Goal: Transaction & Acquisition: Purchase product/service

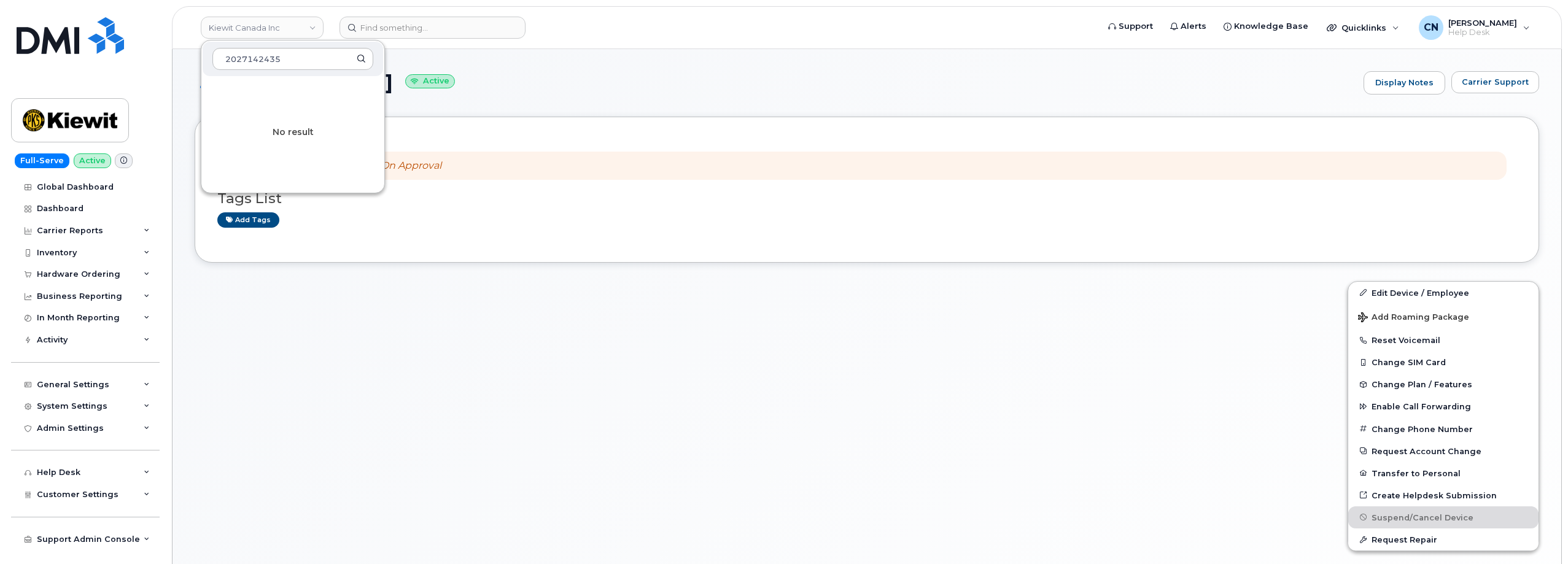
click at [404, 310] on div at bounding box center [763, 426] width 1153 height 304
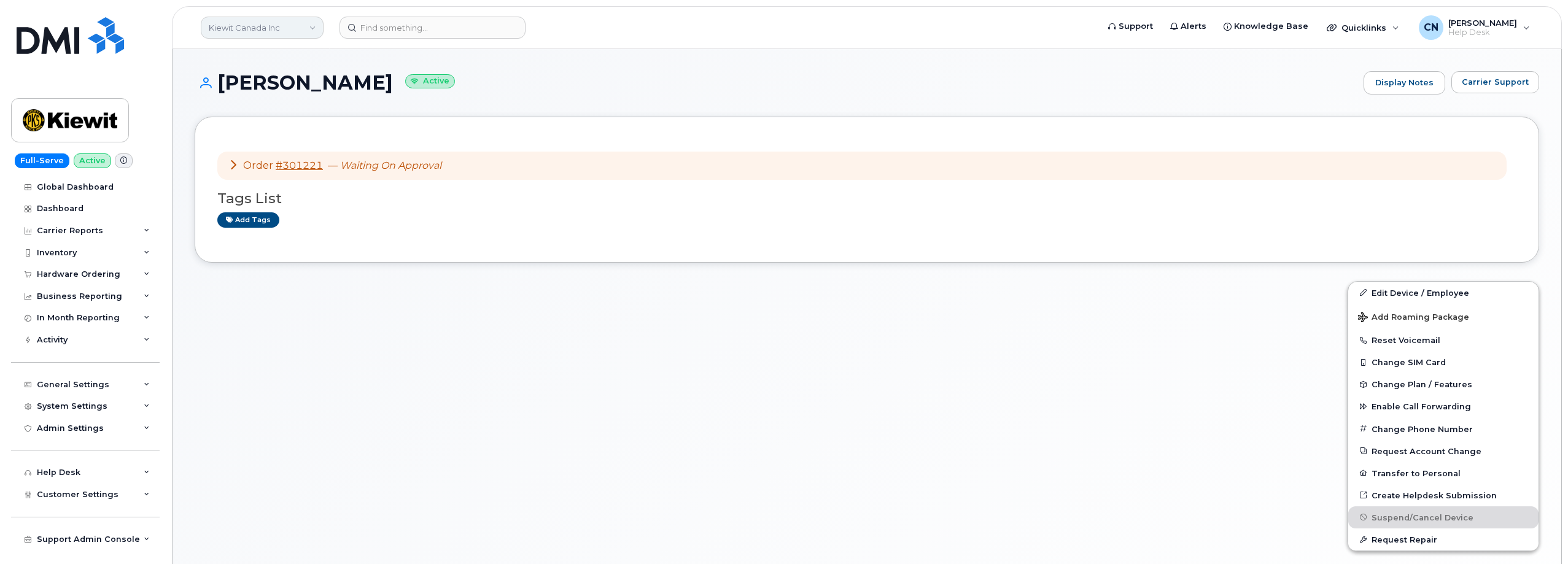
click at [270, 33] on link "Kiewit Canada Inc" at bounding box center [262, 27] width 123 height 22
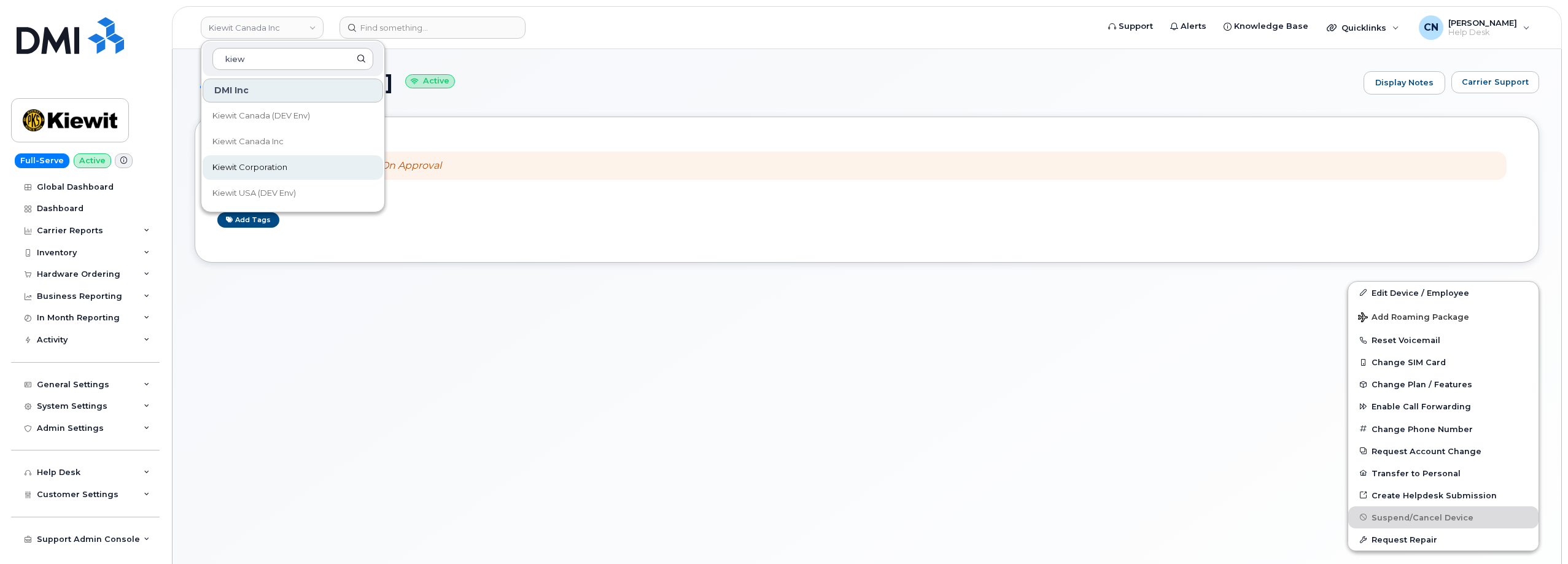
type input "kiew"
click at [255, 171] on span "Kiewit Corporation" at bounding box center [249, 168] width 75 height 12
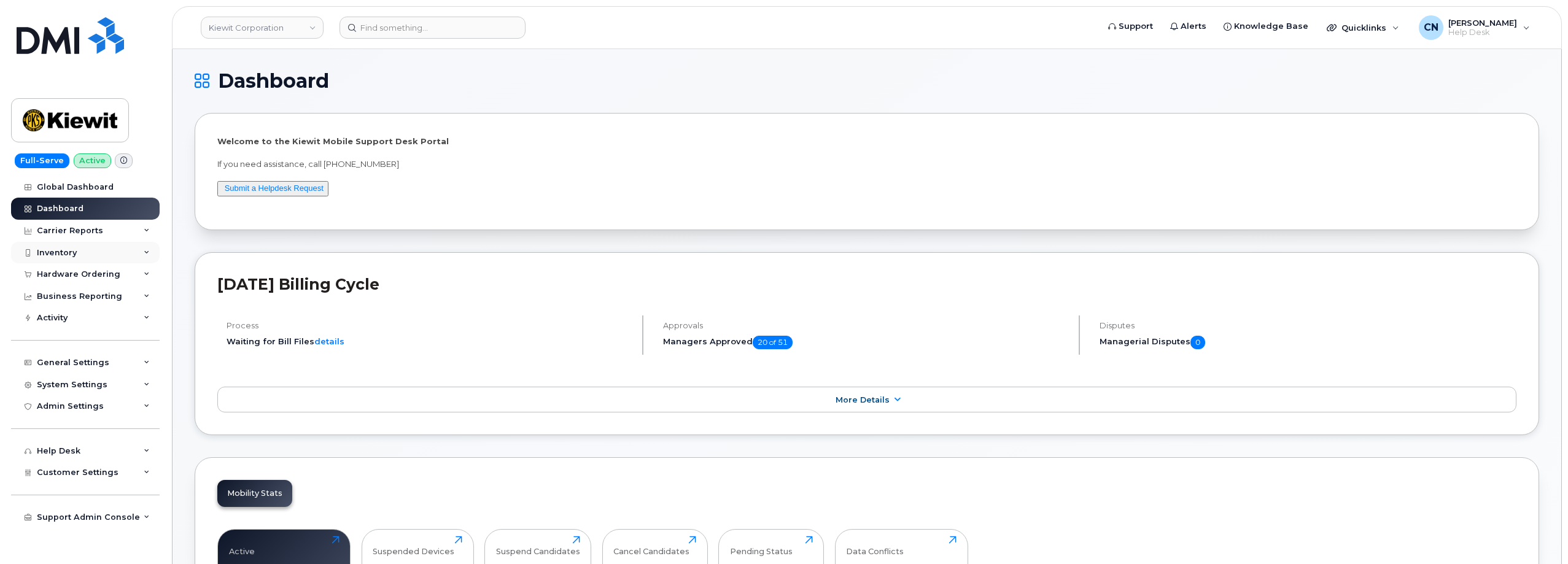
click at [121, 251] on div "Inventory" at bounding box center [85, 252] width 149 height 22
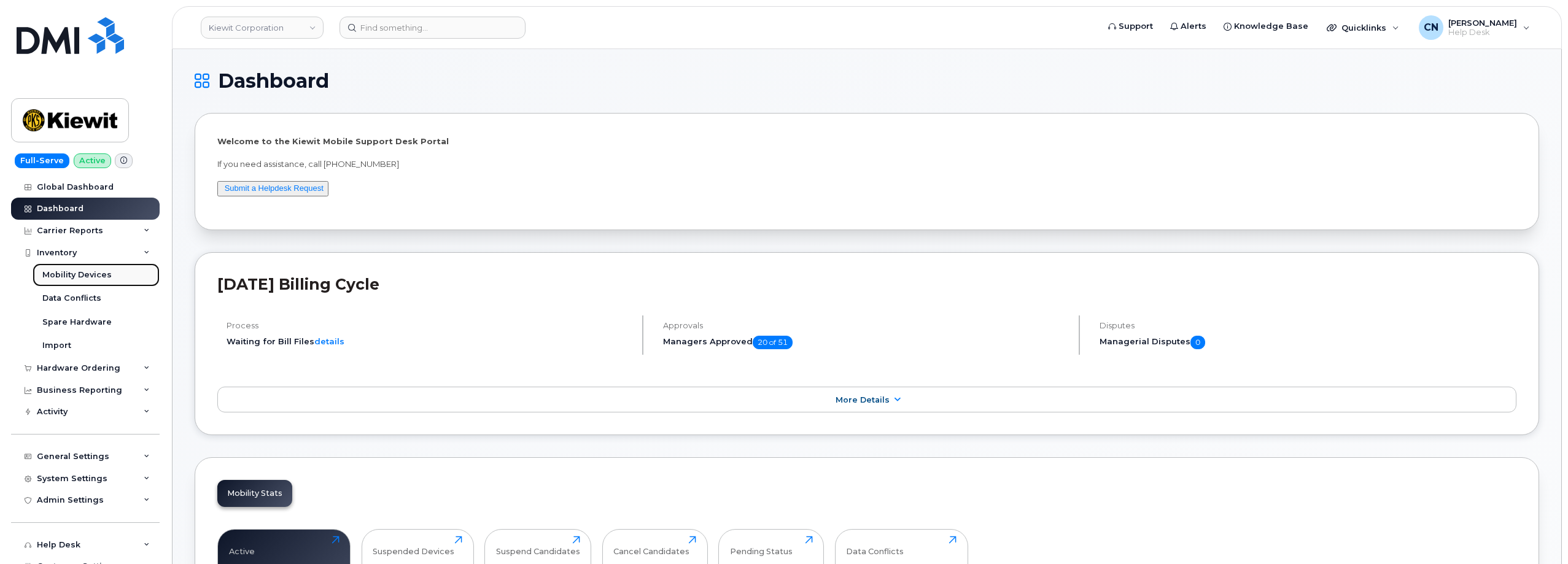
click at [62, 276] on div "Mobility Devices" at bounding box center [77, 275] width 69 height 11
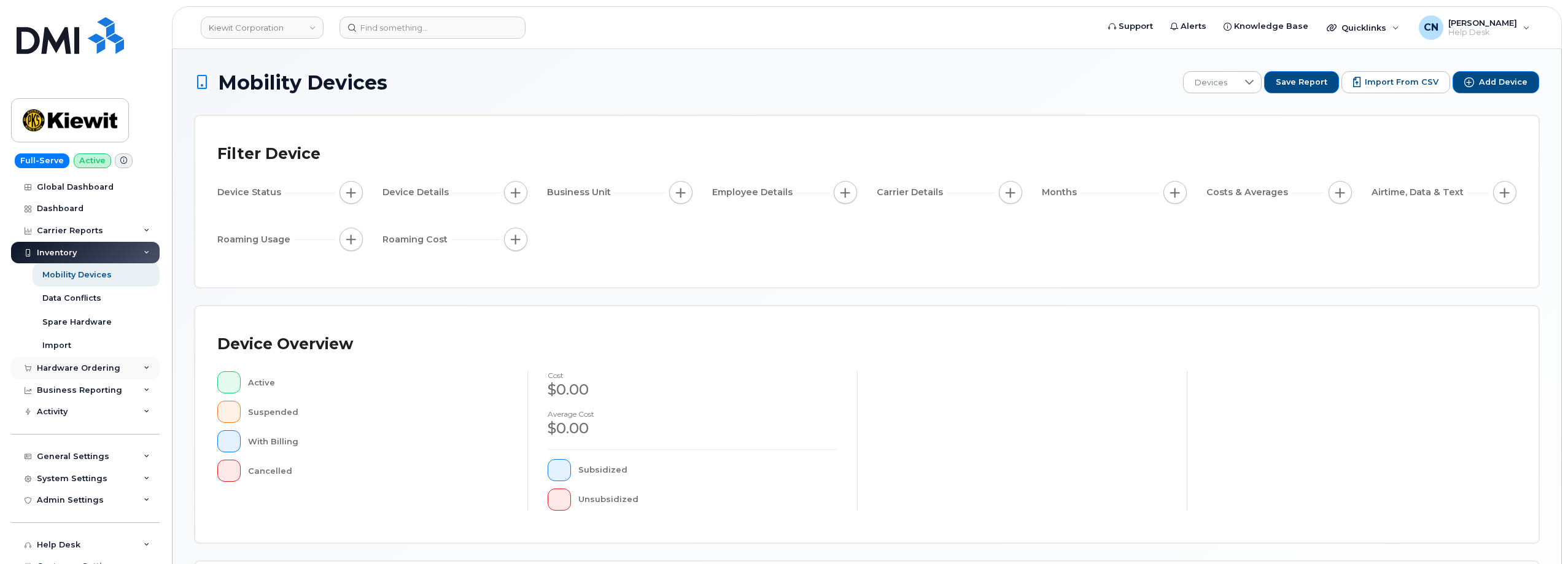
click at [50, 368] on div "Hardware Ordering" at bounding box center [79, 368] width 84 height 10
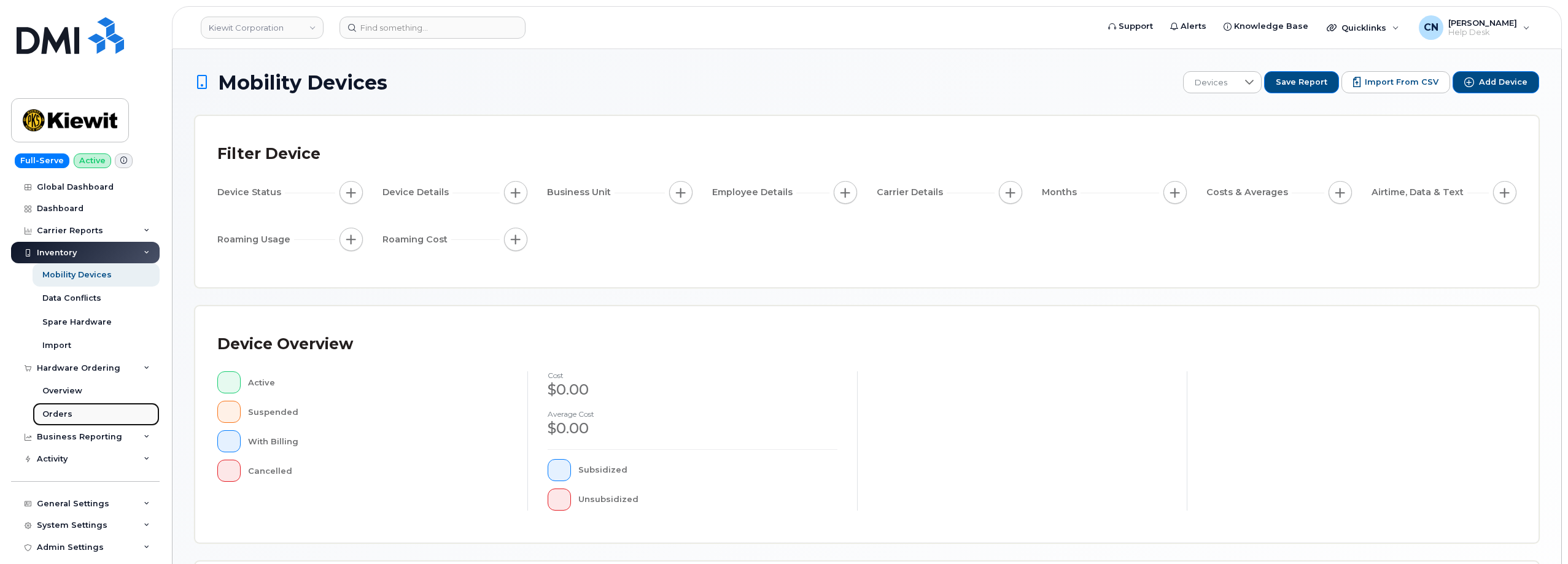
click at [51, 411] on div "Orders" at bounding box center [57, 415] width 30 height 11
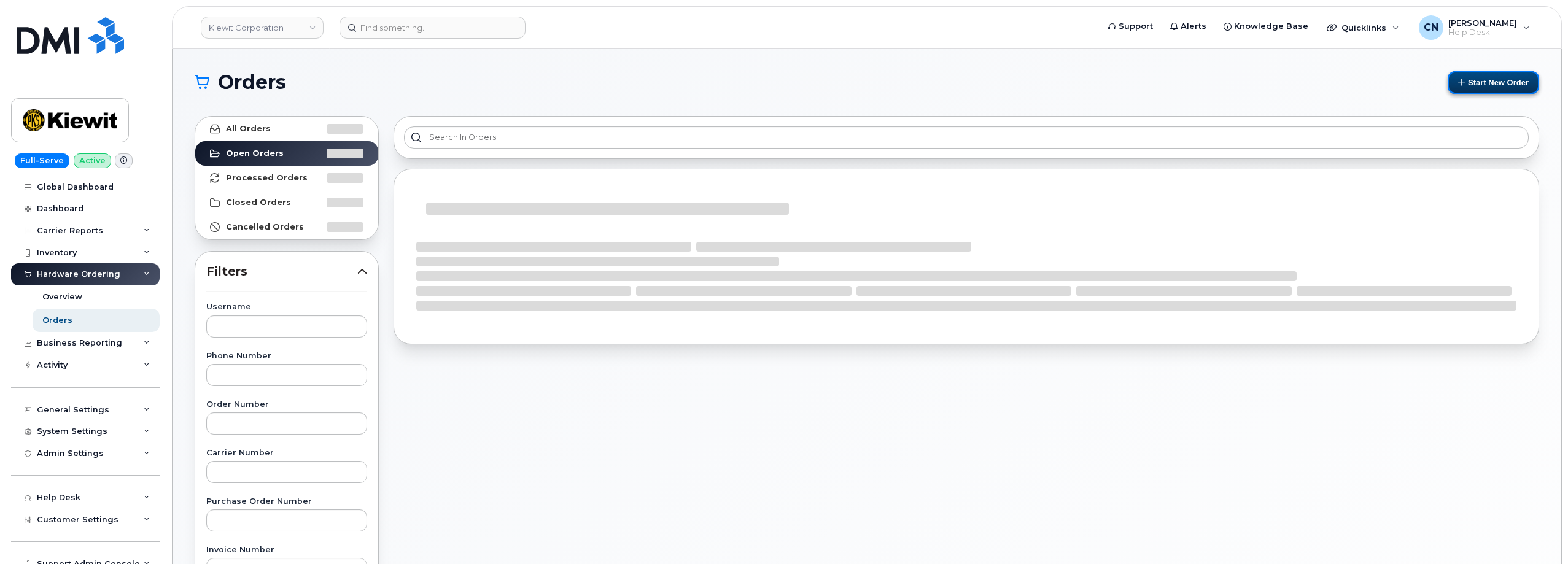
click at [1482, 87] on button "Start New Order" at bounding box center [1493, 82] width 91 height 23
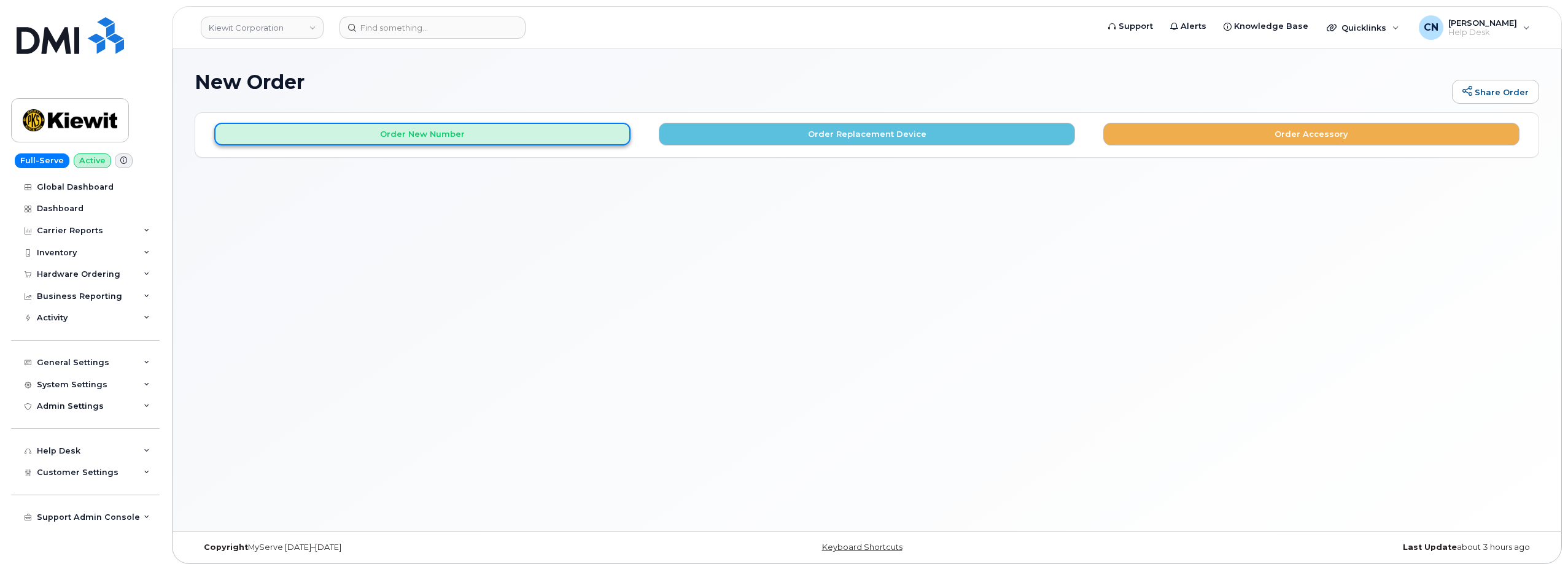
click at [375, 140] on button "Order New Number" at bounding box center [422, 134] width 416 height 23
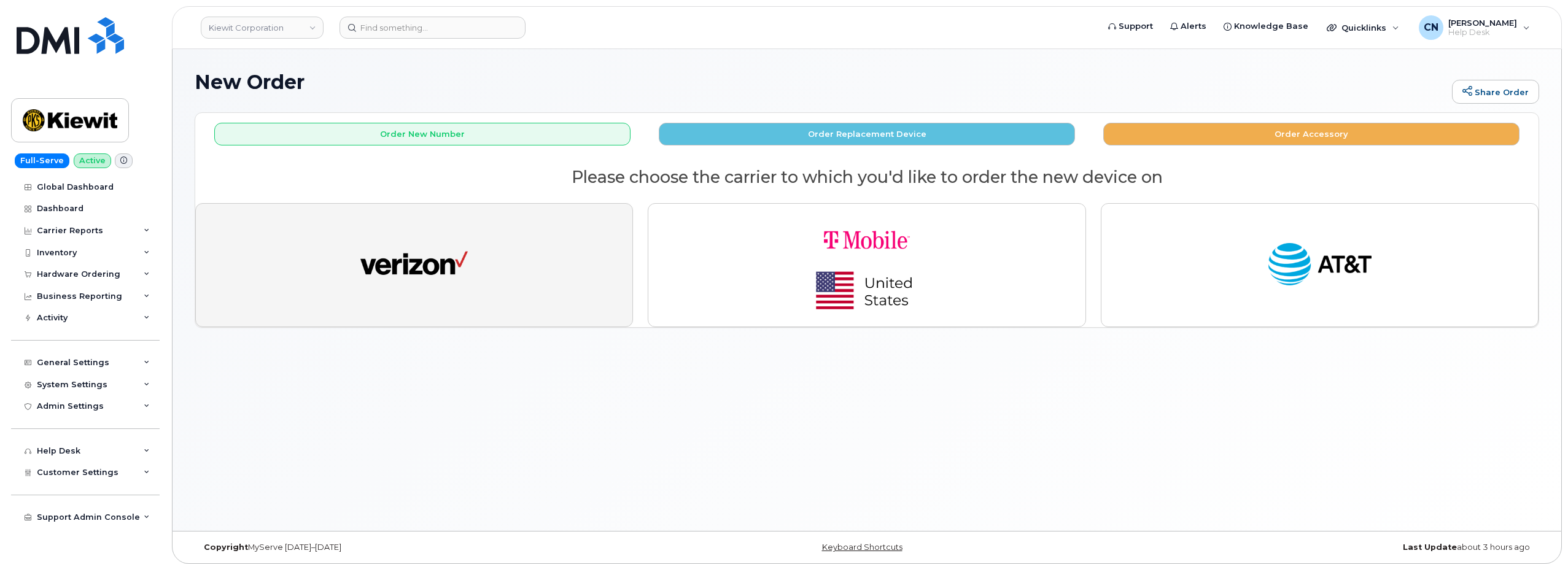
click at [380, 269] on img "button" at bounding box center [414, 265] width 107 height 55
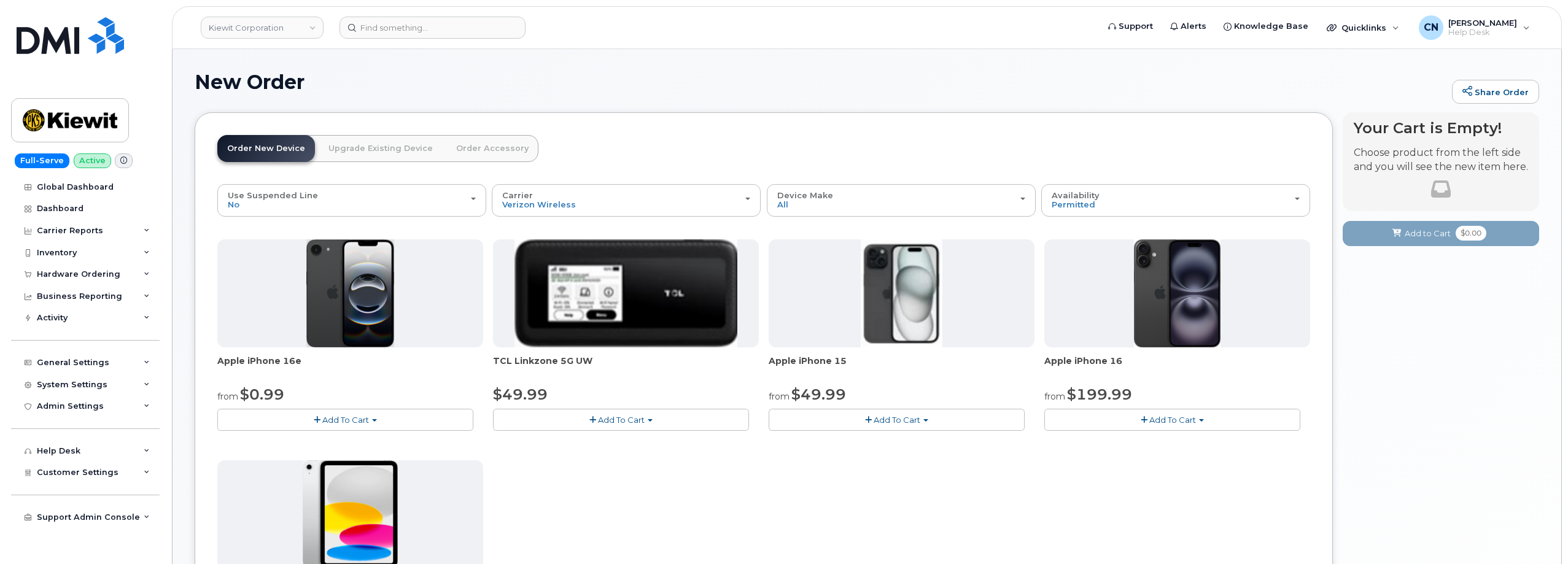
click at [881, 421] on span "Add To Cart" at bounding box center [897, 420] width 47 height 10
click at [875, 445] on link "$49.99 - 2 Year Activation (128GB)" at bounding box center [853, 442] width 164 height 15
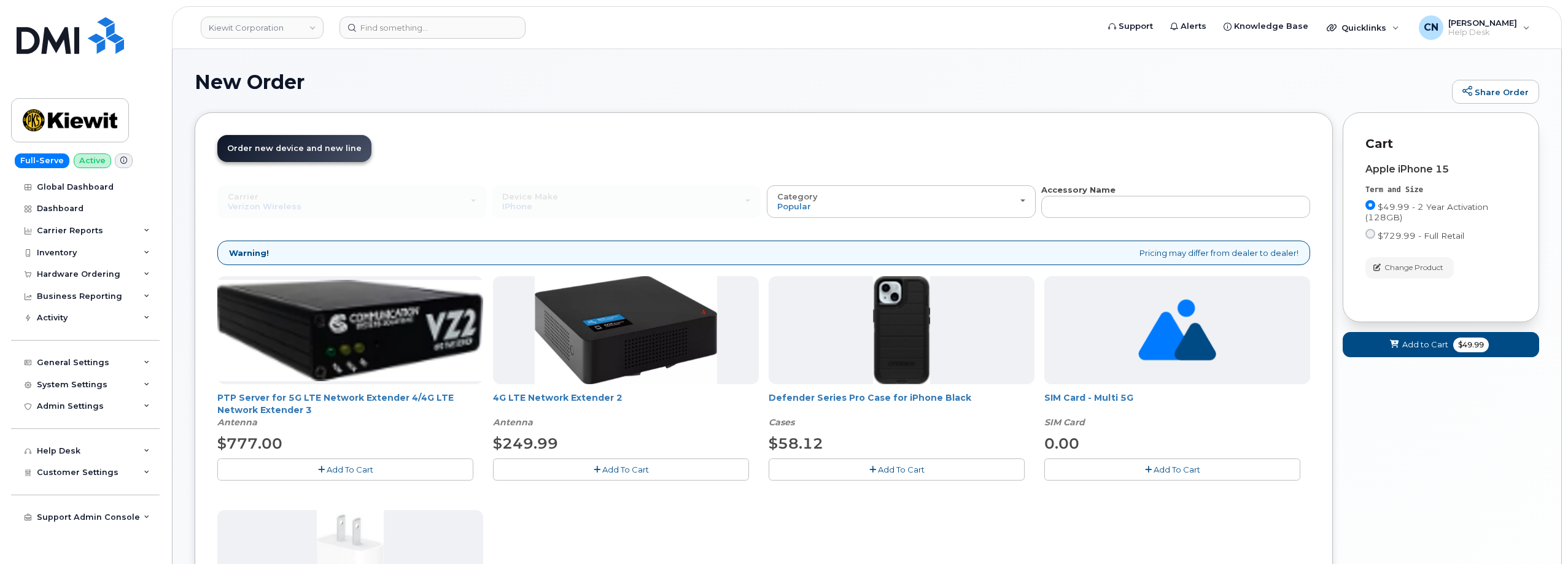
click at [879, 465] on span "Add To Cart" at bounding box center [901, 470] width 47 height 10
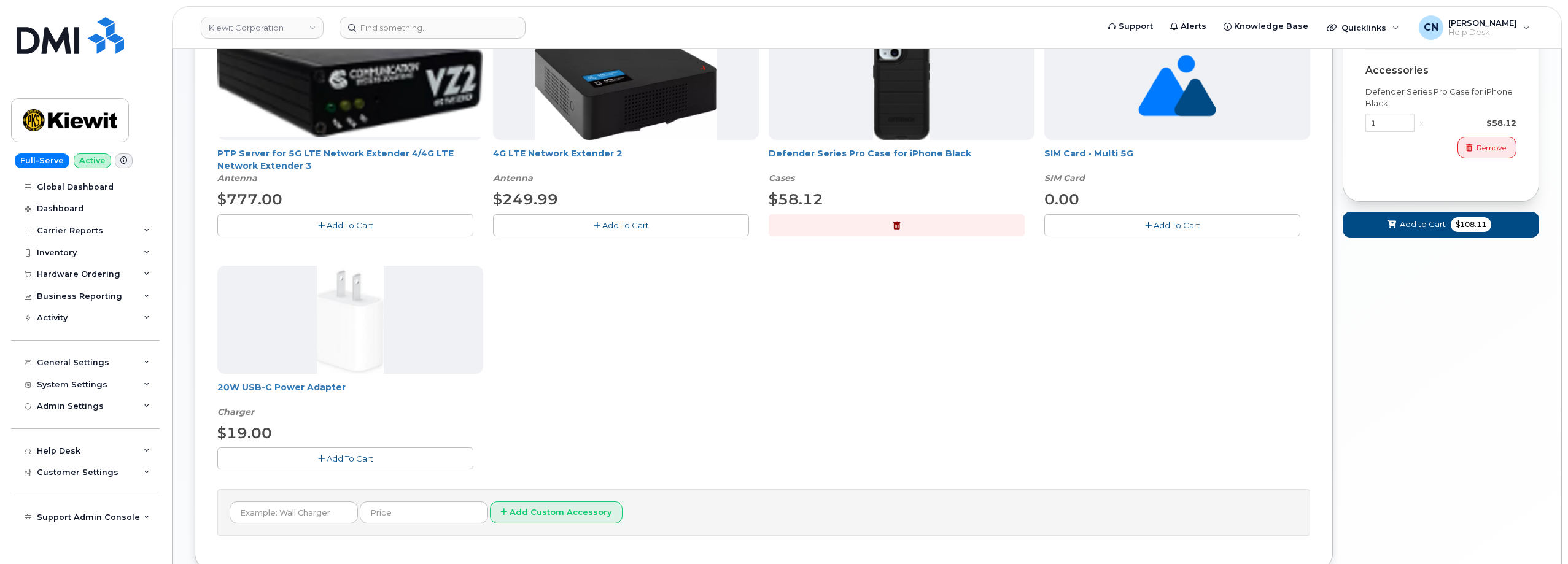
scroll to position [245, 0]
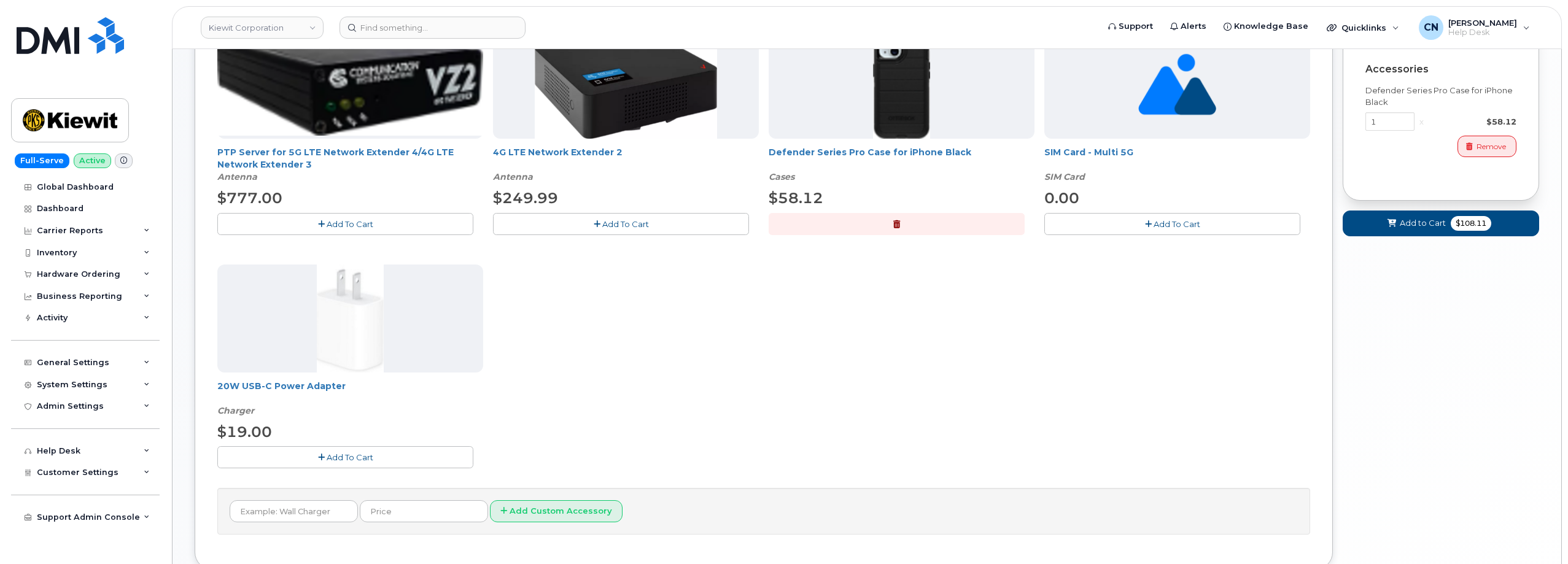
click at [325, 467] on button "Add To Cart" at bounding box center [345, 457] width 256 height 21
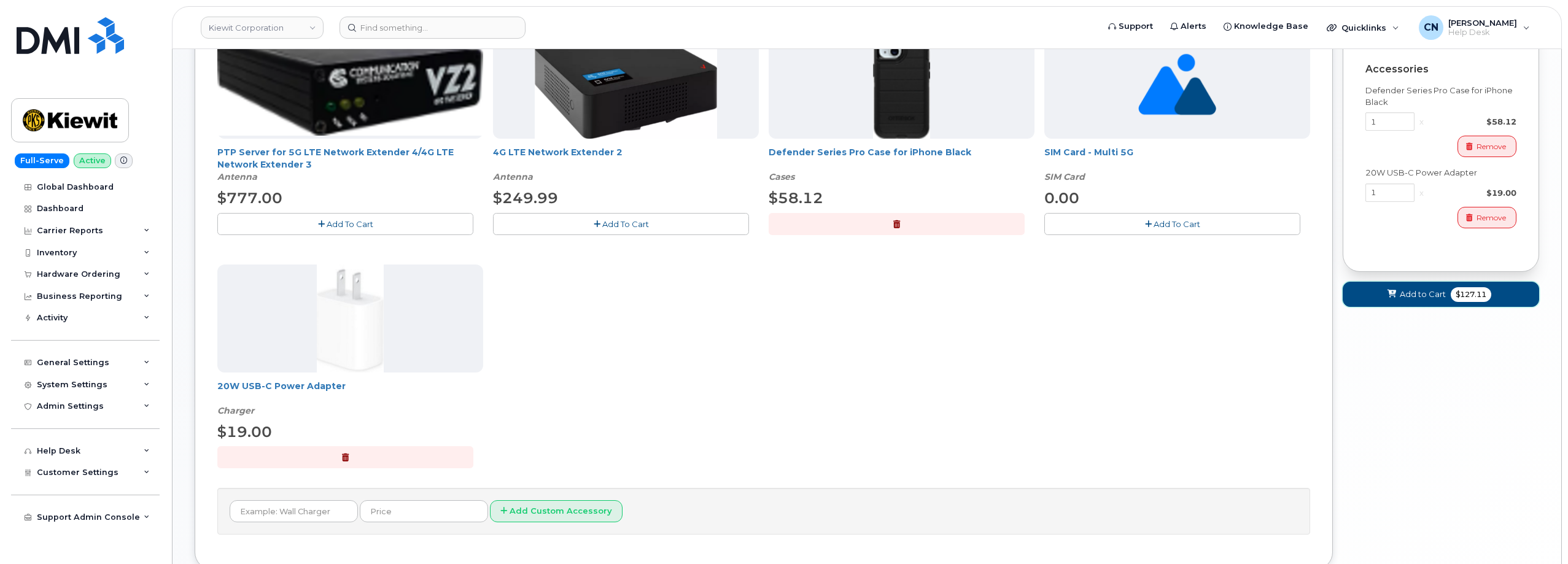
click at [1432, 291] on span "Add to Cart" at bounding box center [1422, 294] width 46 height 11
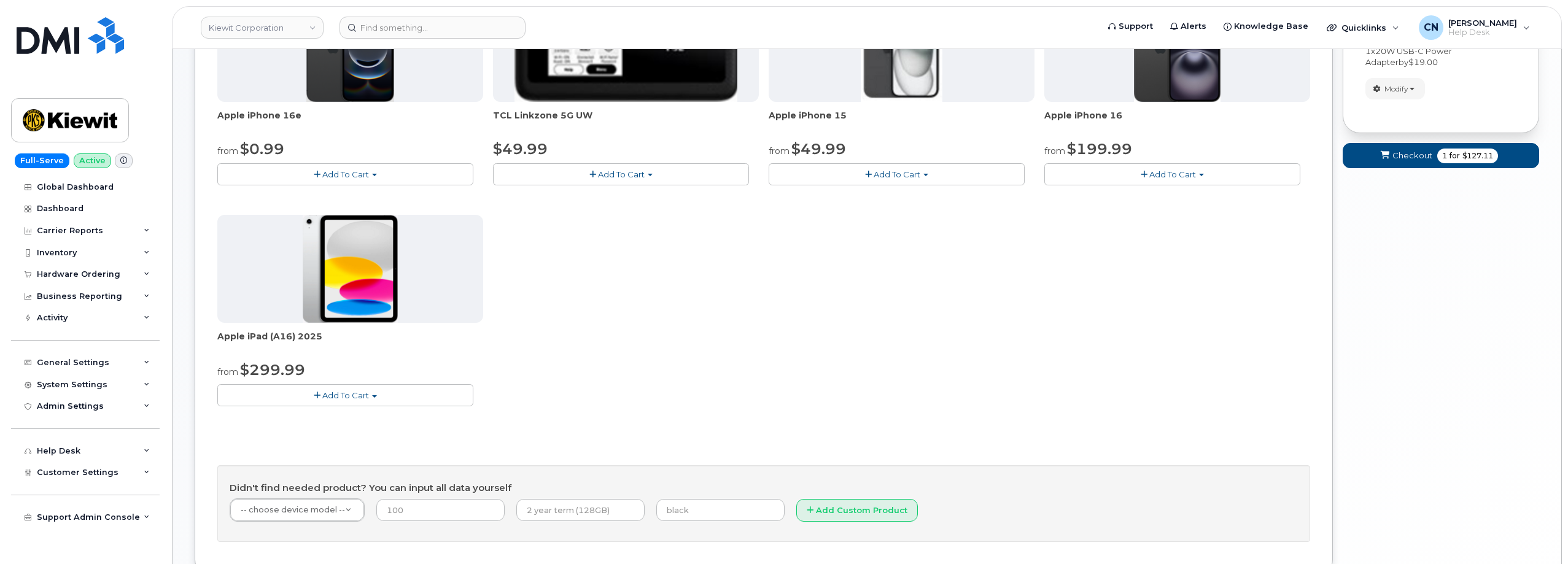
scroll to position [338, 0]
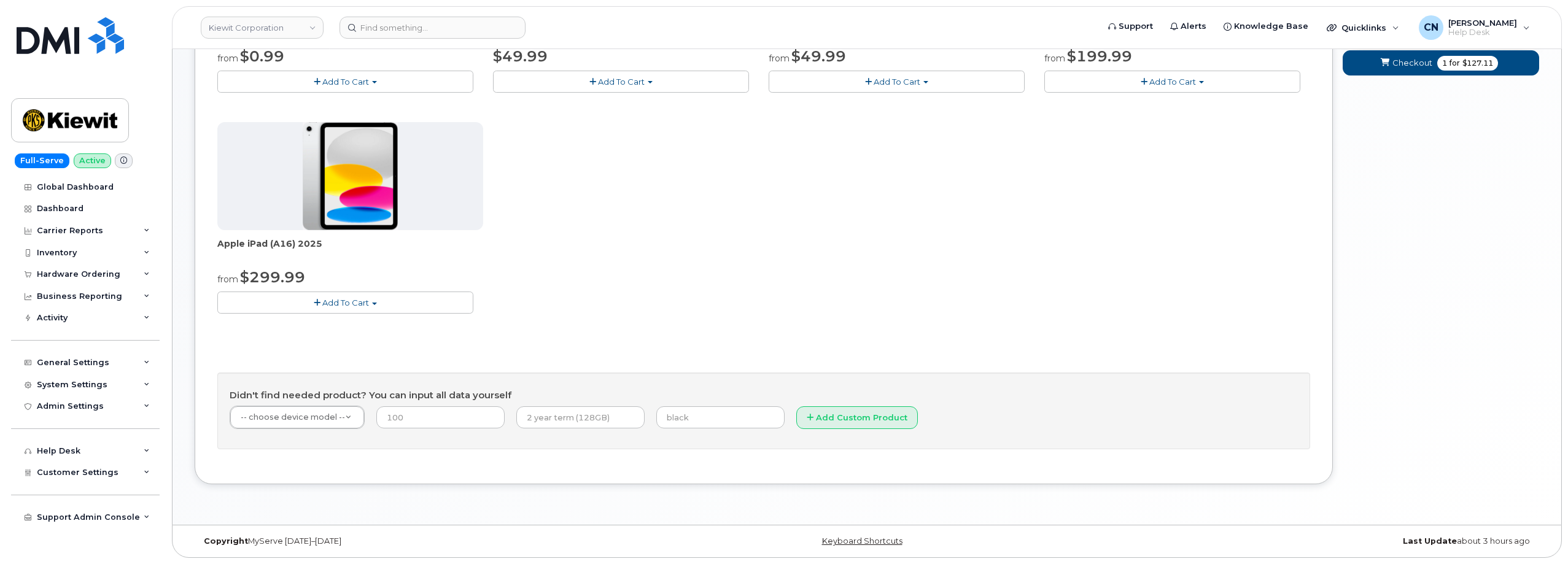
click at [336, 305] on span "Add To Cart" at bounding box center [346, 302] width 47 height 10
click at [641, 276] on div "Apple iPhone 16e from $0.99 Add To Cart $0.99 - 2 Year Activation (128GB) $599.…" at bounding box center [763, 117] width 1092 height 432
click at [333, 300] on span "Add To Cart" at bounding box center [346, 302] width 47 height 10
click at [326, 328] on link "$299.99 - 2 Year Activation (128GB)" at bounding box center [305, 325] width 169 height 15
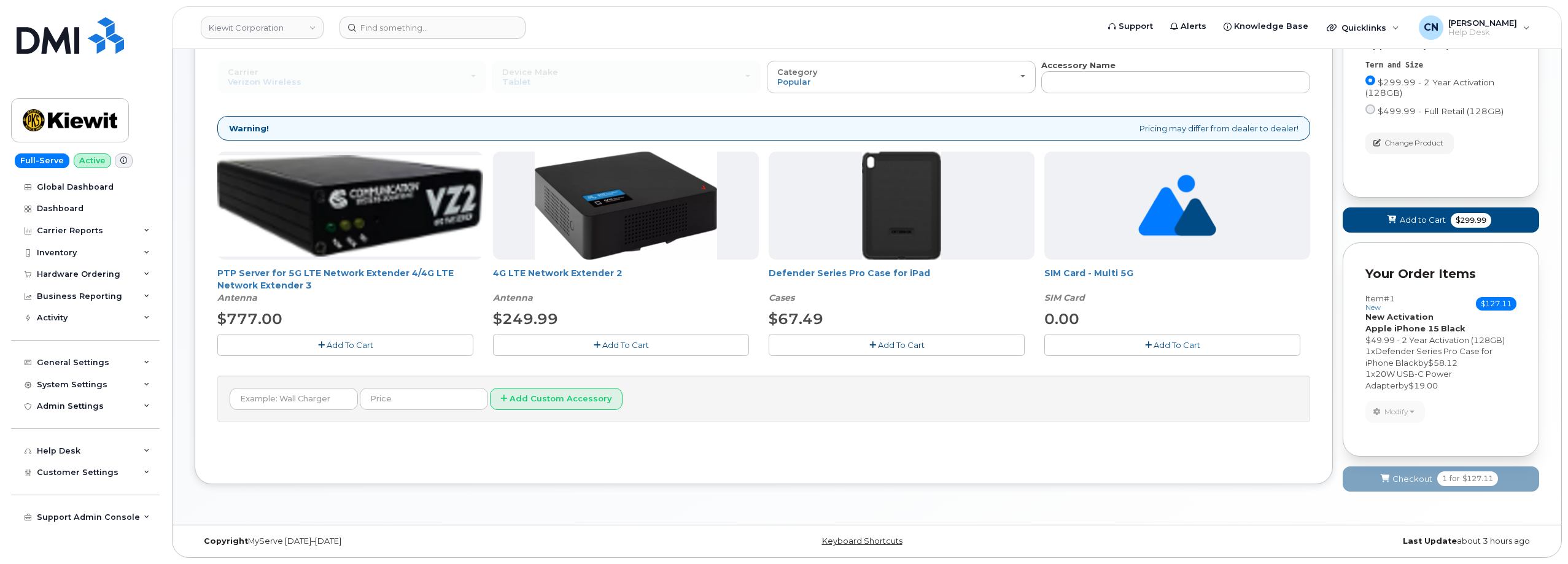
click at [888, 341] on span "Add To Cart" at bounding box center [901, 344] width 47 height 10
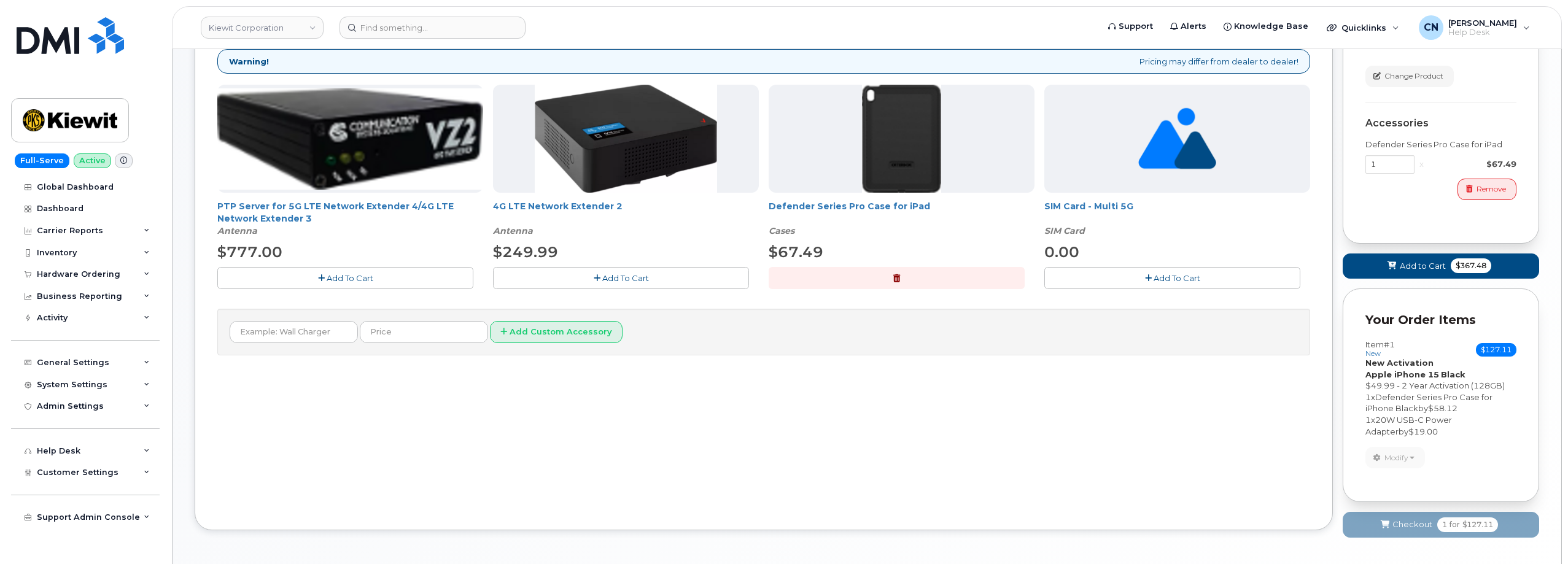
scroll to position [238, 0]
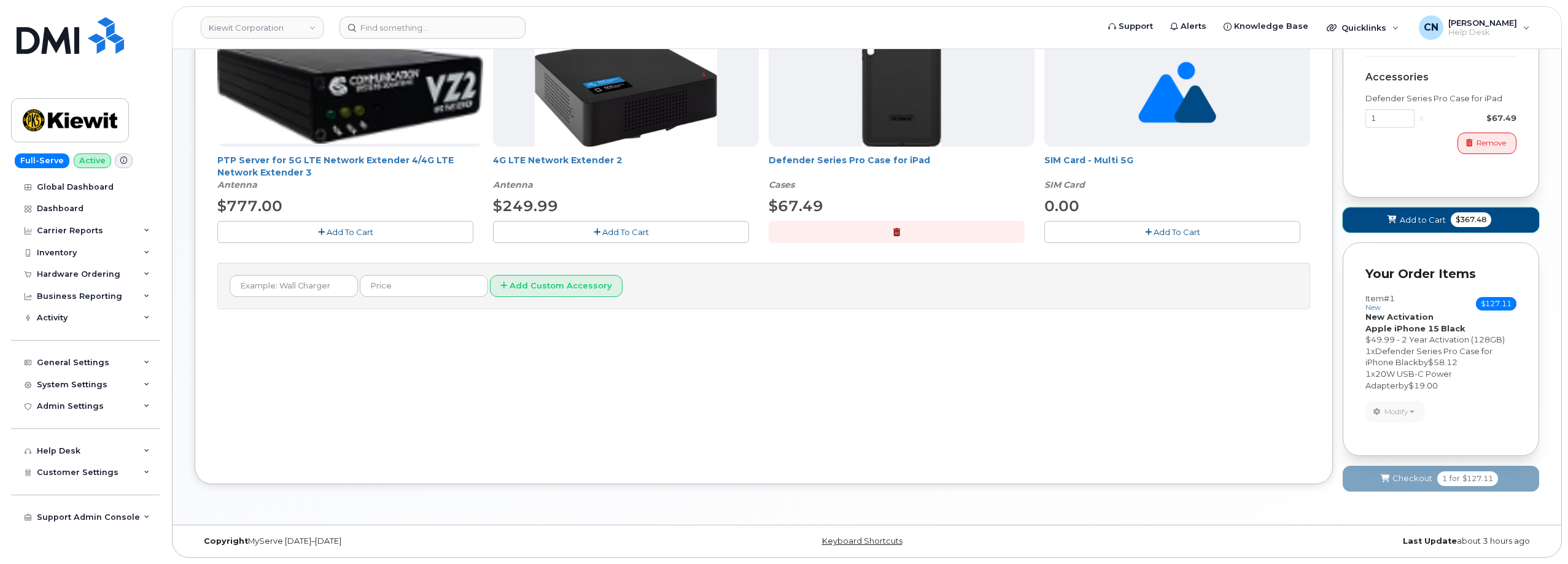
click at [1420, 221] on span "Add to Cart" at bounding box center [1422, 220] width 46 height 11
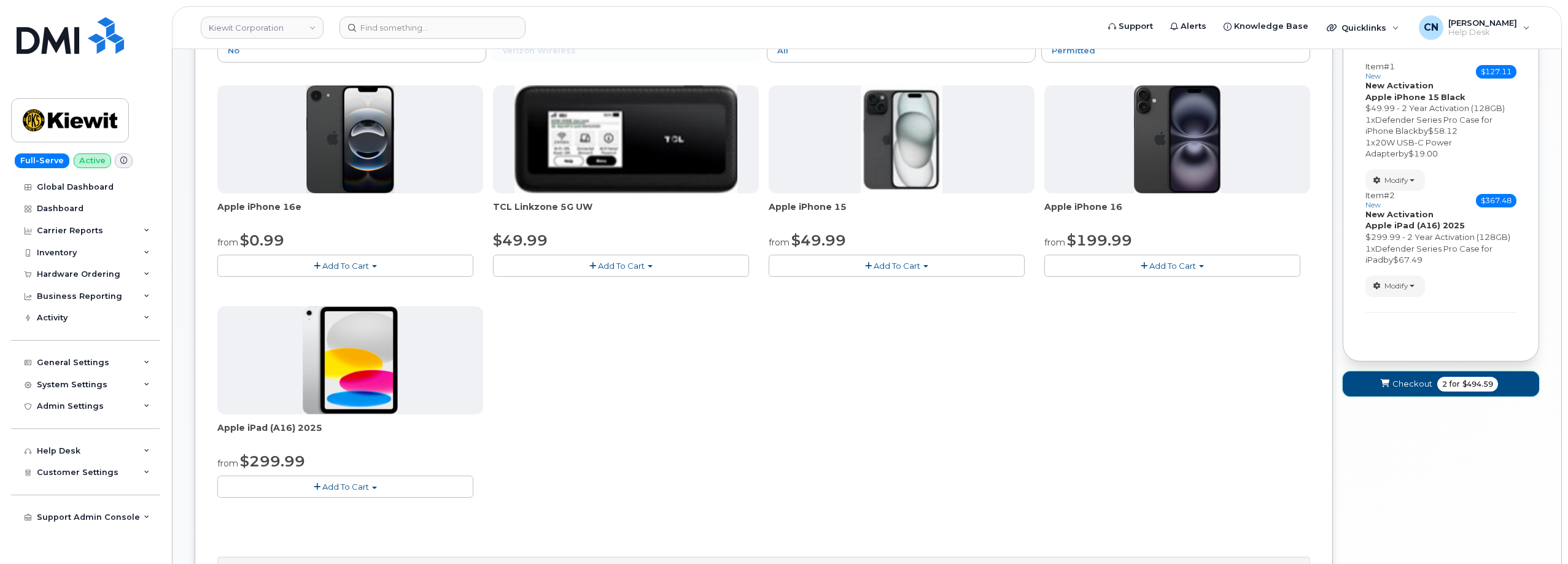
click at [1391, 388] on button "Checkout 2 for $494.59" at bounding box center [1440, 384] width 196 height 25
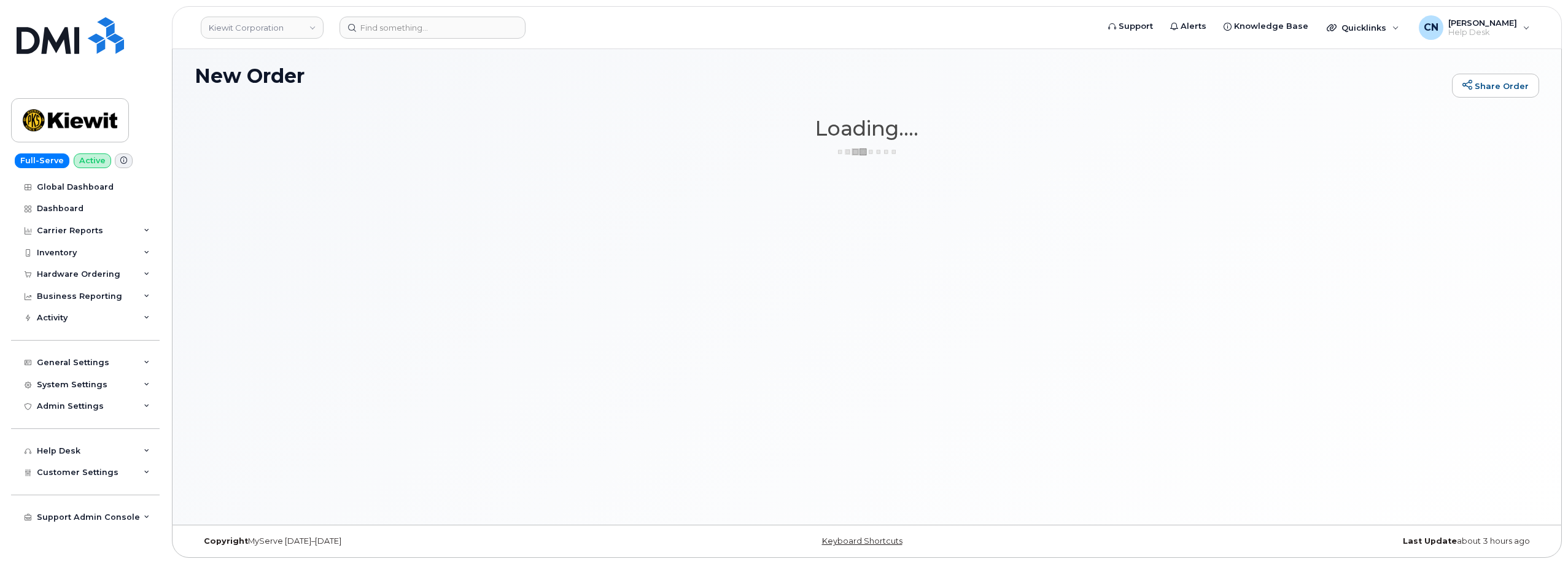
scroll to position [6, 0]
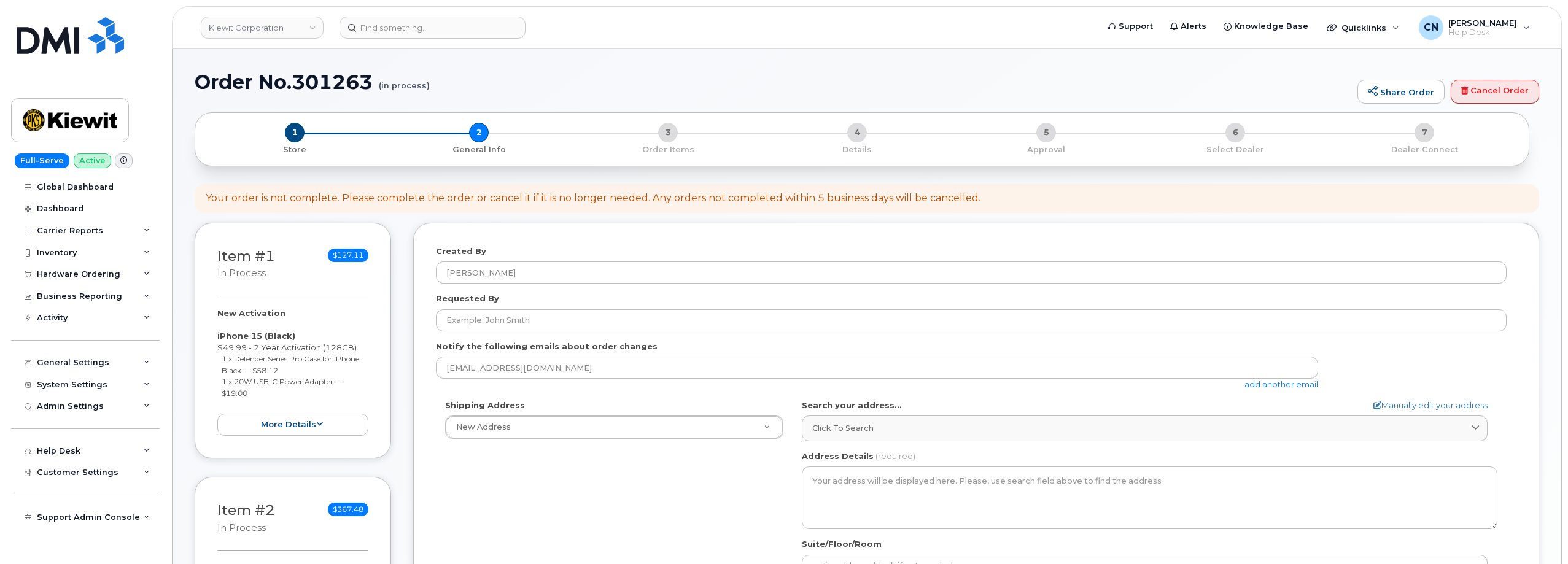
select select
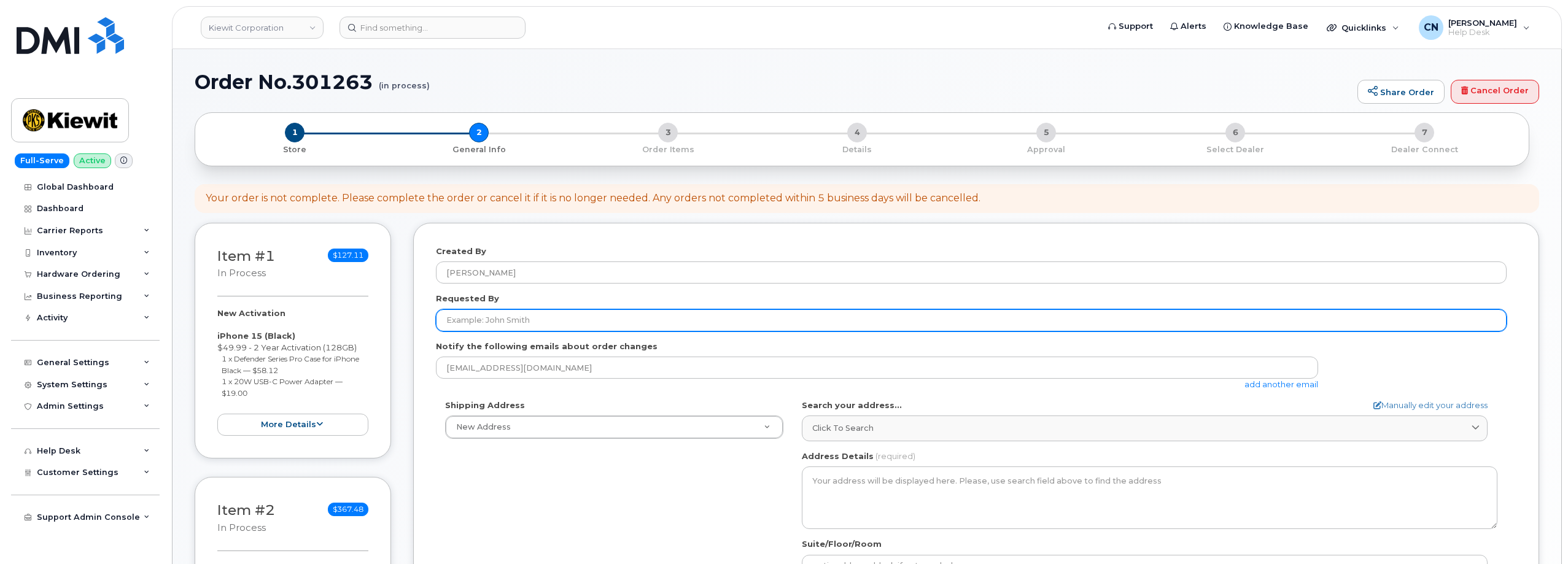
click at [516, 318] on input "Requested By" at bounding box center [971, 320] width 1070 height 22
paste input "[PERSON_NAME]"
type input "[PERSON_NAME]"
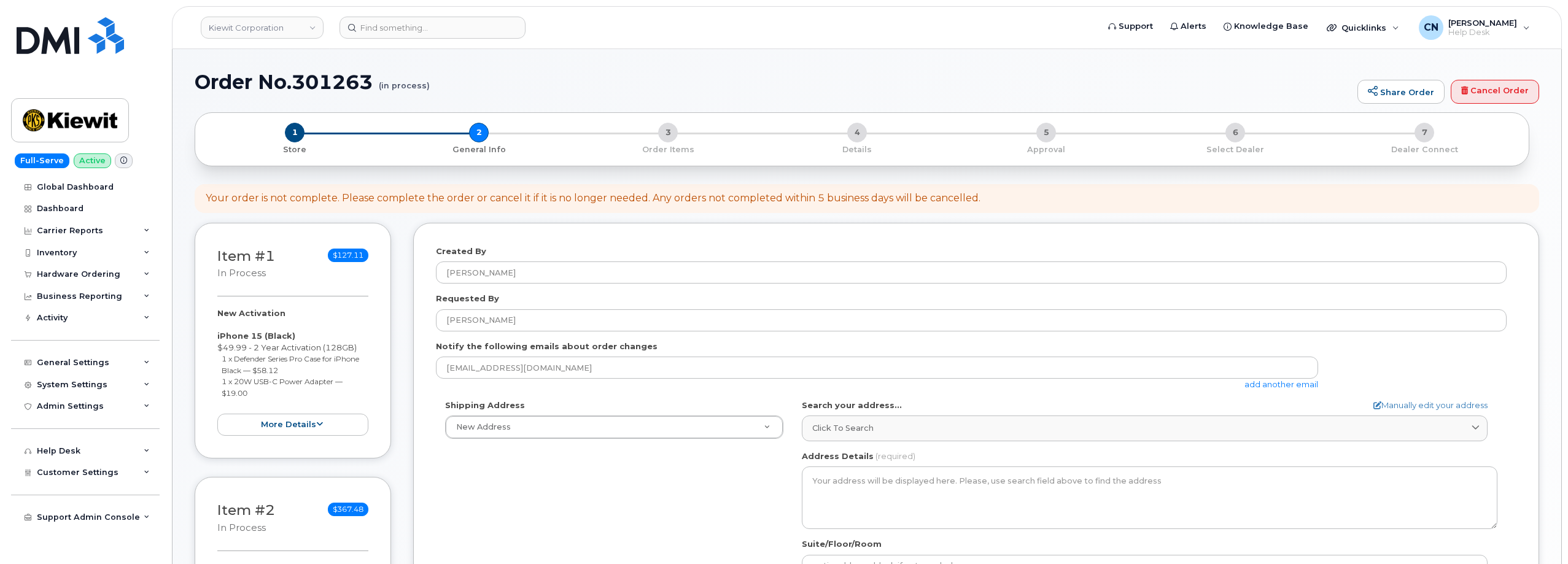
click at [1277, 383] on link "add another email" at bounding box center [1281, 384] width 74 height 10
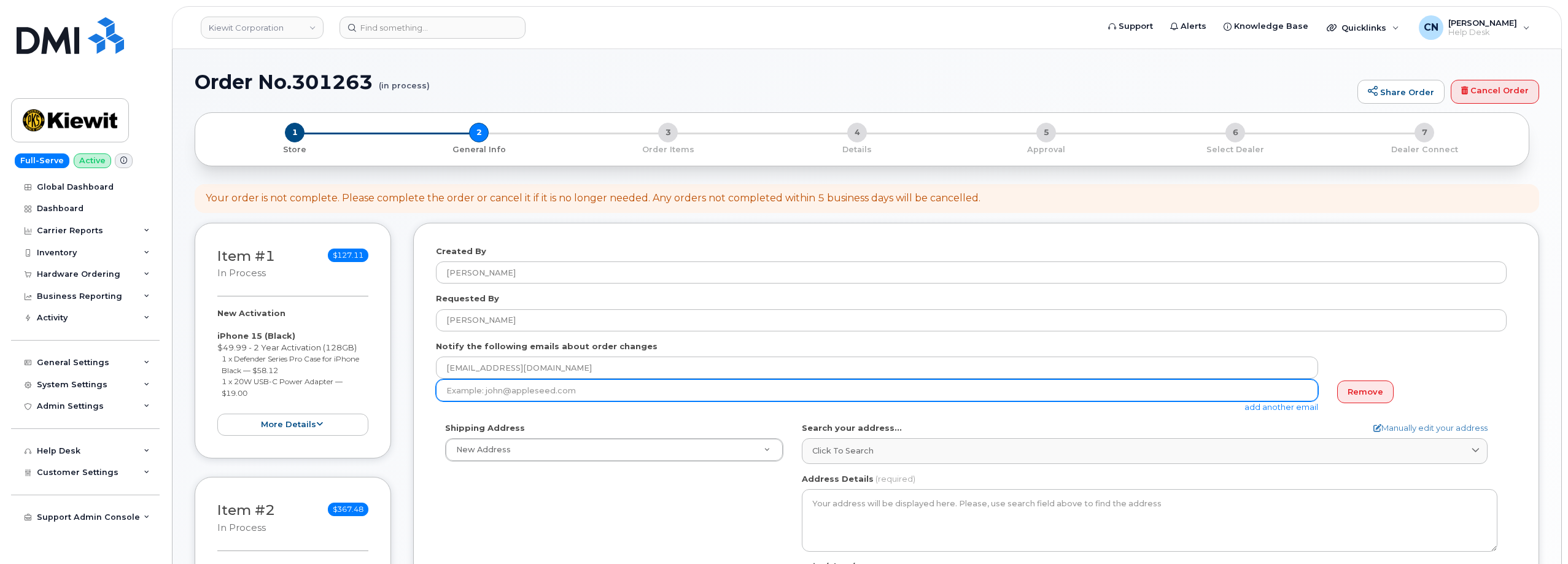
click at [499, 389] on input "email" at bounding box center [876, 390] width 882 height 22
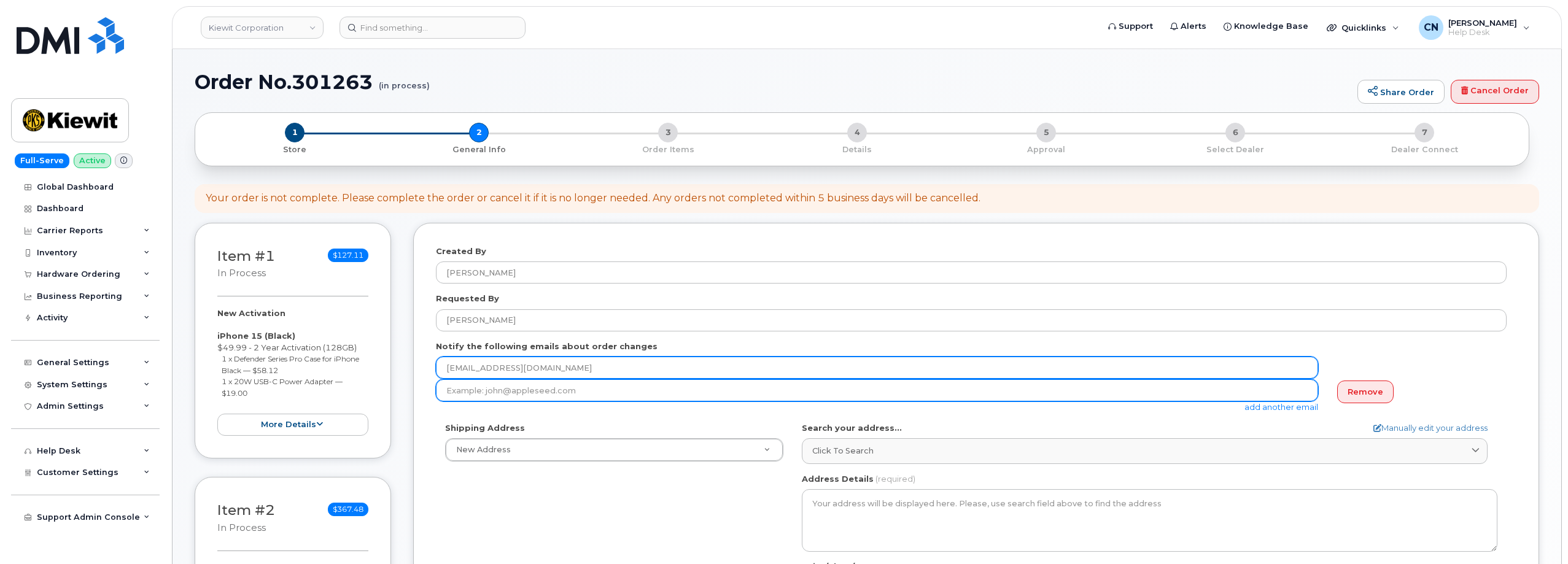
paste input "ALEJANDRO.ROSALES@KSTJV.COM"
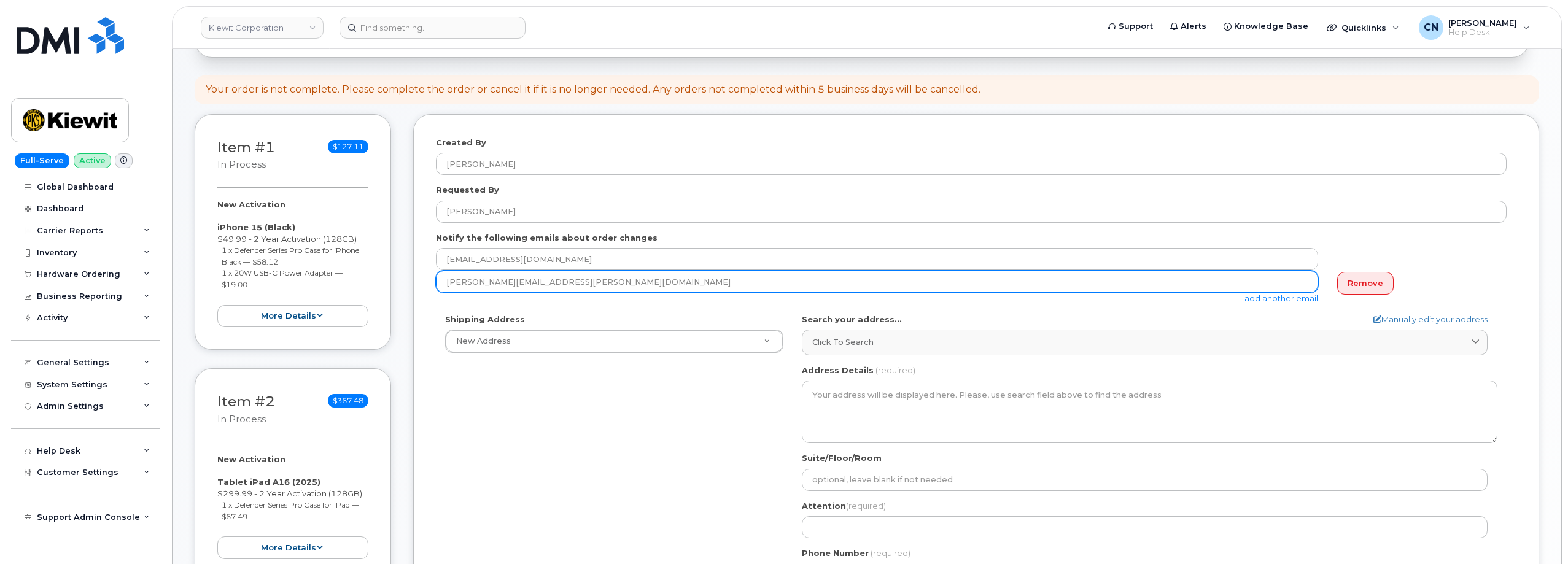
scroll to position [123, 0]
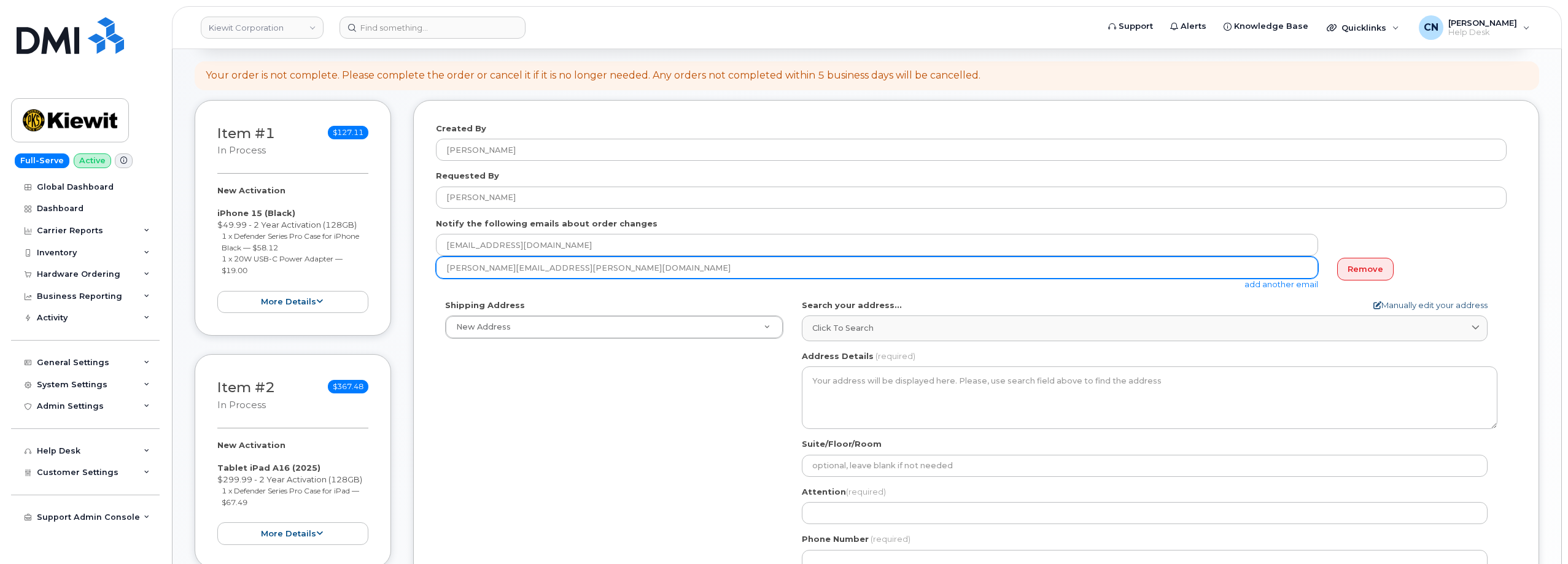
type input "ALEJANDRO.ROSALES@KSTJV.COM"
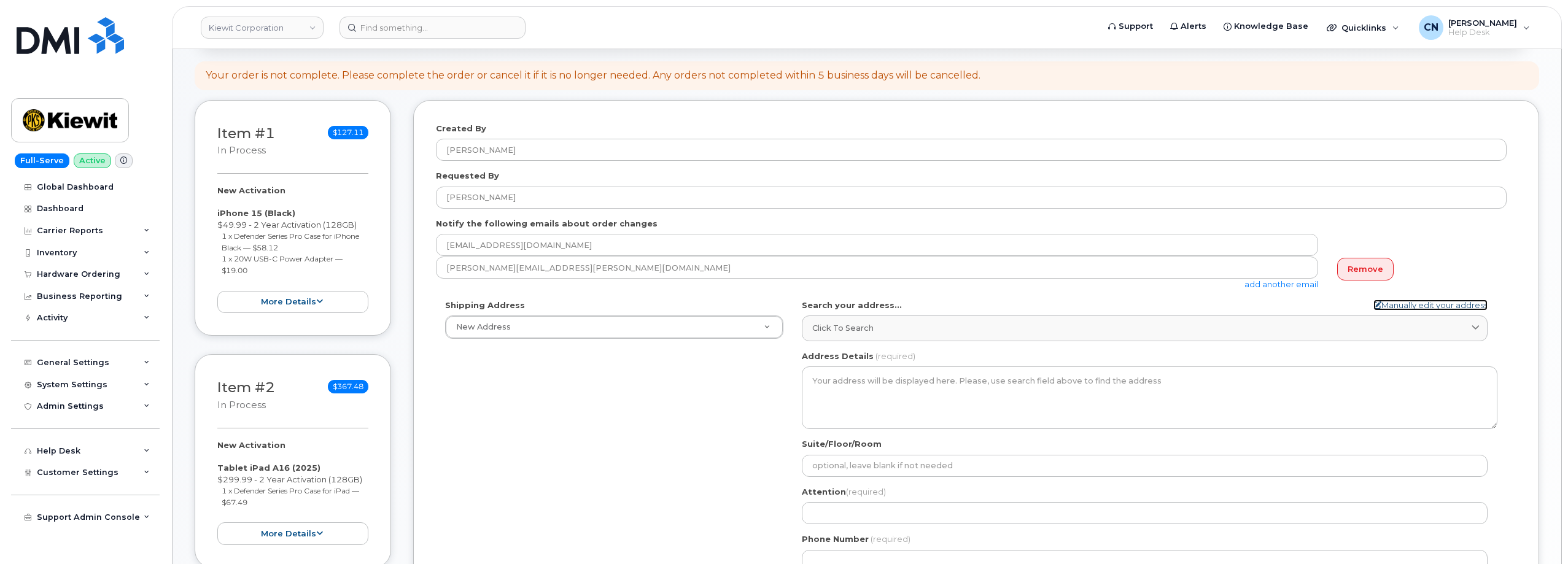
click at [1398, 306] on link "Manually edit your address" at bounding box center [1430, 305] width 114 height 11
select select
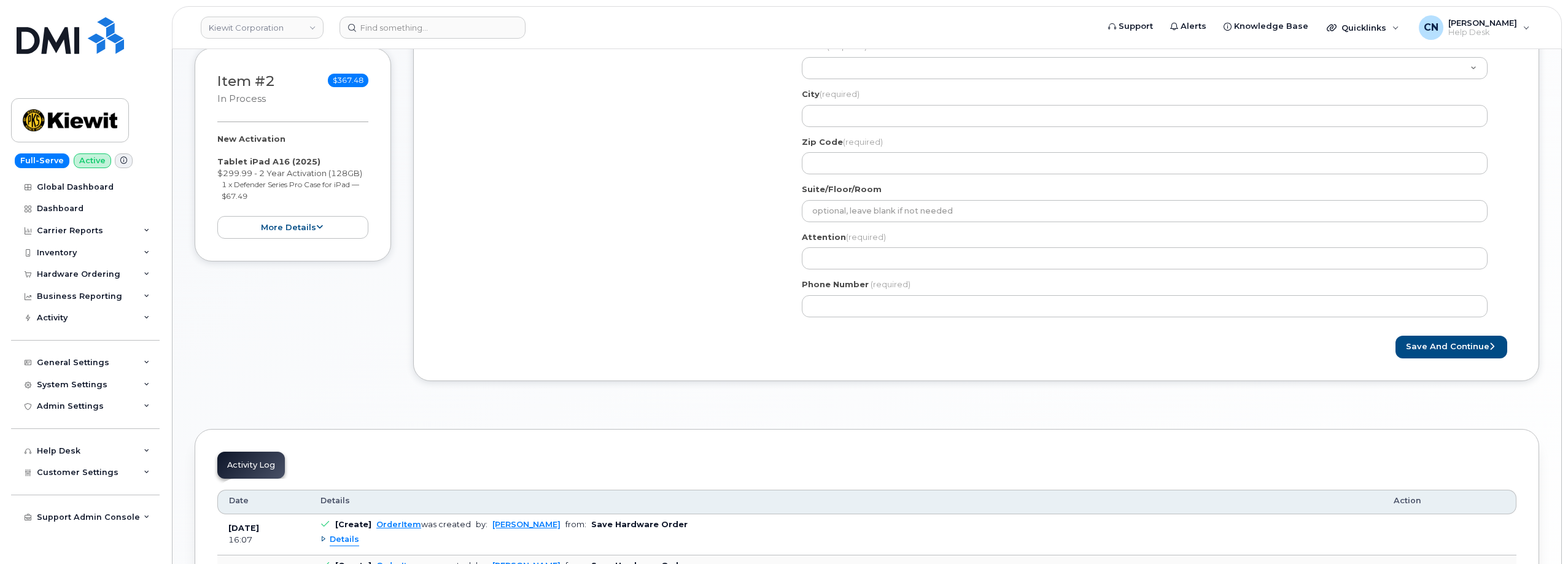
scroll to position [430, 0]
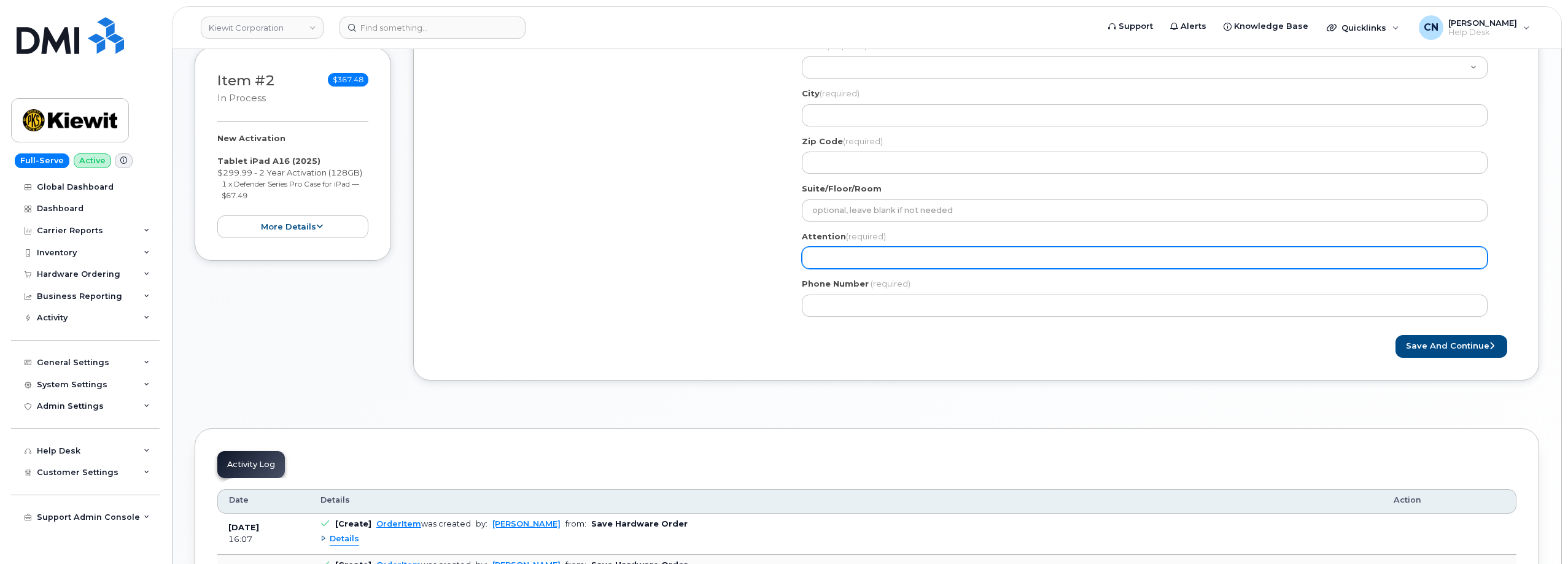
click at [833, 260] on input "Attention (required)" at bounding box center [1144, 257] width 685 height 22
paste input "[PERSON_NAME]"
select select
type input "[PERSON_NAME]"
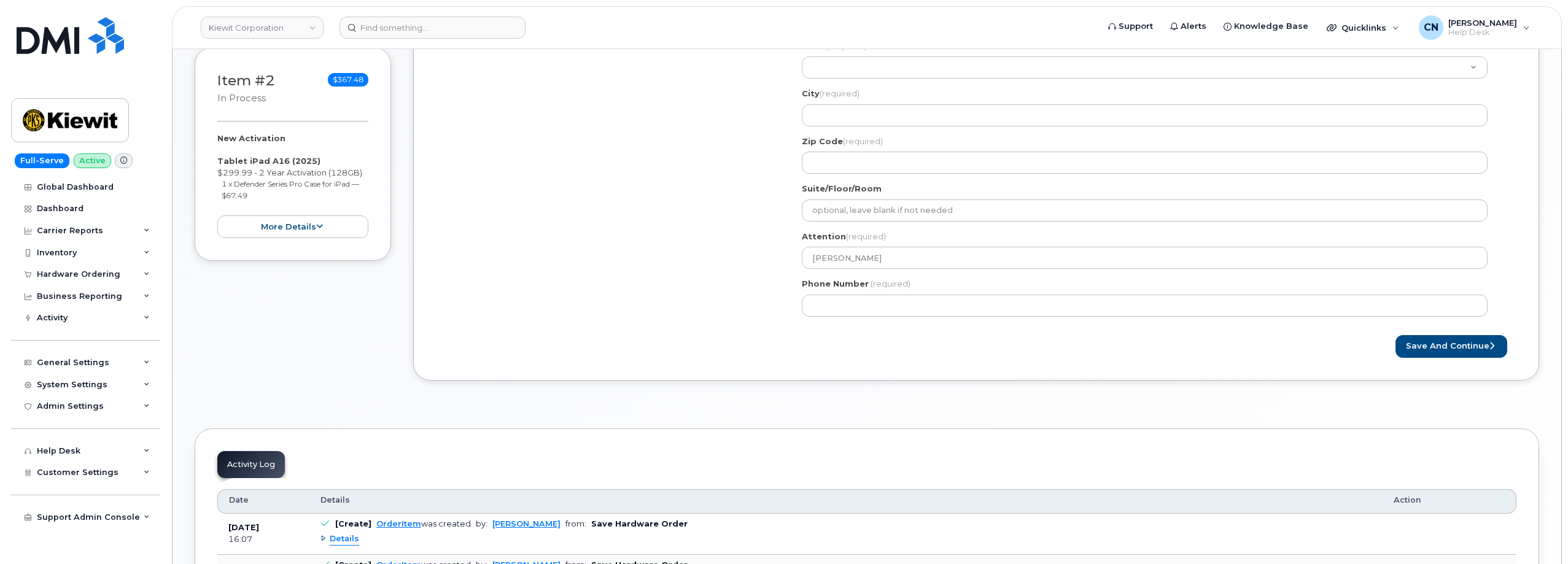
click at [882, 317] on div "Search your address... Manually edit your address Click to search No available …" at bounding box center [1150, 159] width 714 height 334
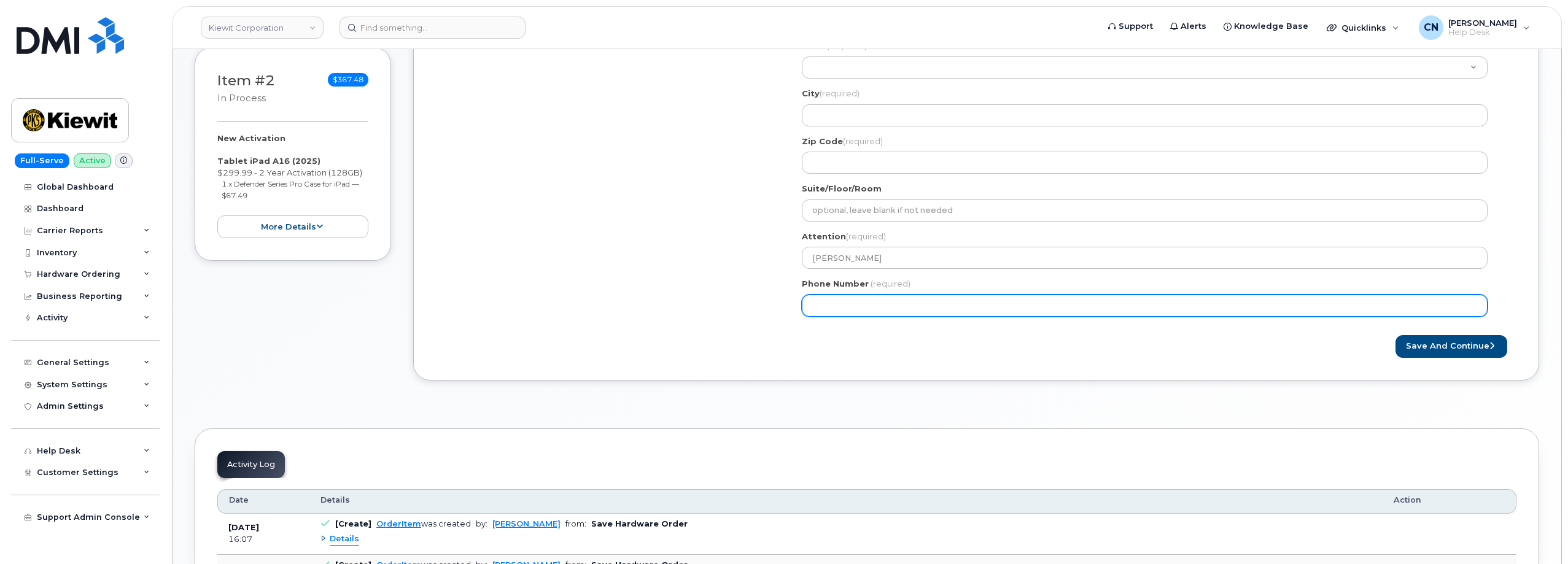
click at [882, 304] on input "Phone Number" at bounding box center [1144, 305] width 685 height 22
paste input "7076609428"
select select
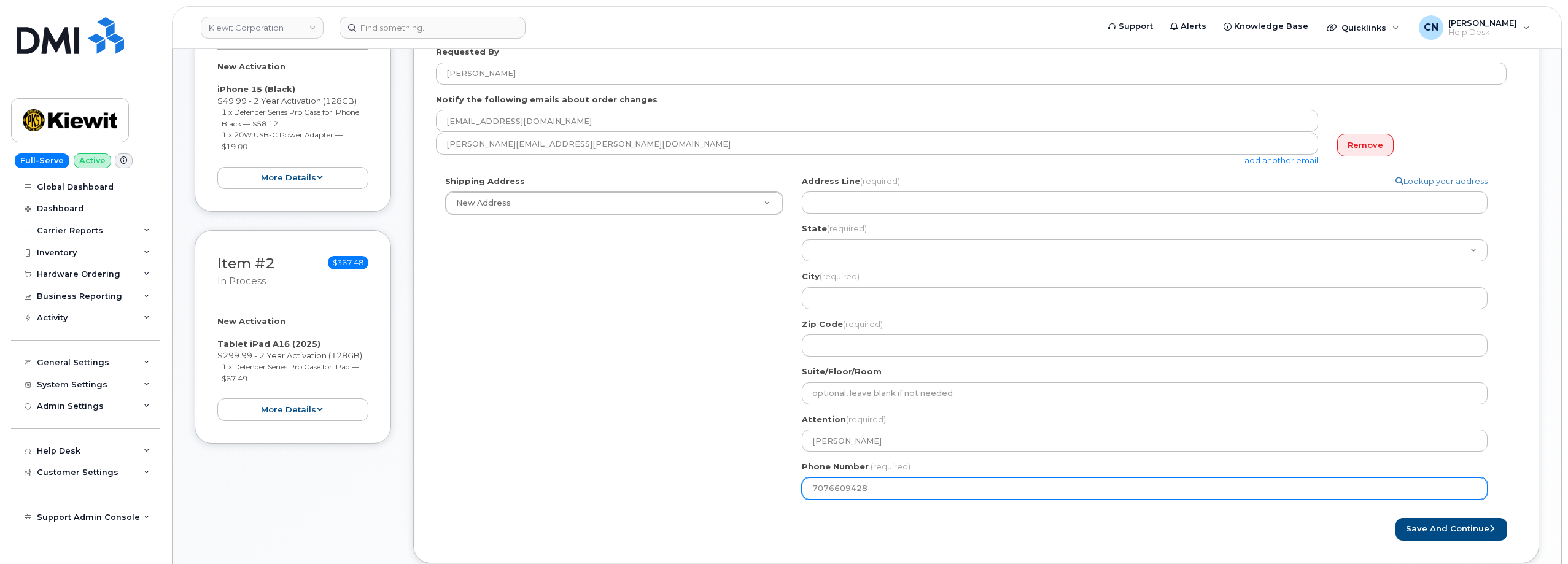
scroll to position [307, 0]
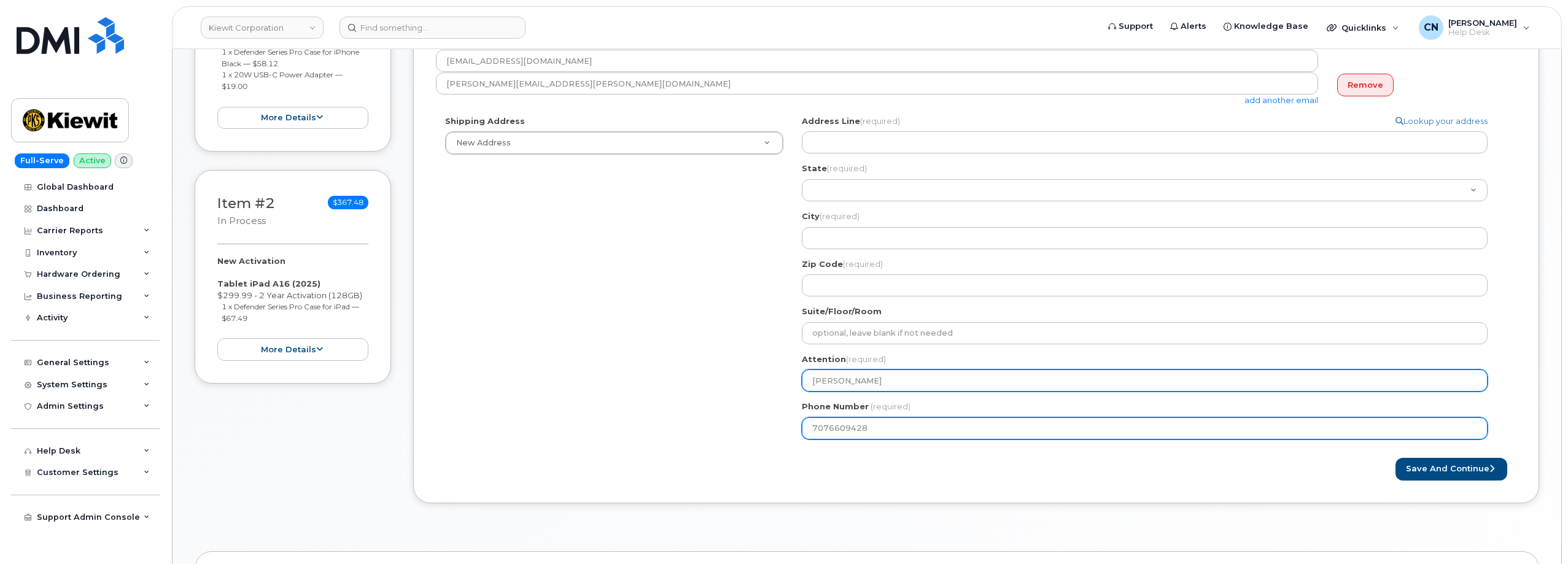
type input "7076609428"
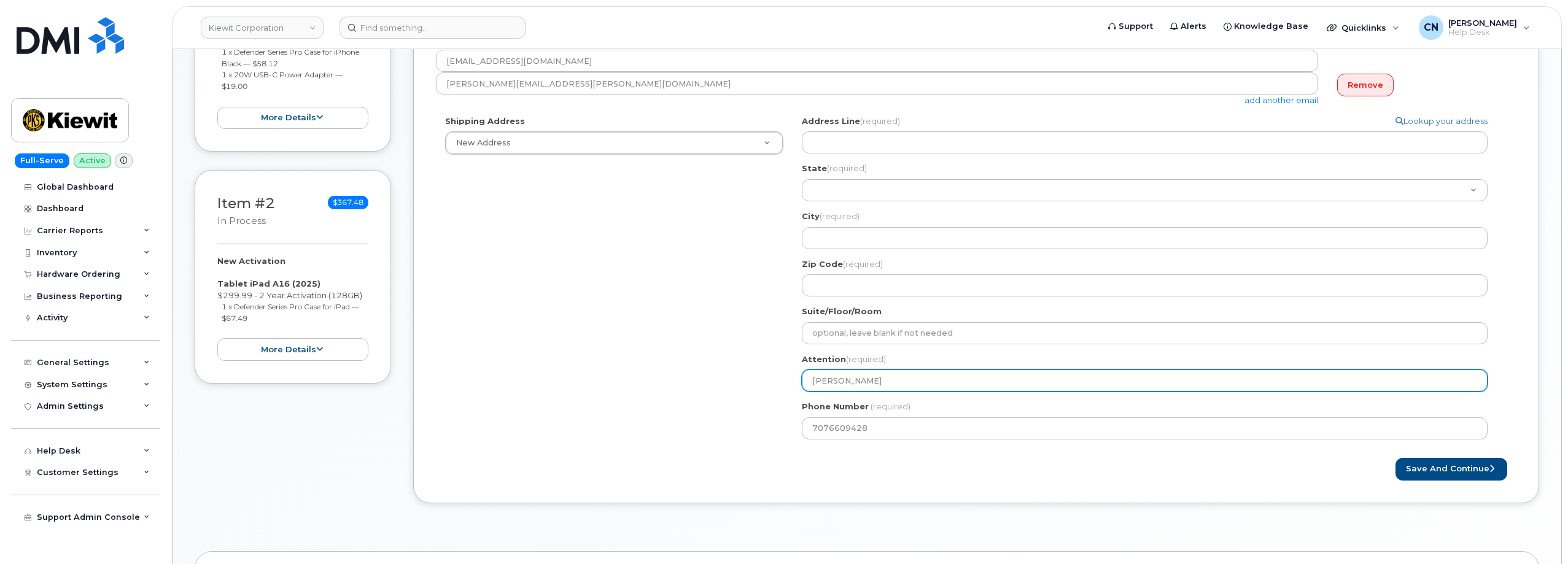
drag, startPoint x: 901, startPoint y: 386, endPoint x: 763, endPoint y: 384, distance: 138.0
click at [763, 384] on div "Shipping Address New Address New Address 801 FM 694 20251 CR 300 508 Omega Stre…" at bounding box center [971, 282] width 1070 height 334
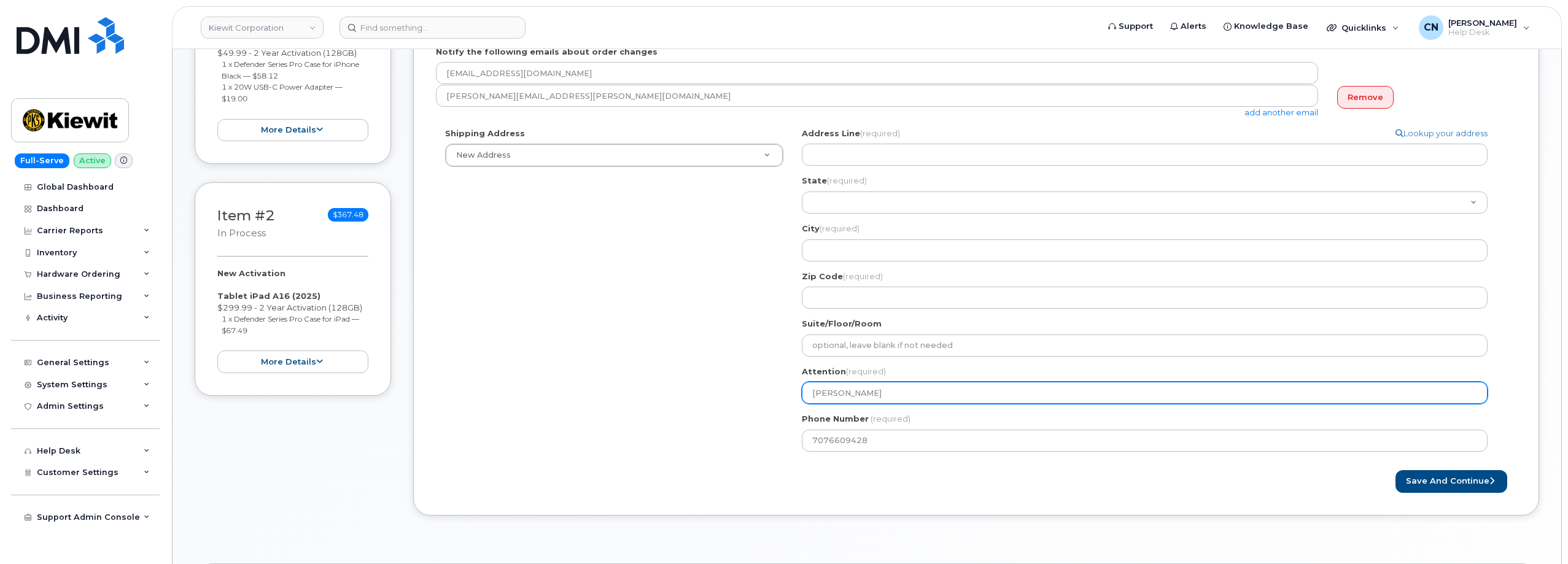
scroll to position [123, 0]
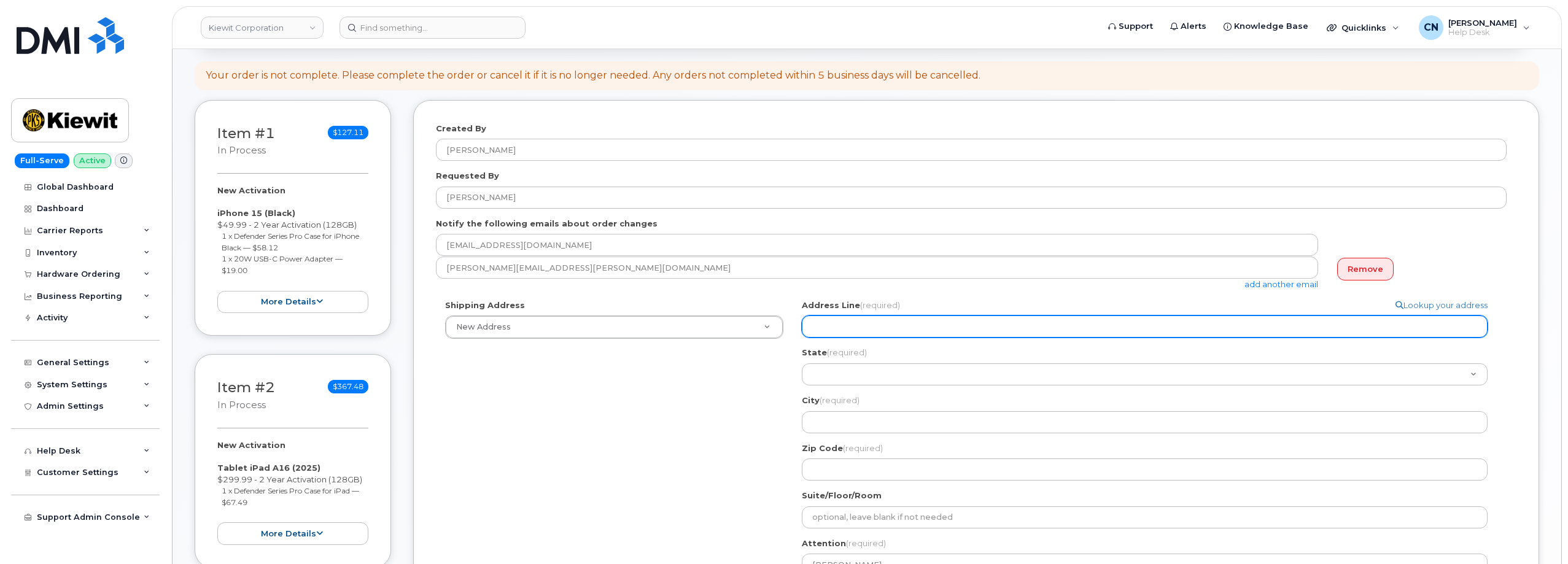
click at [853, 323] on input "Address Line (required)" at bounding box center [1144, 326] width 685 height 22
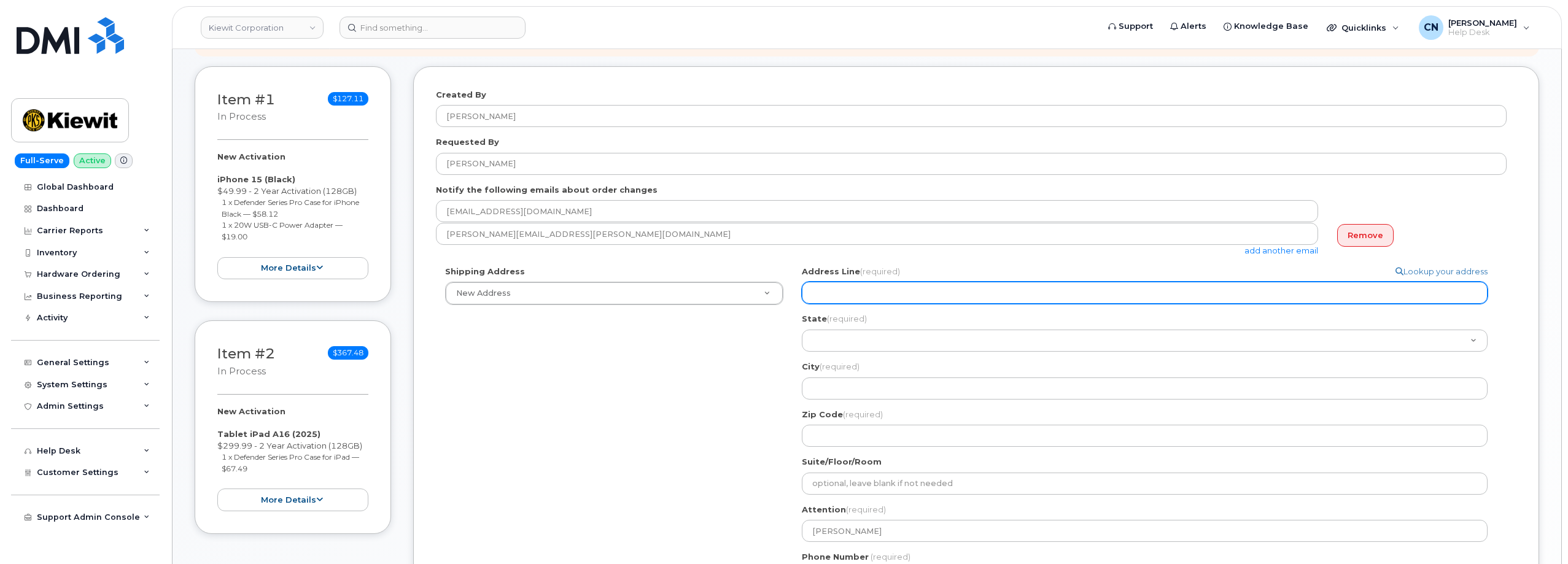
scroll to position [184, 0]
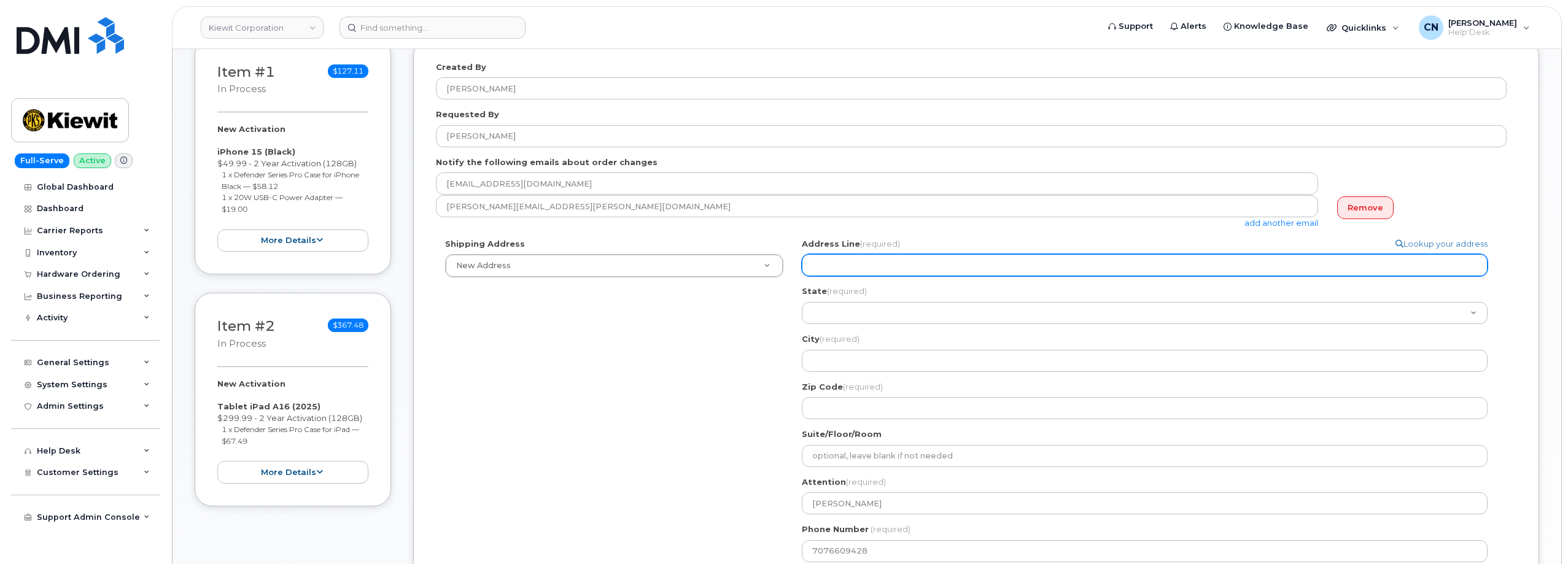
select select
type input "8"
select select
type input "80"
select select
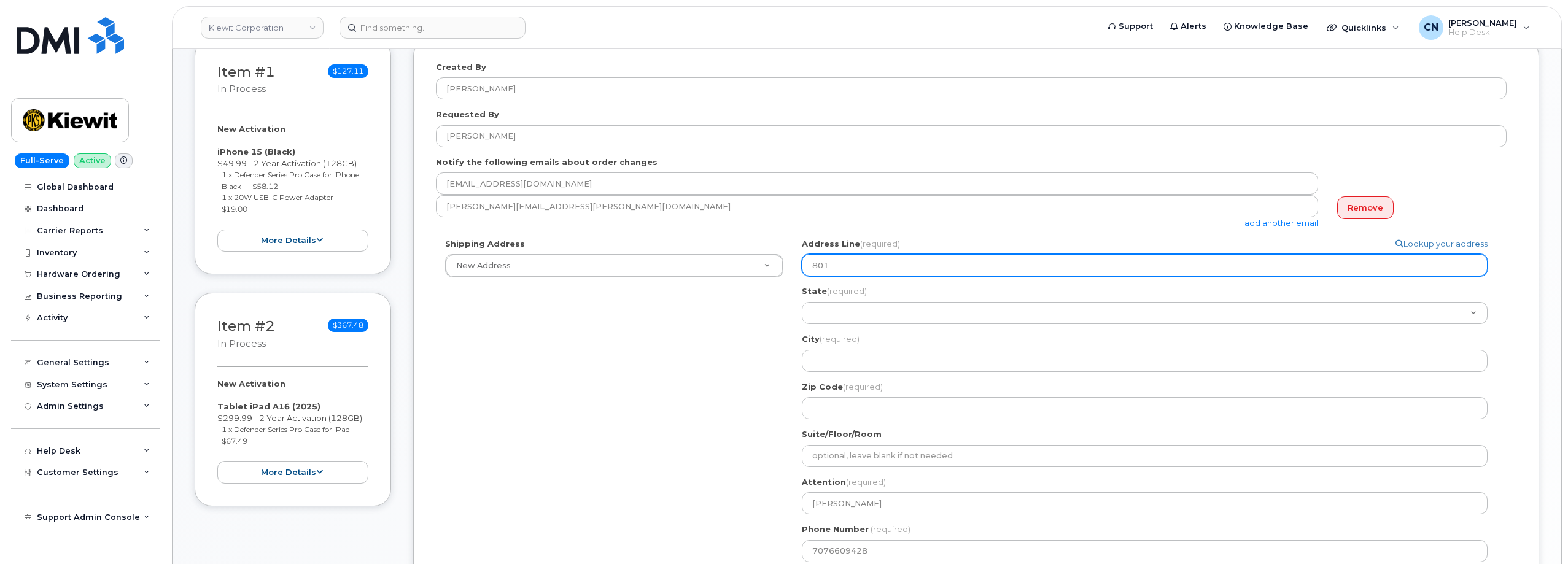
type input "801"
select select
type input "801 N"
select select
type input "801 Ne"
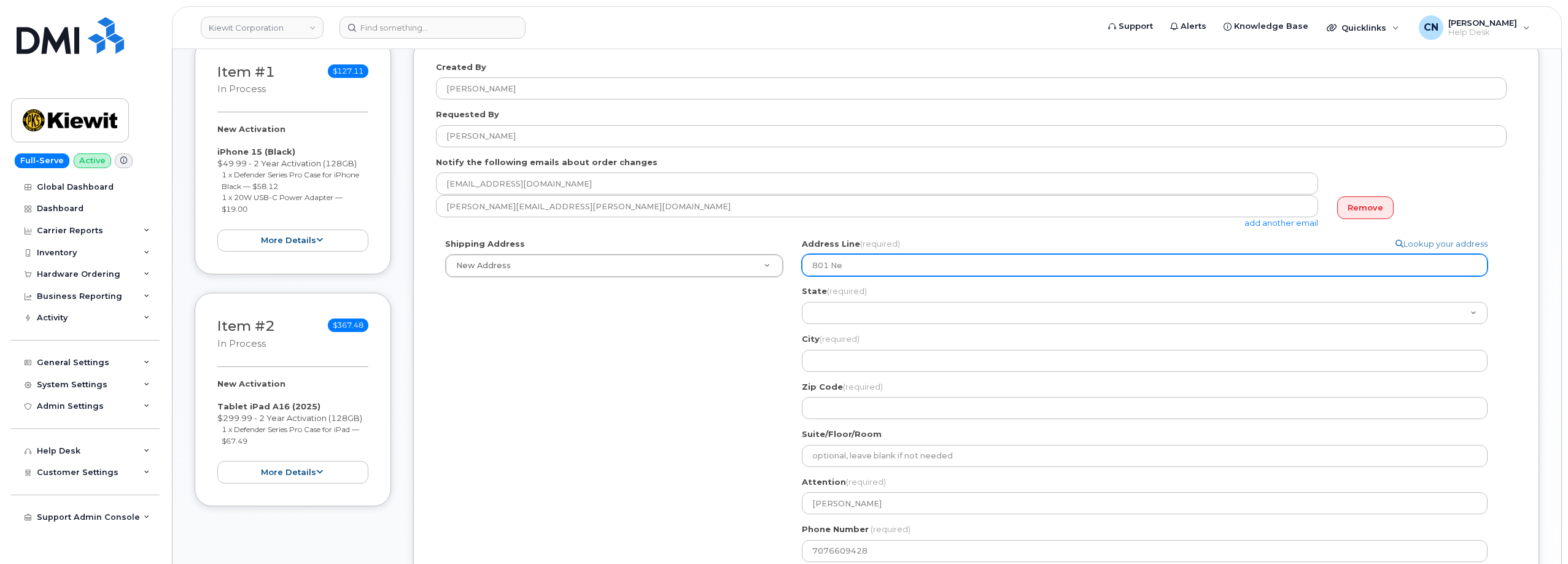
select select
type input "801 New"
select select
type input "801 NewH"
select select
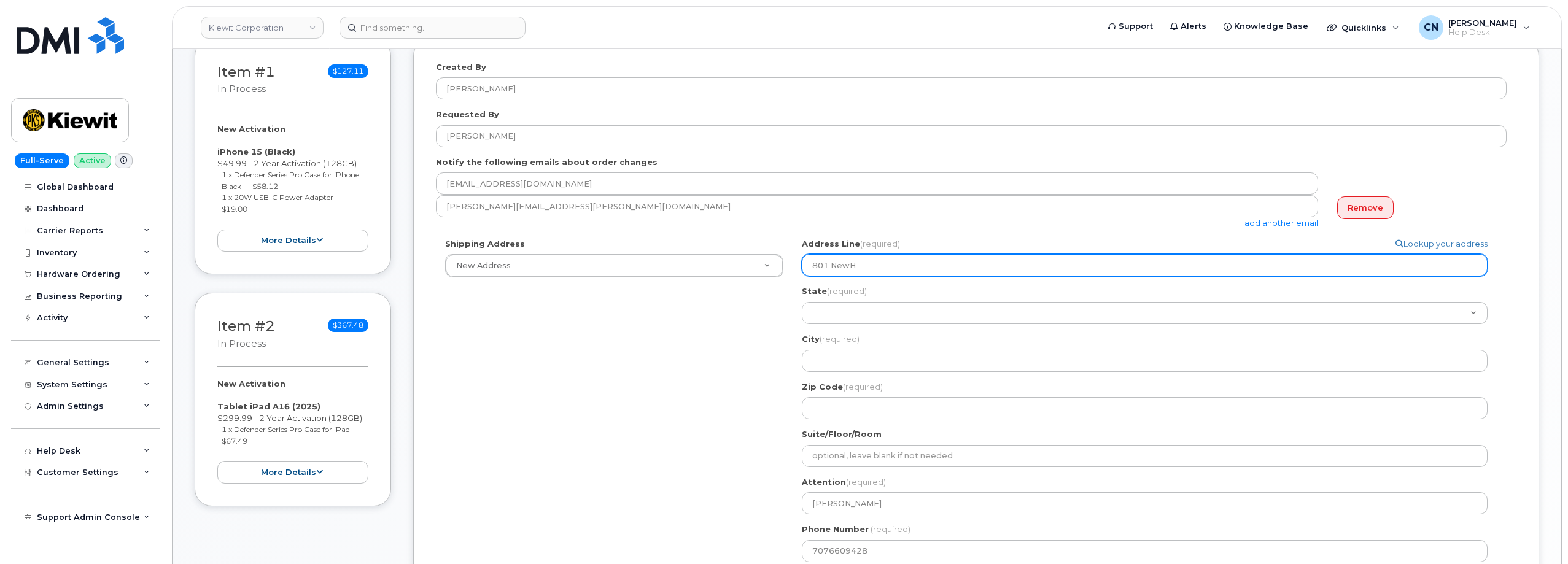
type input "801 NewHa"
select select
type input "801 NewH"
select select
type input "801 New"
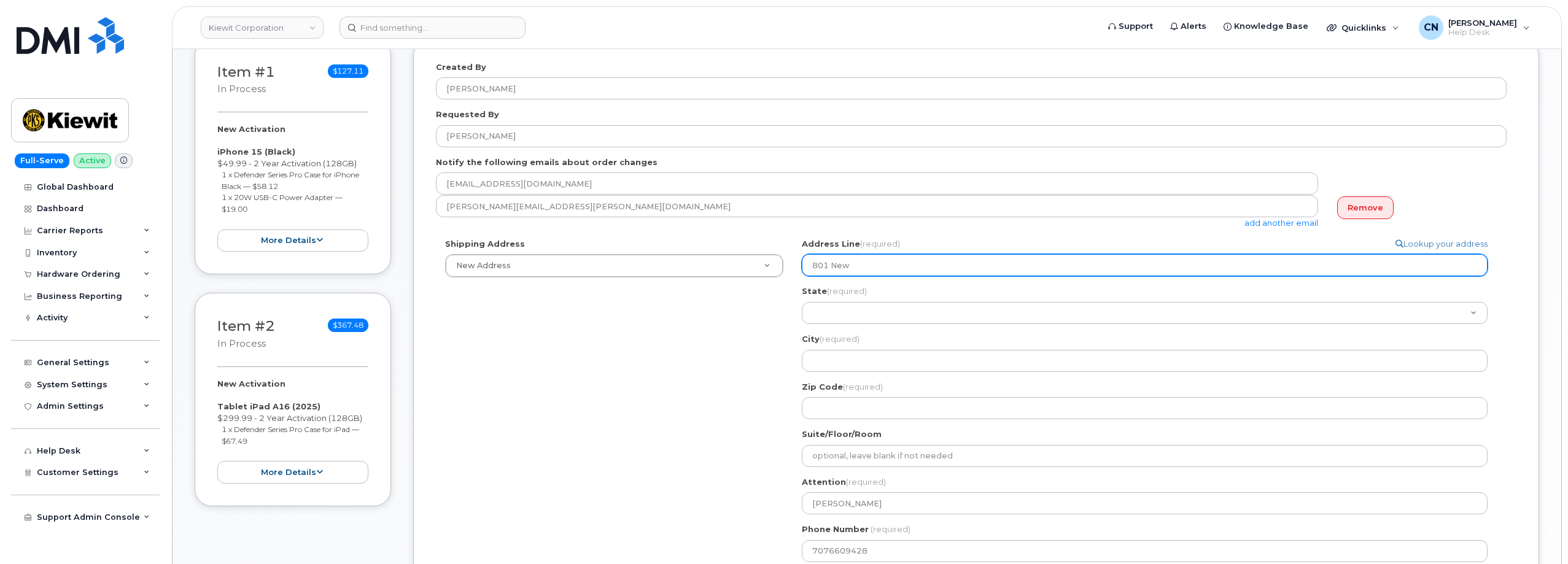
select select
type input "801 Newh"
select select
type input "801 Newha"
select select
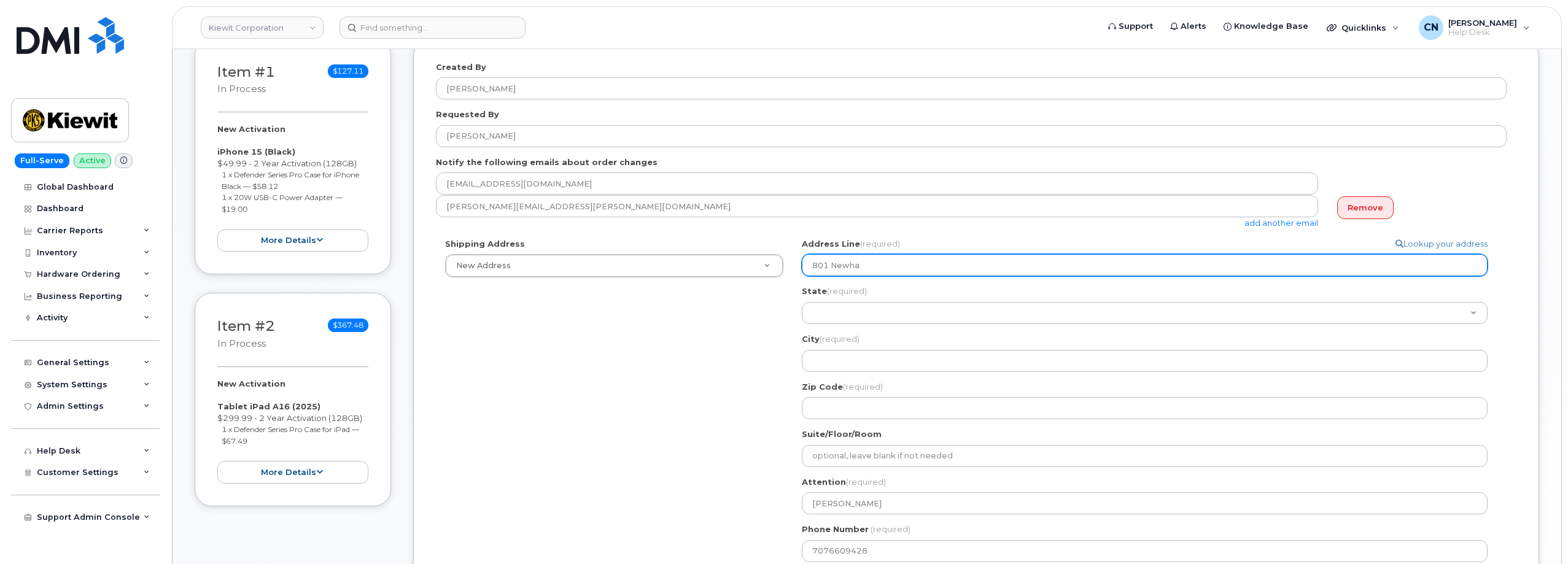
type input "801 Newhal"
select select
type input "801 Newhall"
select select
type input "801 Newhall S"
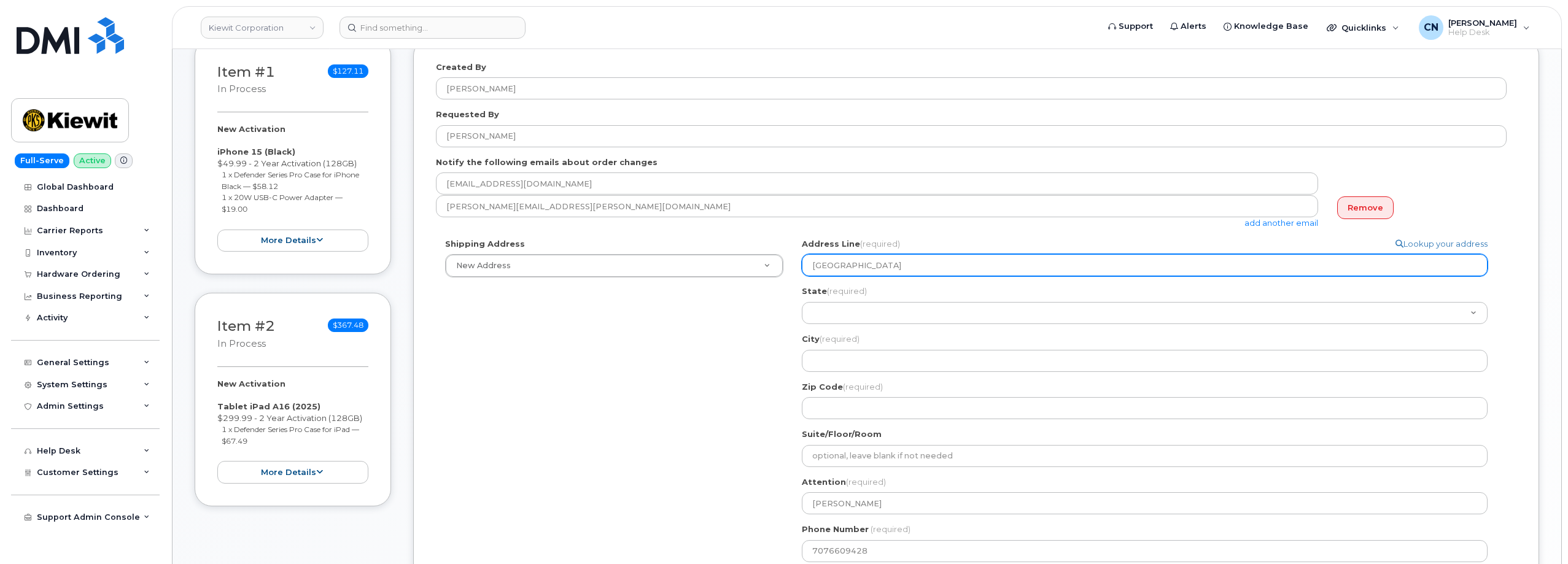
select select
type input "801 Newhall St"
select select
type input "801 Newhall Str"
select select
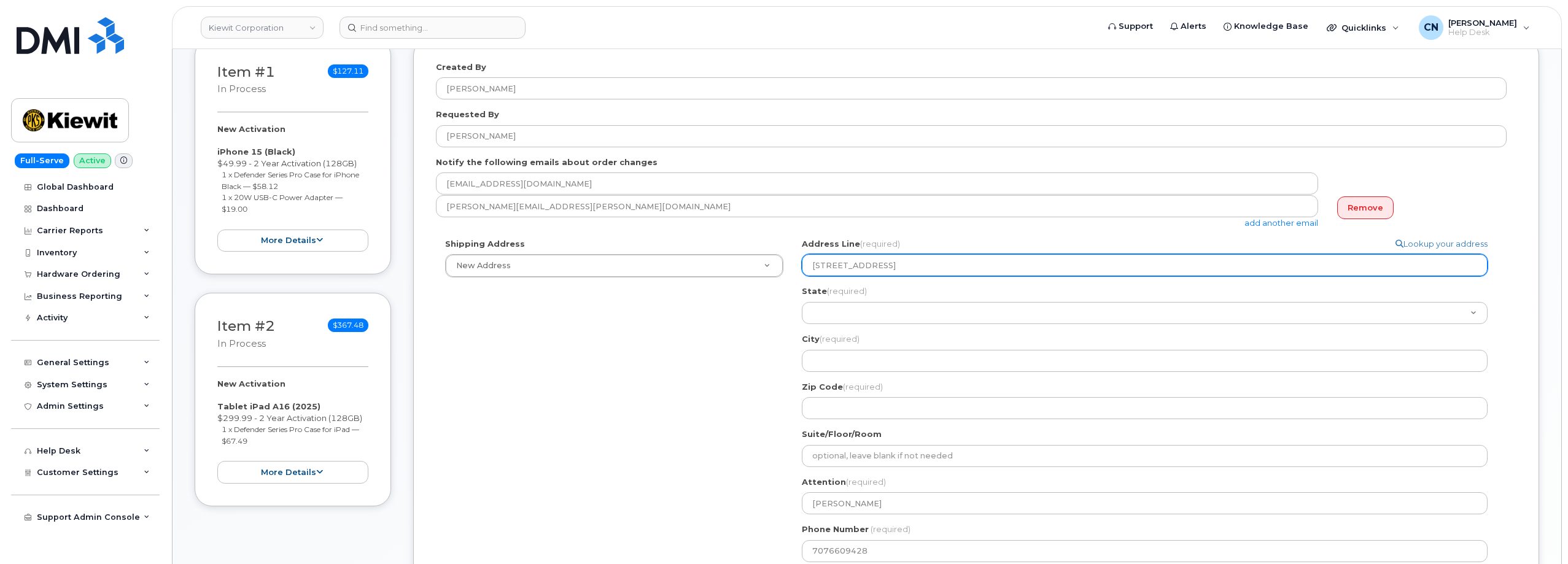
type input "801 Newhall Stre"
select select
type input "801 Newhall Stree"
select select
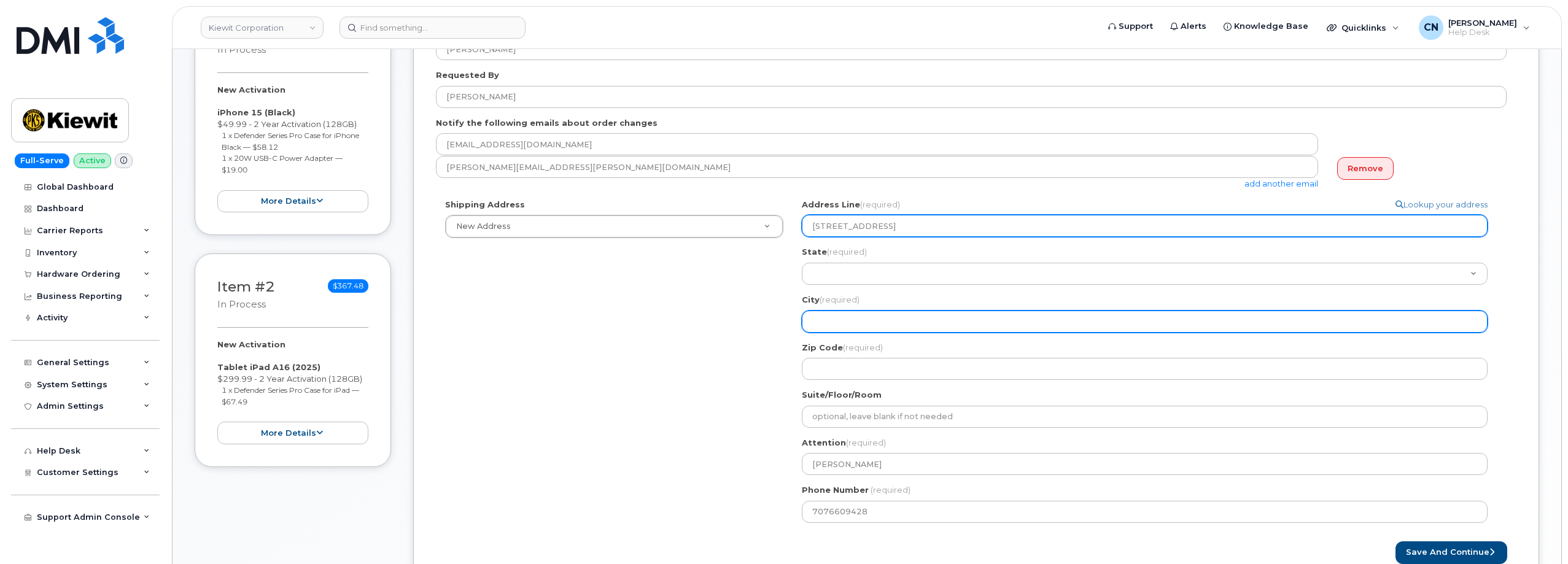
scroll to position [245, 0]
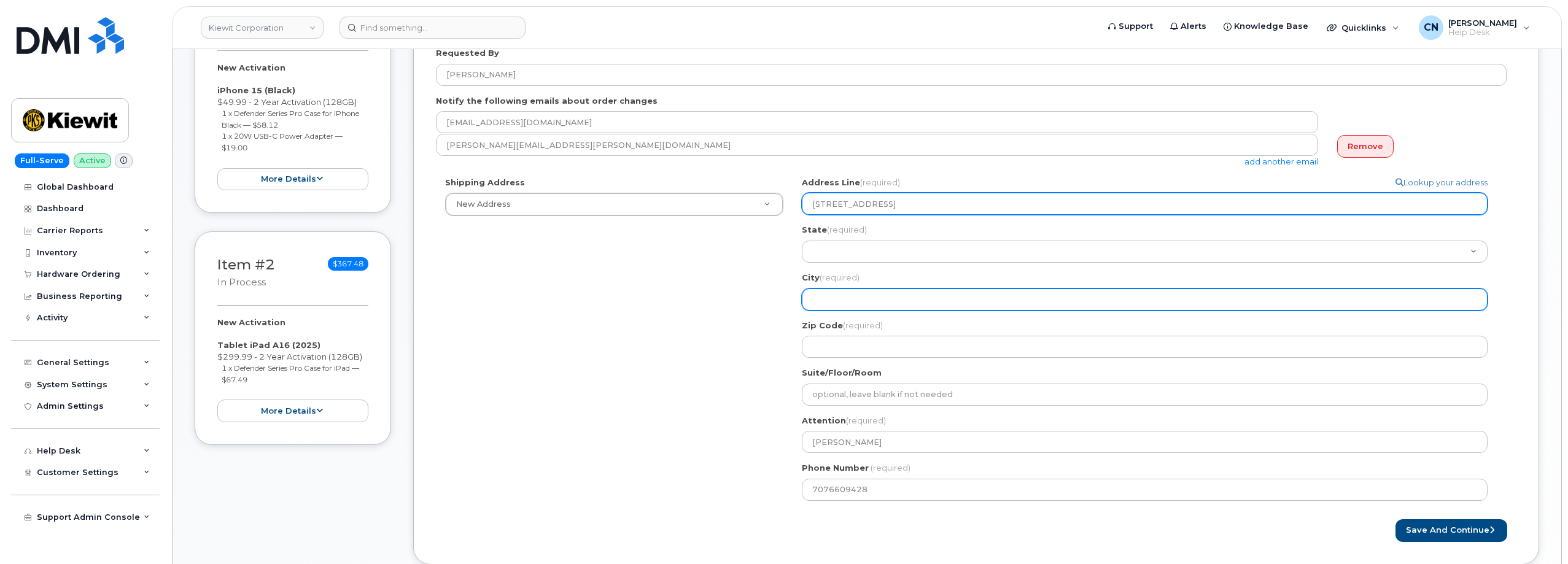
type input "801 Newhall Street"
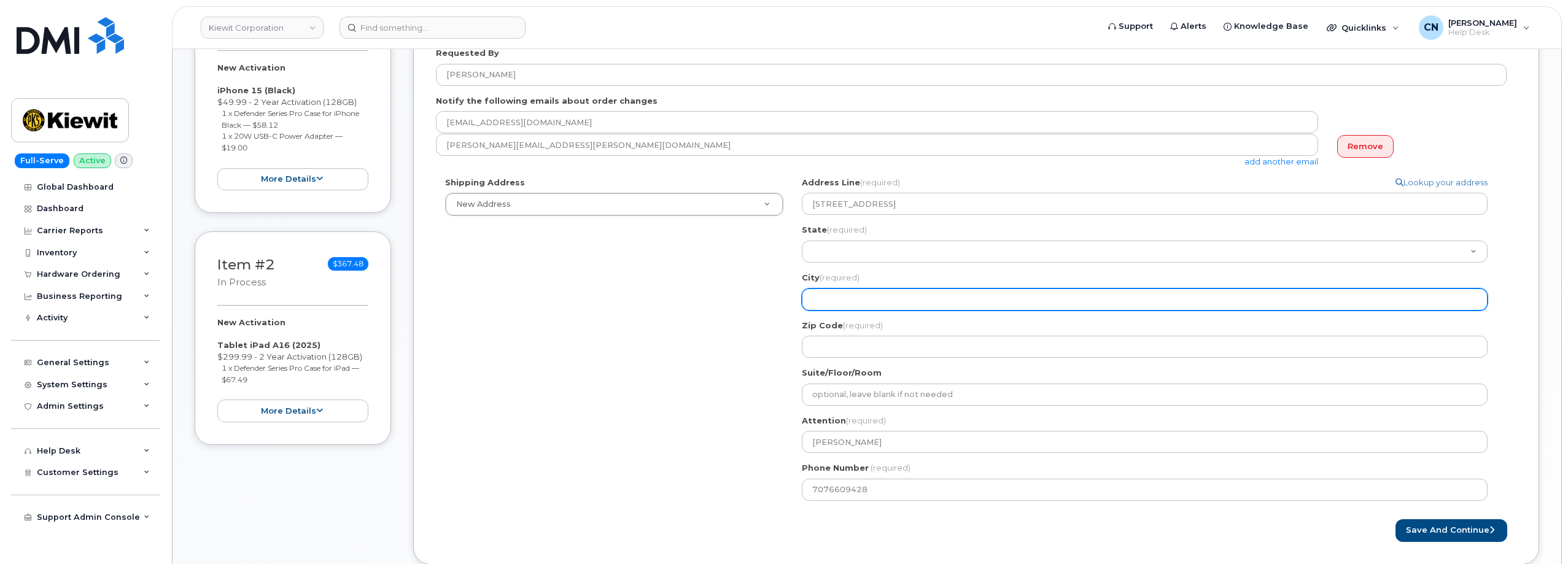
click at [830, 291] on input "City (required)" at bounding box center [1144, 299] width 685 height 22
select select
type input "S"
select select
type input "Sa"
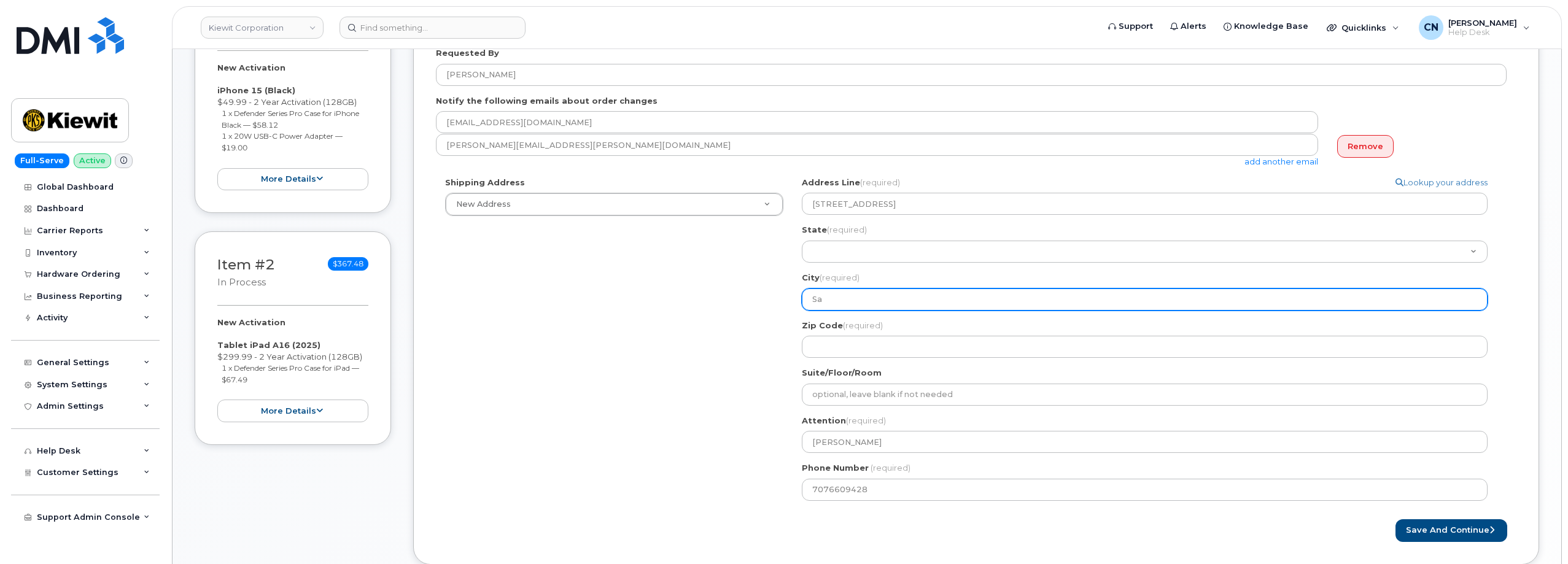
select select
type input "San"
select select
type input "San J"
select select
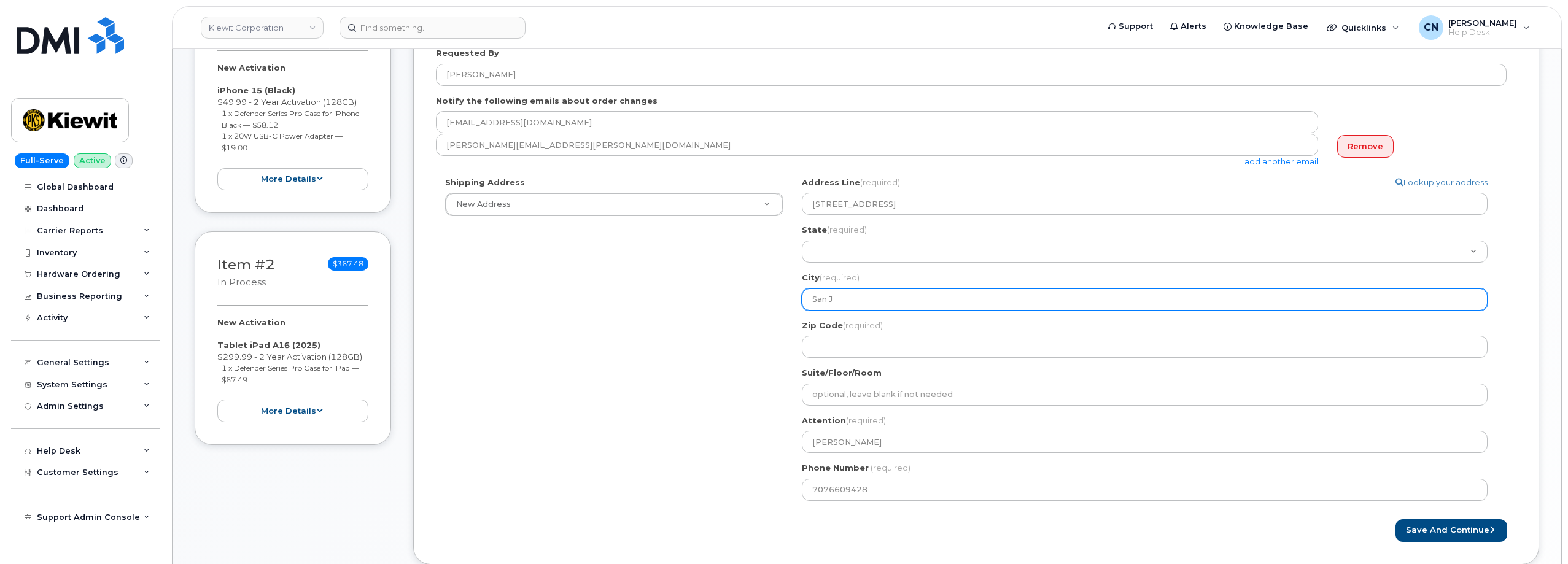
type input "San Jo"
select select
type input "San Jos"
select select
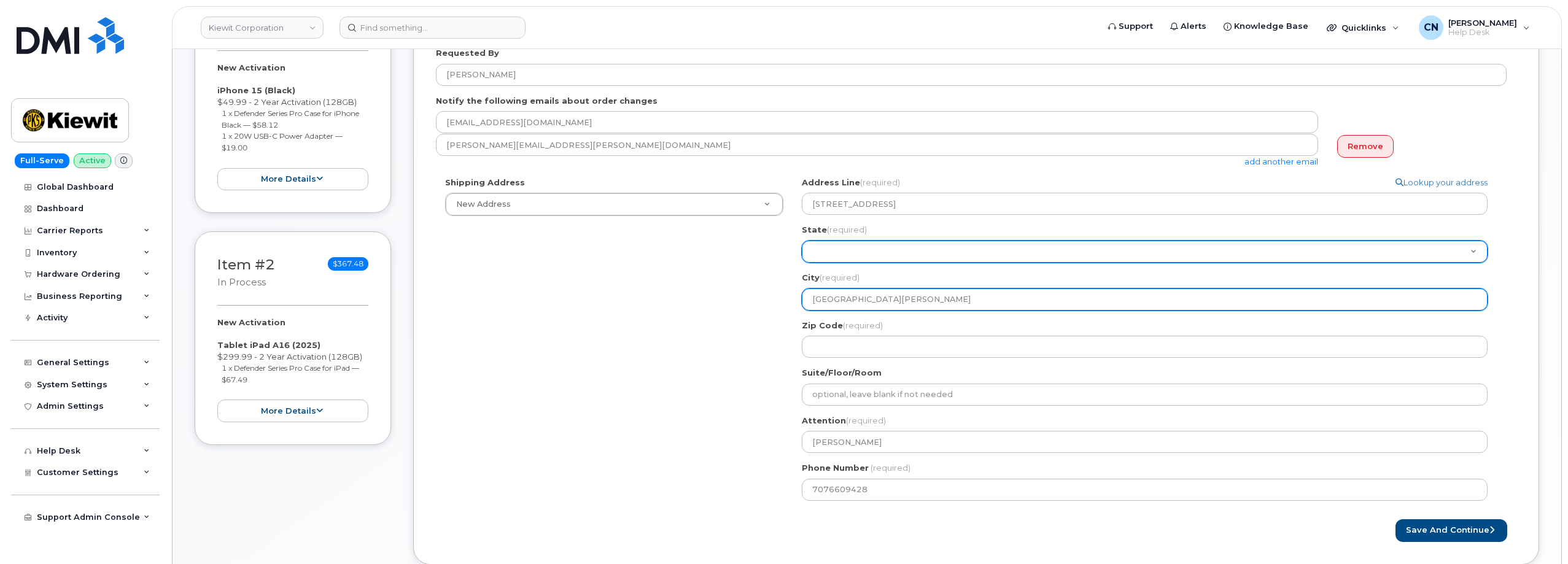
type input "San Jose"
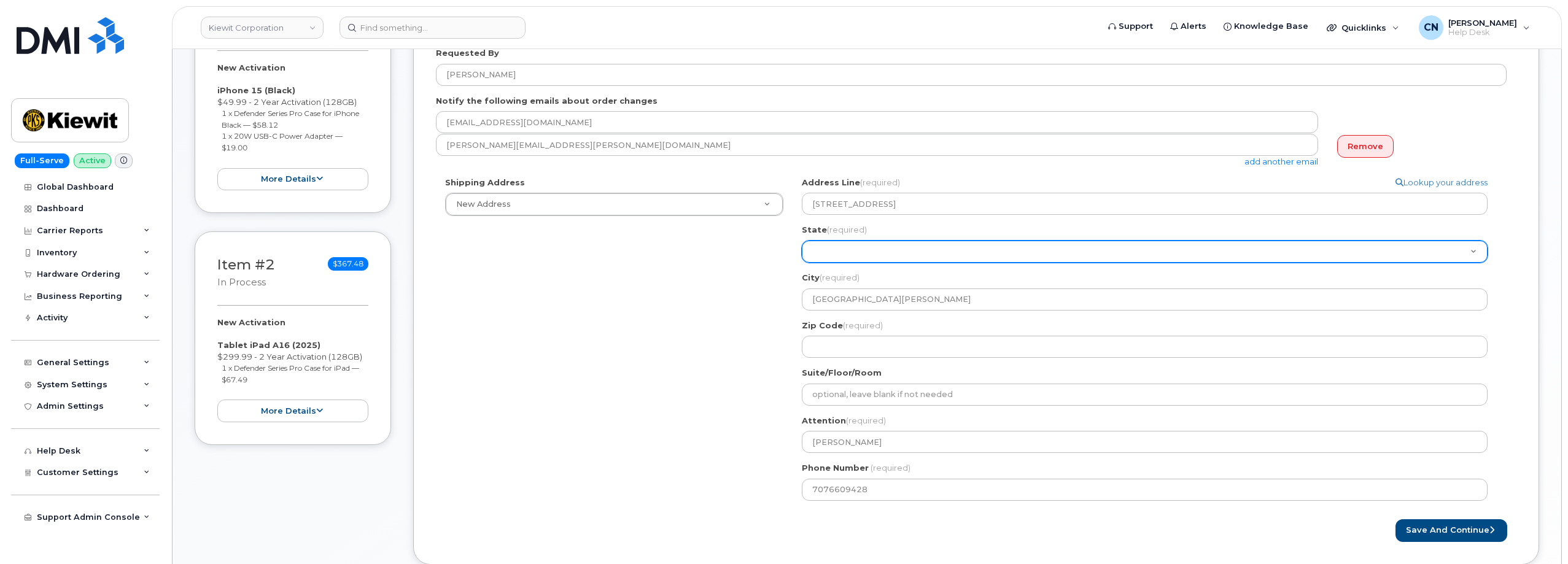
click at [834, 250] on select "Alabama Alaska American Samoa Arizona Arkansas California Colorado Connecticut …" at bounding box center [1144, 251] width 685 height 22
select select "CA"
click at [802, 241] on select "Alabama Alaska American Samoa Arizona Arkansas California Colorado Connecticut …" at bounding box center [1144, 251] width 685 height 22
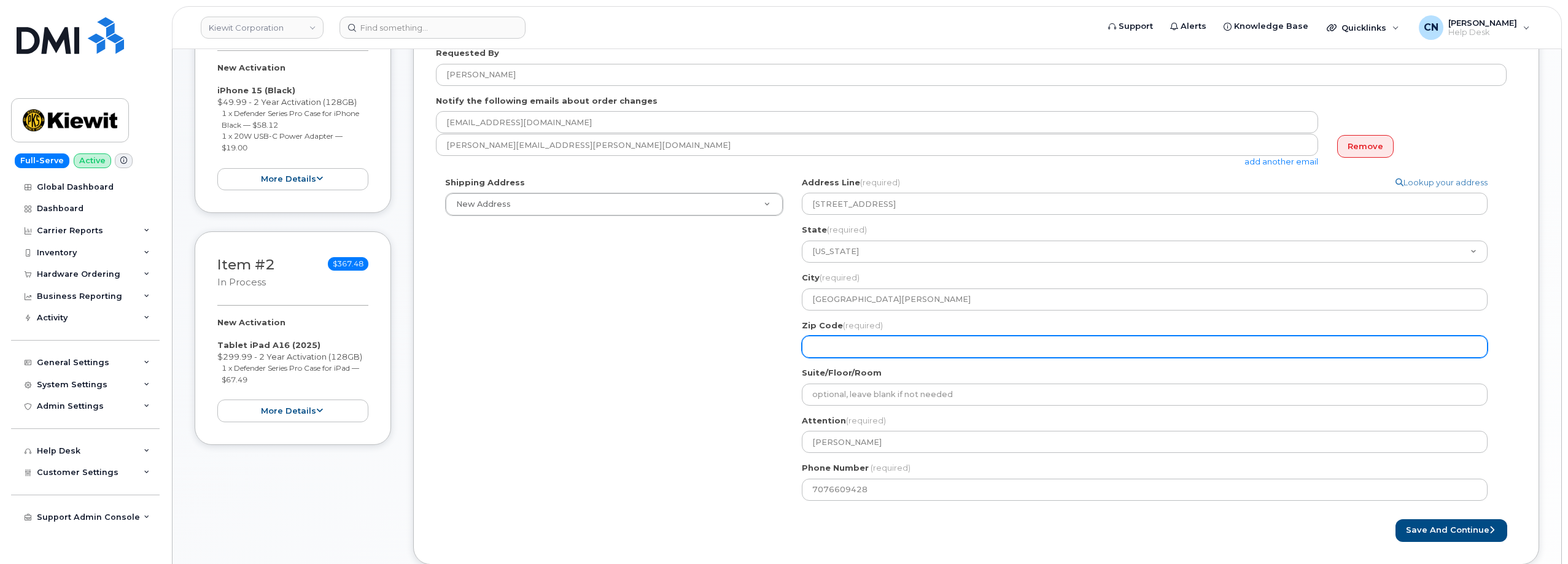
click at [841, 344] on input "Zip Code (required)" at bounding box center [1144, 347] width 685 height 22
select select
type input "9"
select select
type input "95"
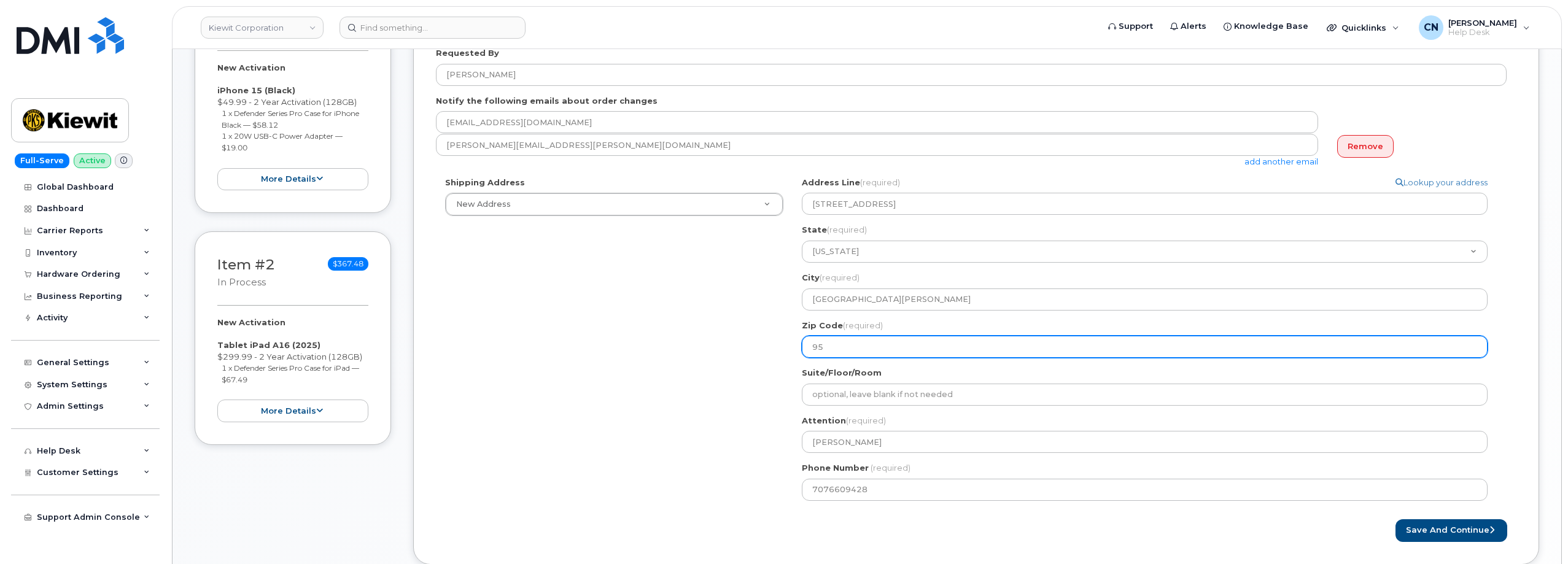
select select
type input "951"
select select
type input "9511"
select select
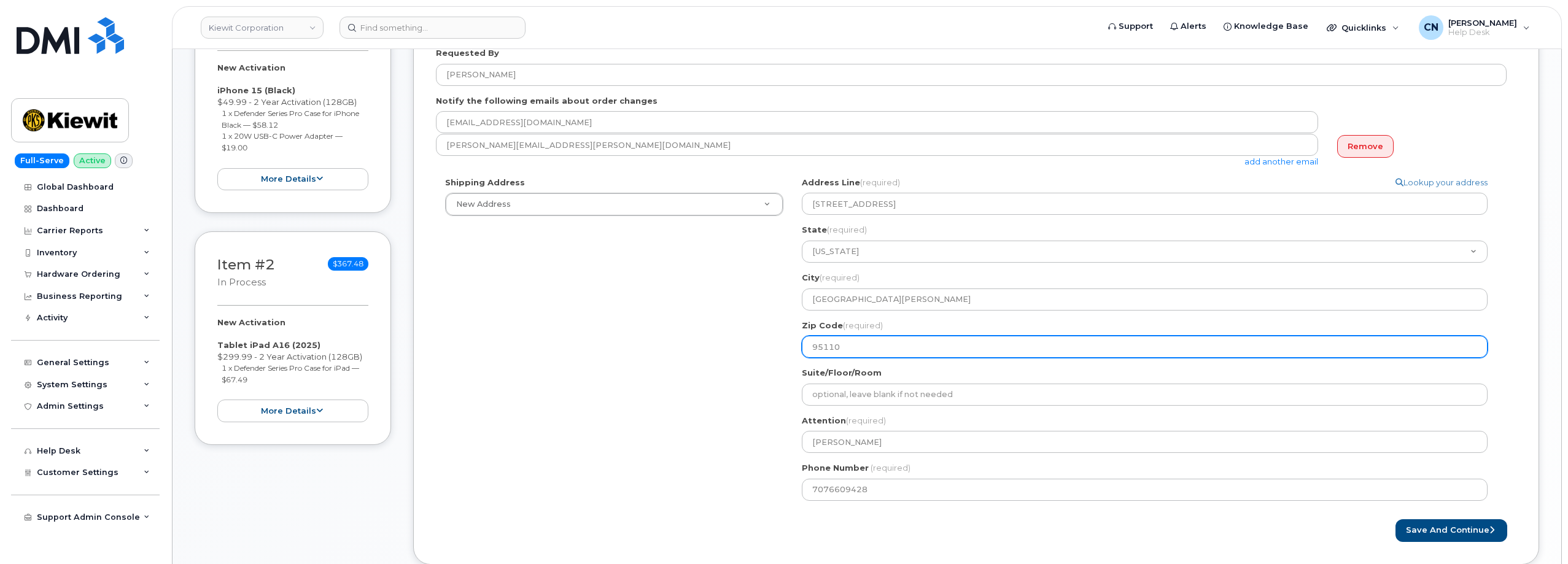
type input "95110"
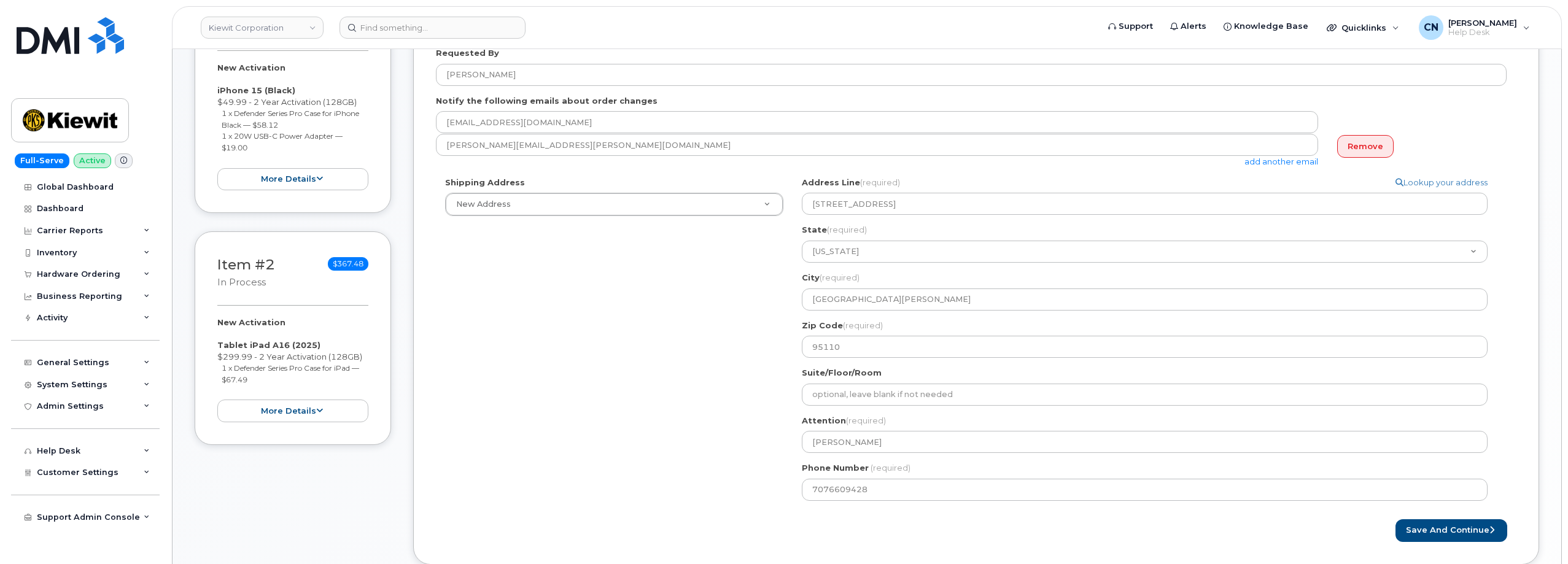
click at [1154, 553] on div "Created By Connor Nguyen Requested By Alejandro Rosales Notify the following em…" at bounding box center [975, 271] width 1126 height 587
click at [1448, 529] on button "Save and Continue" at bounding box center [1451, 531] width 112 height 23
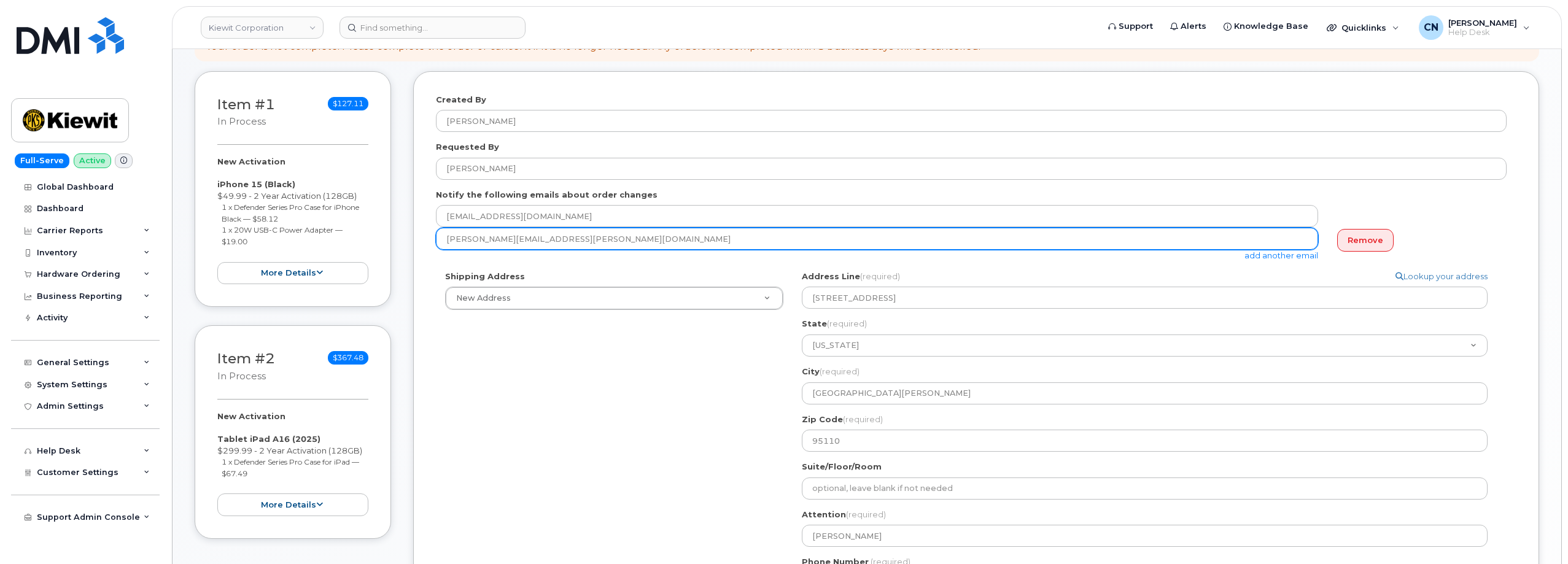
scroll to position [61, 0]
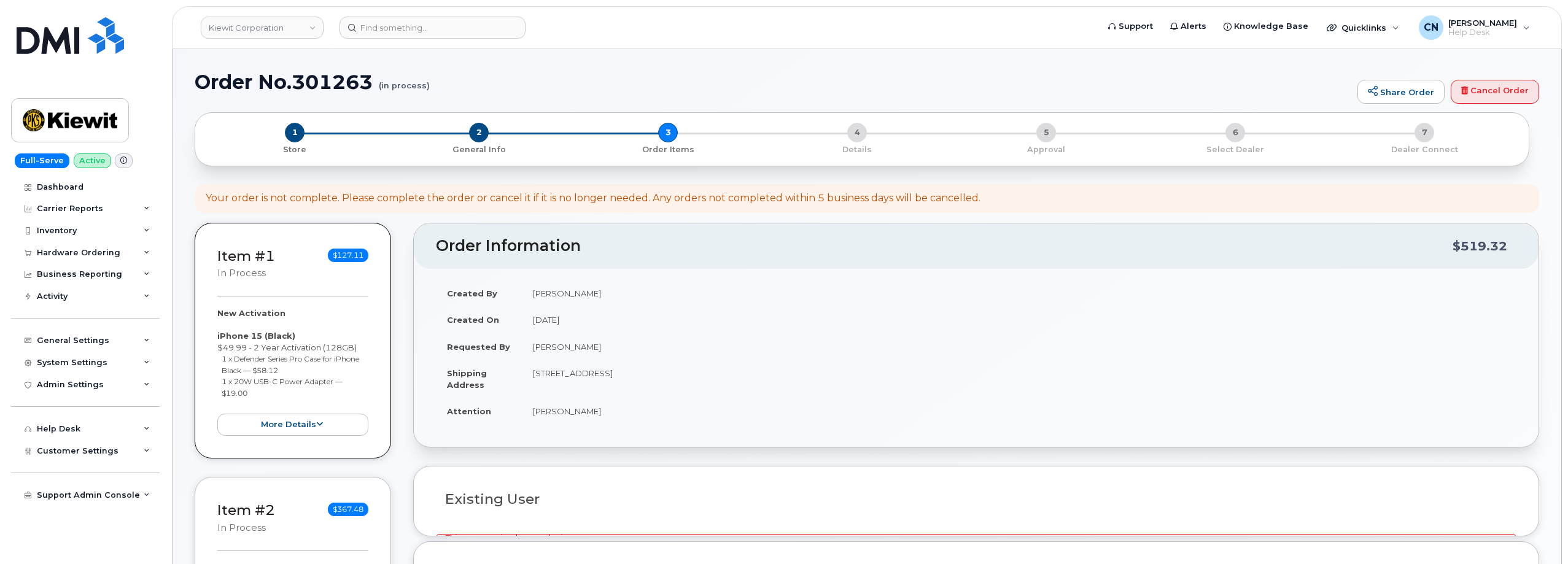
select select
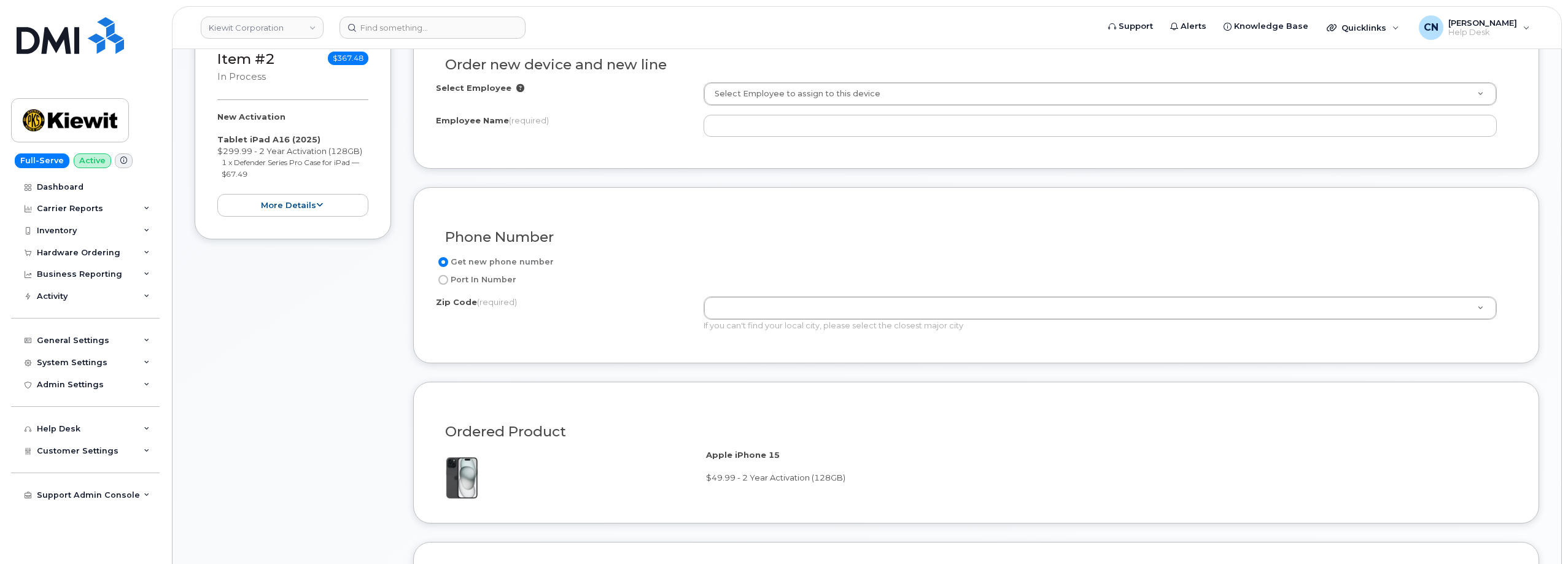
scroll to position [368, 0]
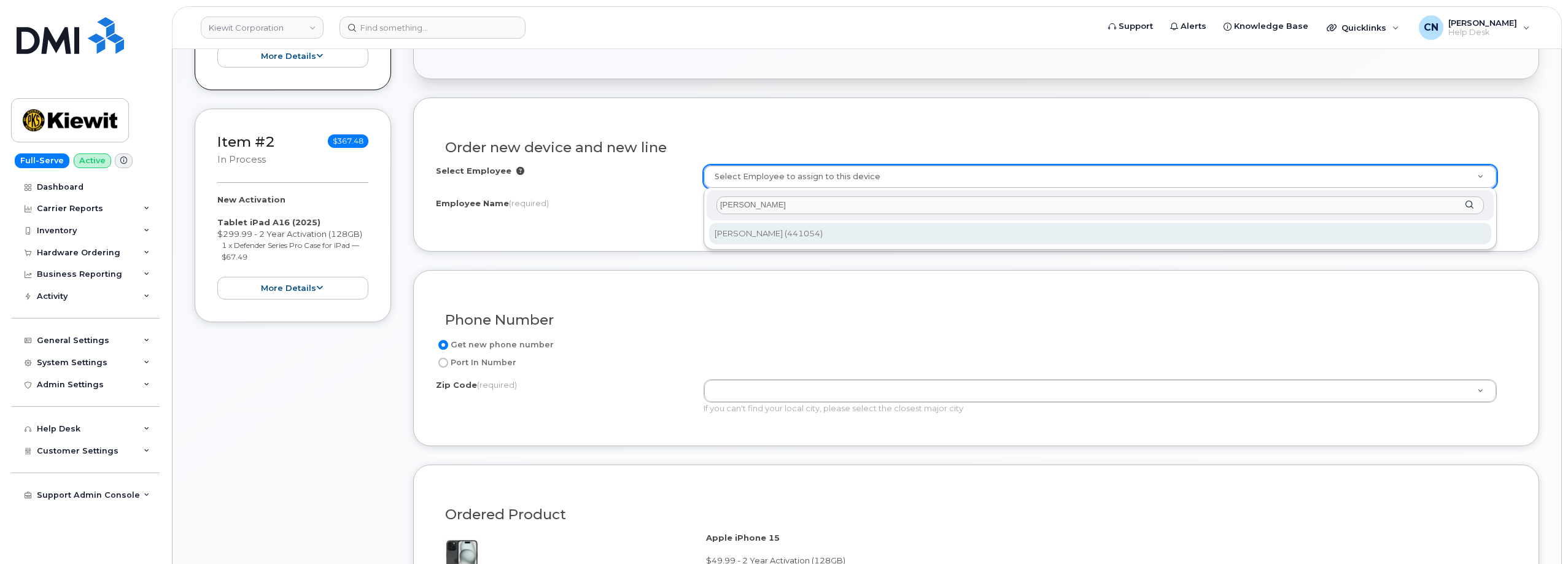
type input "[PERSON_NAME]"
type input "2156748"
type input "[PERSON_NAME]"
type input "801 Newhall St"
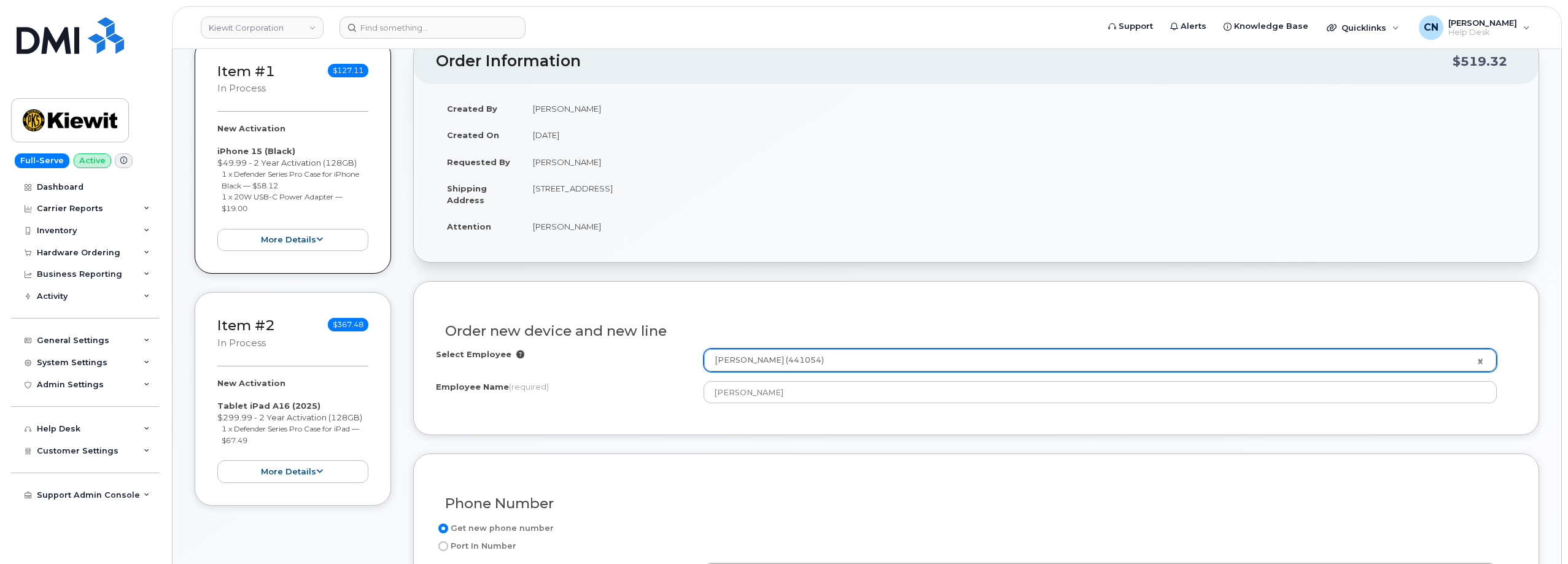
scroll to position [184, 0]
click at [679, 189] on td "[STREET_ADDRESS]" at bounding box center [1018, 195] width 994 height 38
copy td "95110"
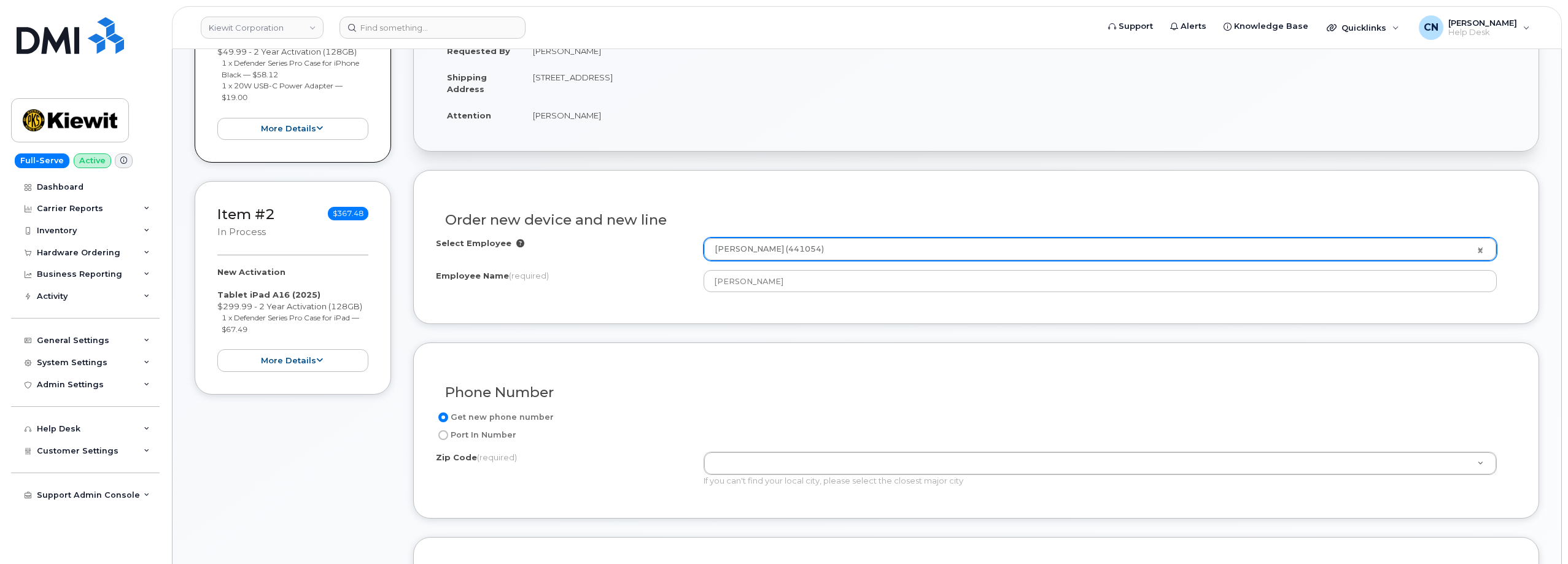
scroll to position [307, 0]
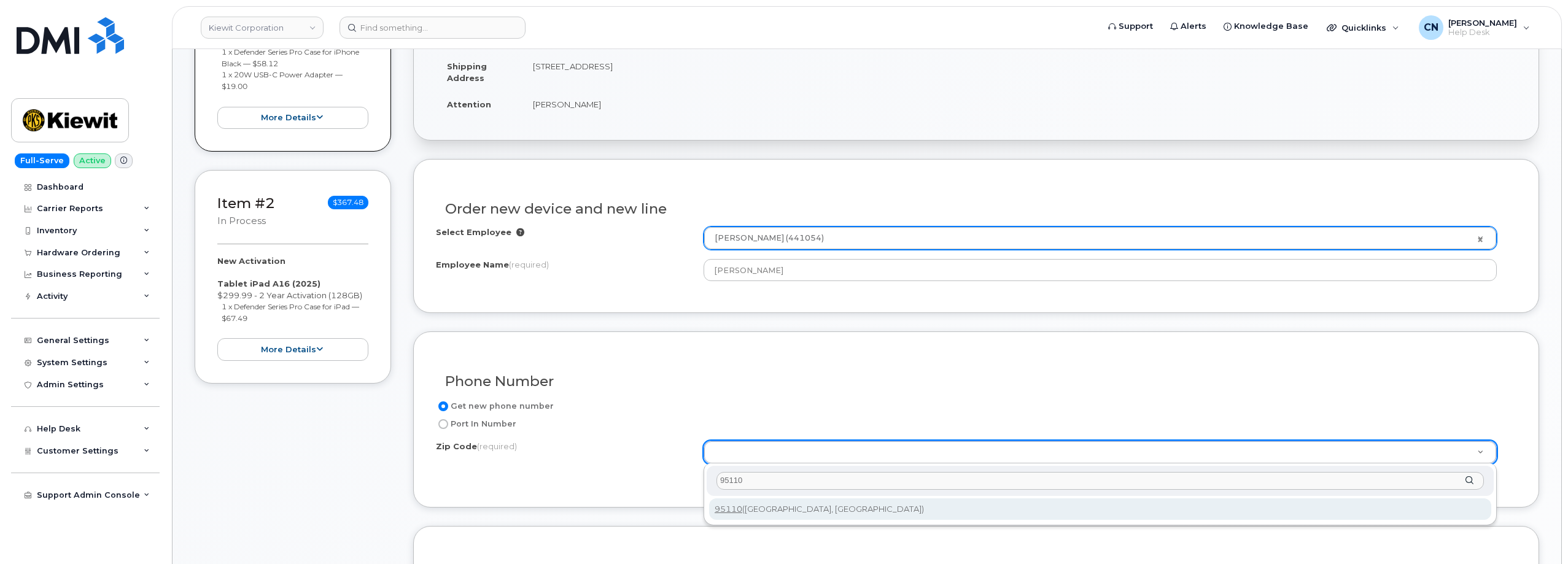
type input "95110"
type input "95110 (San Jose, CA)"
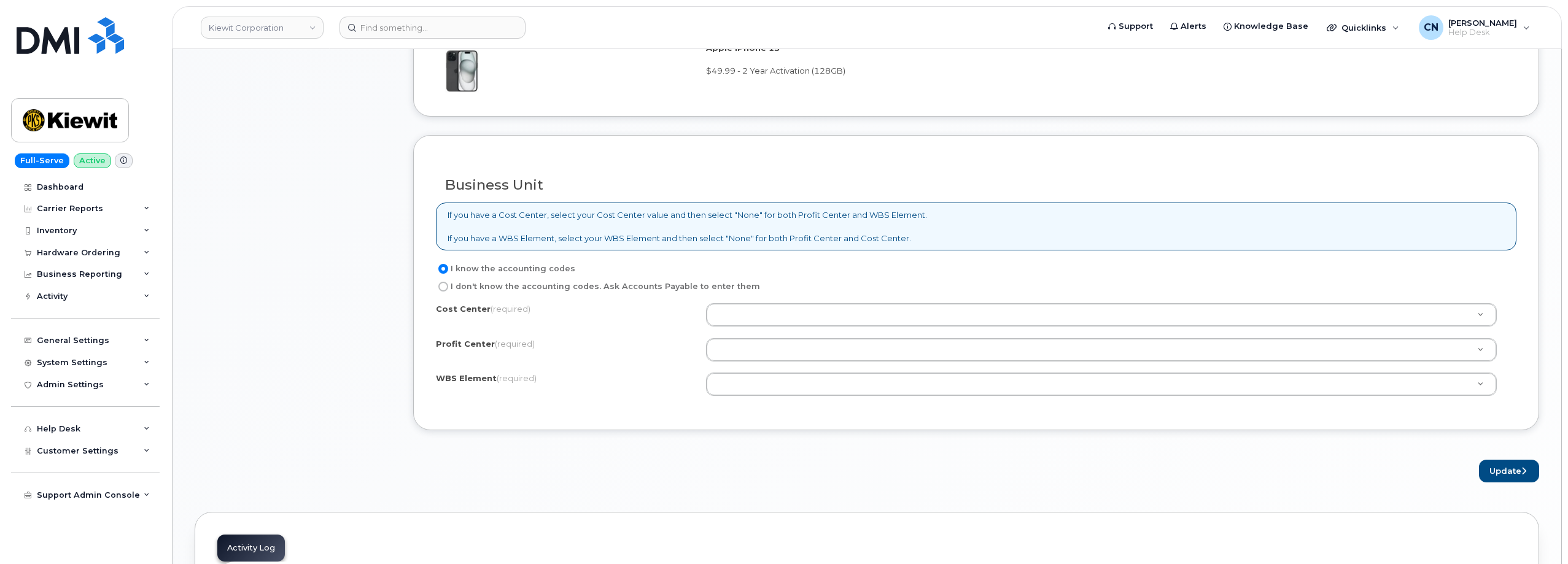
scroll to position [859, 0]
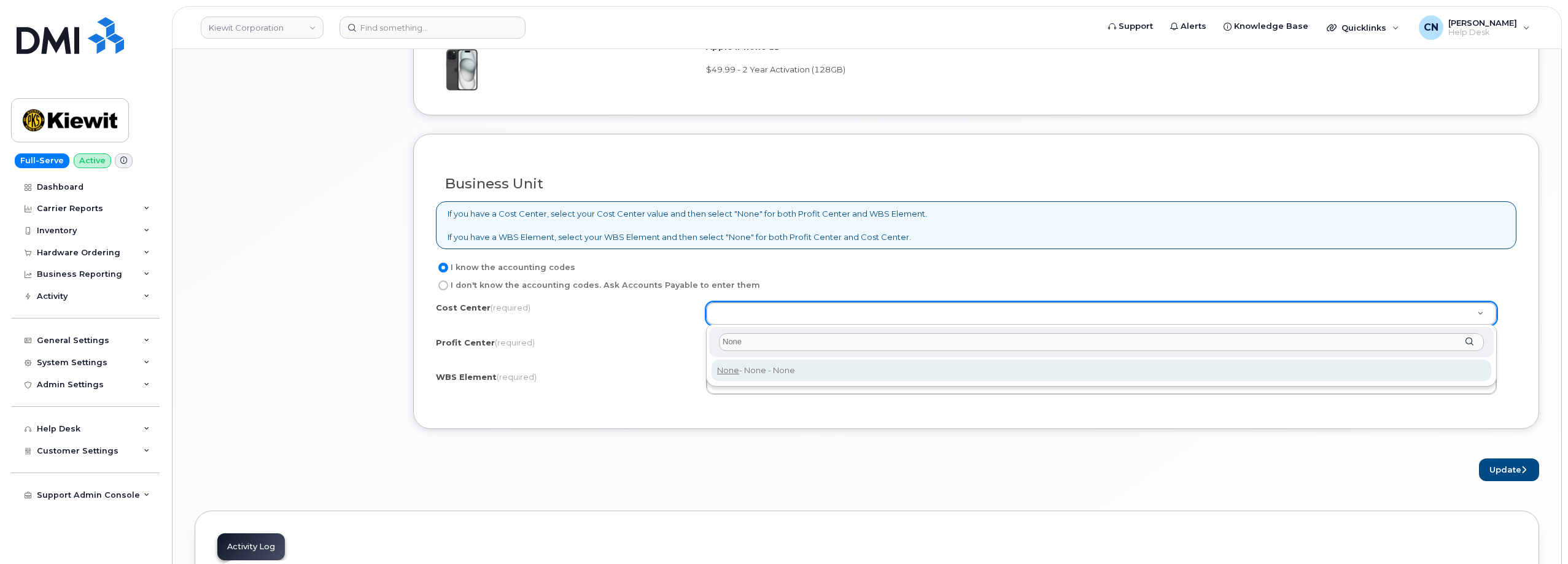
type input "None"
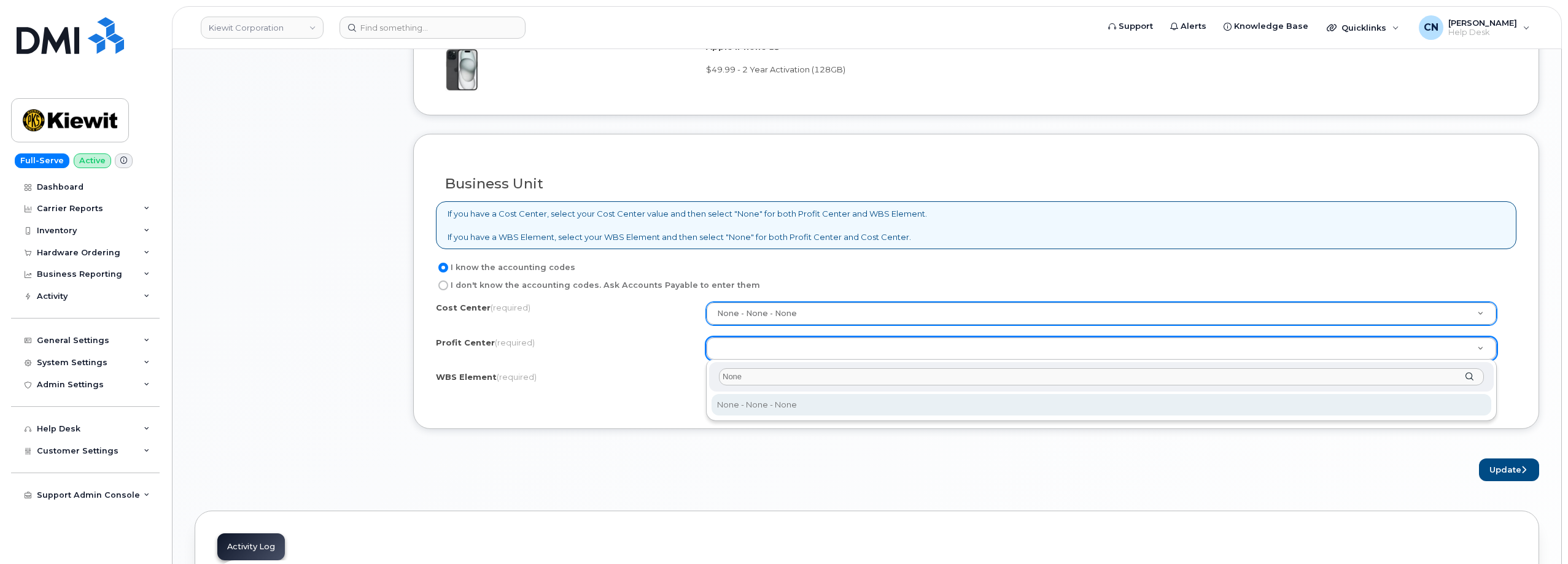
type input "None"
select select "None"
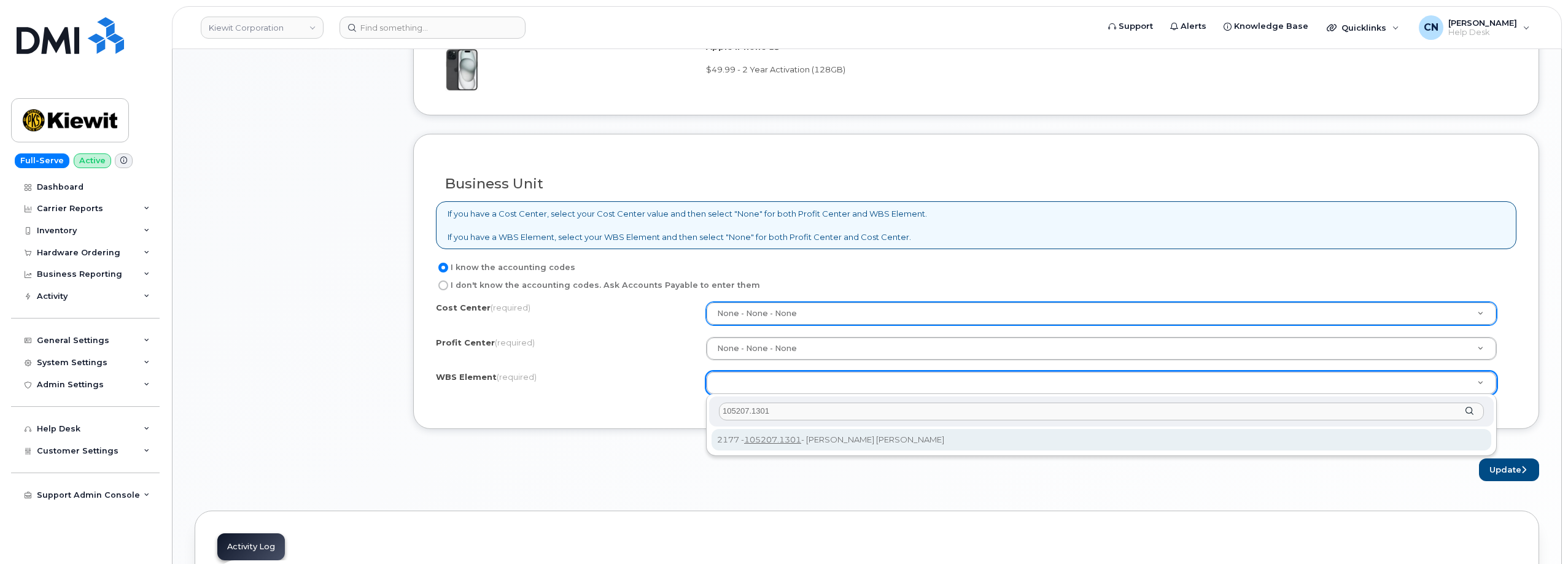
type input "105207.1301"
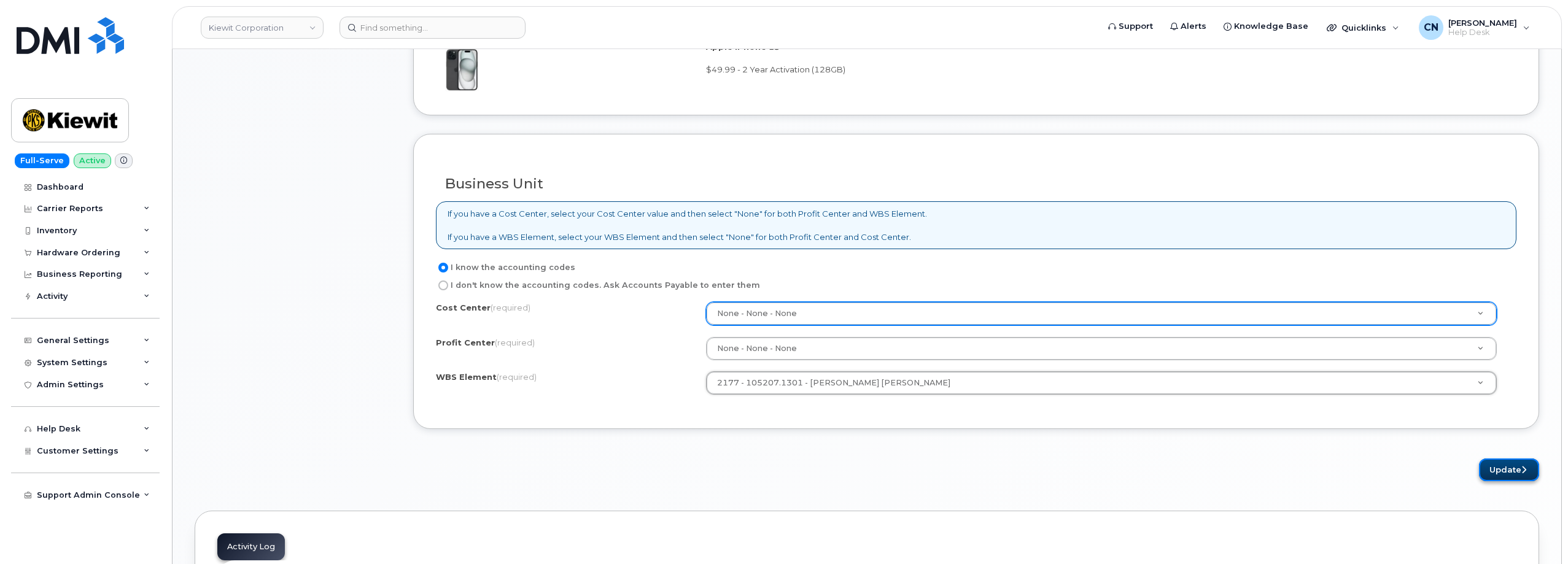
click at [1508, 471] on button "Update" at bounding box center [1509, 470] width 60 height 23
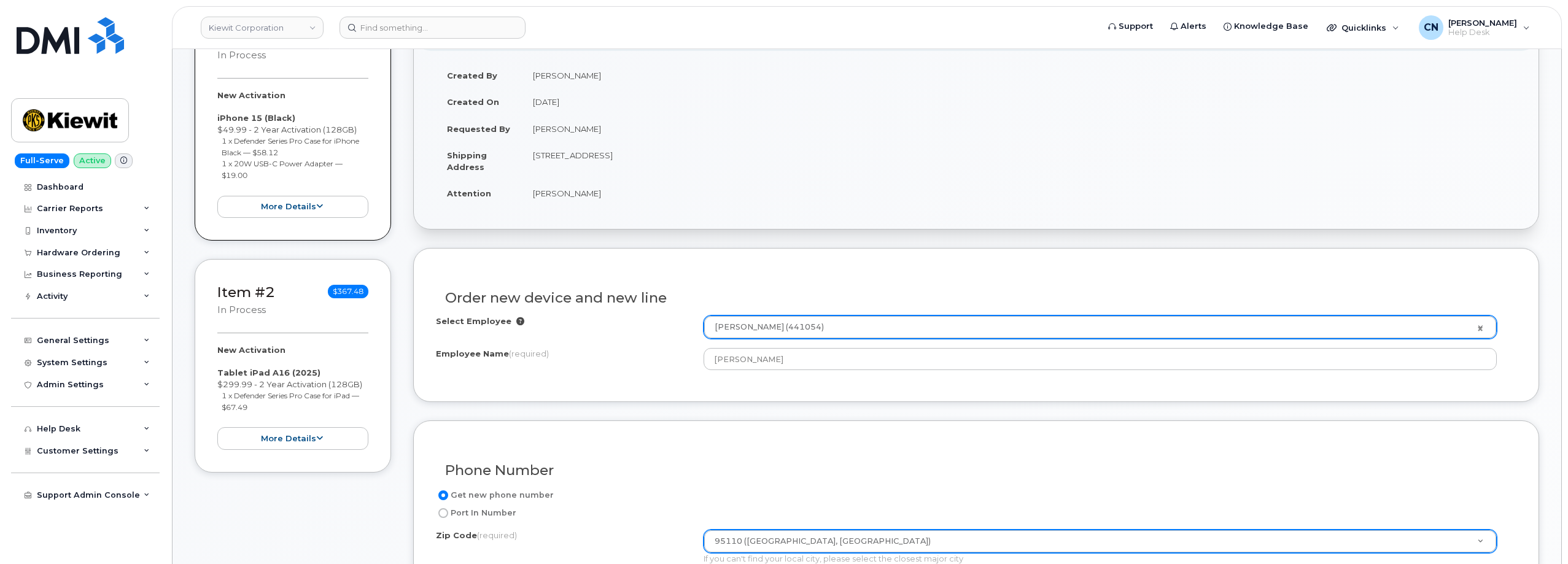
scroll to position [0, 0]
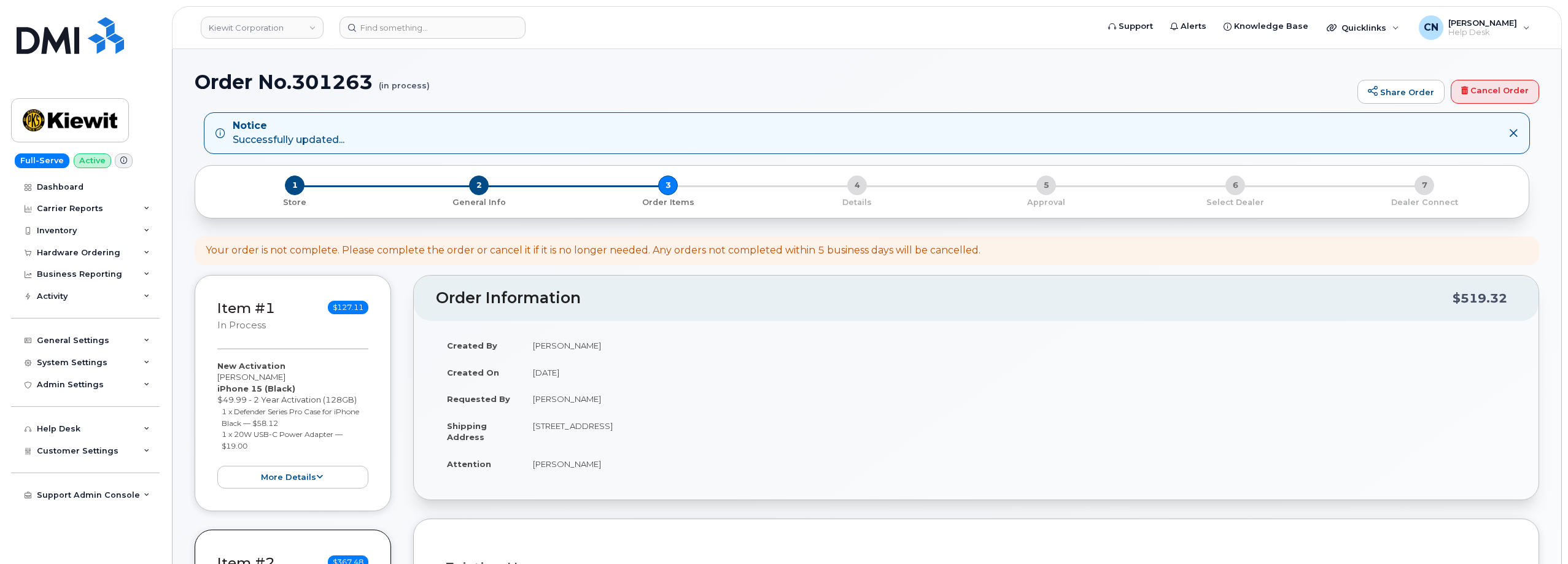
select select
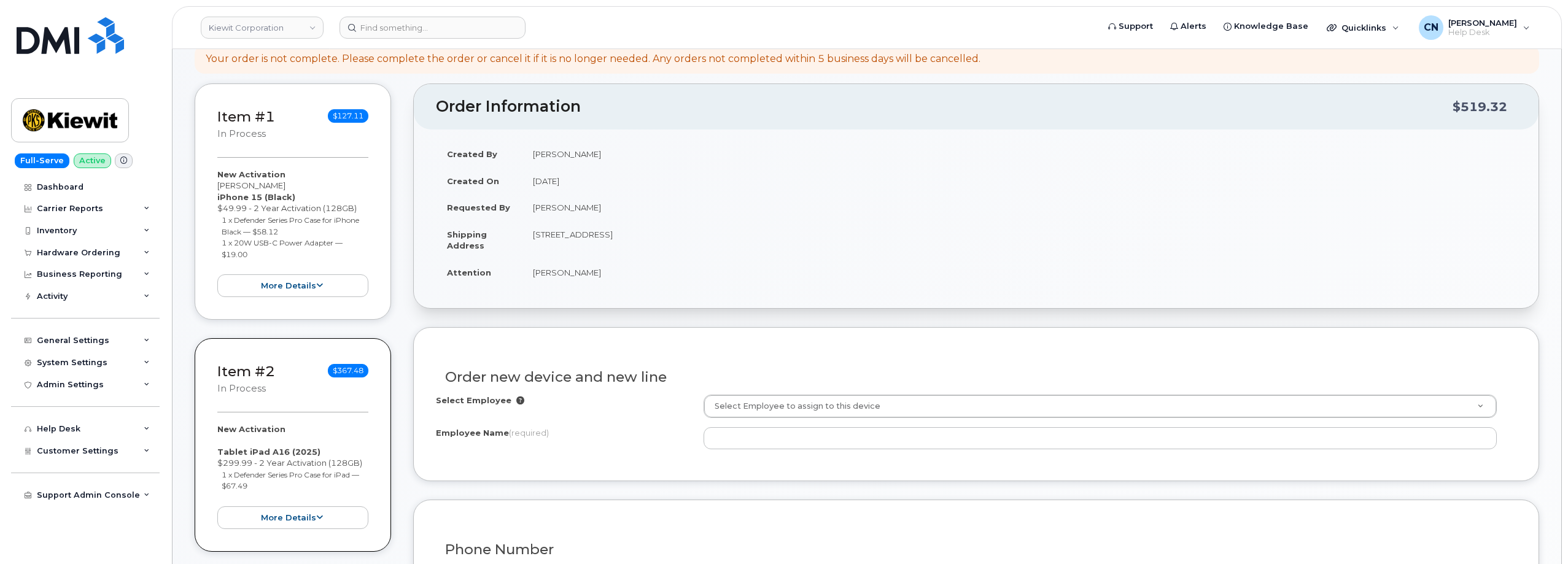
scroll to position [245, 0]
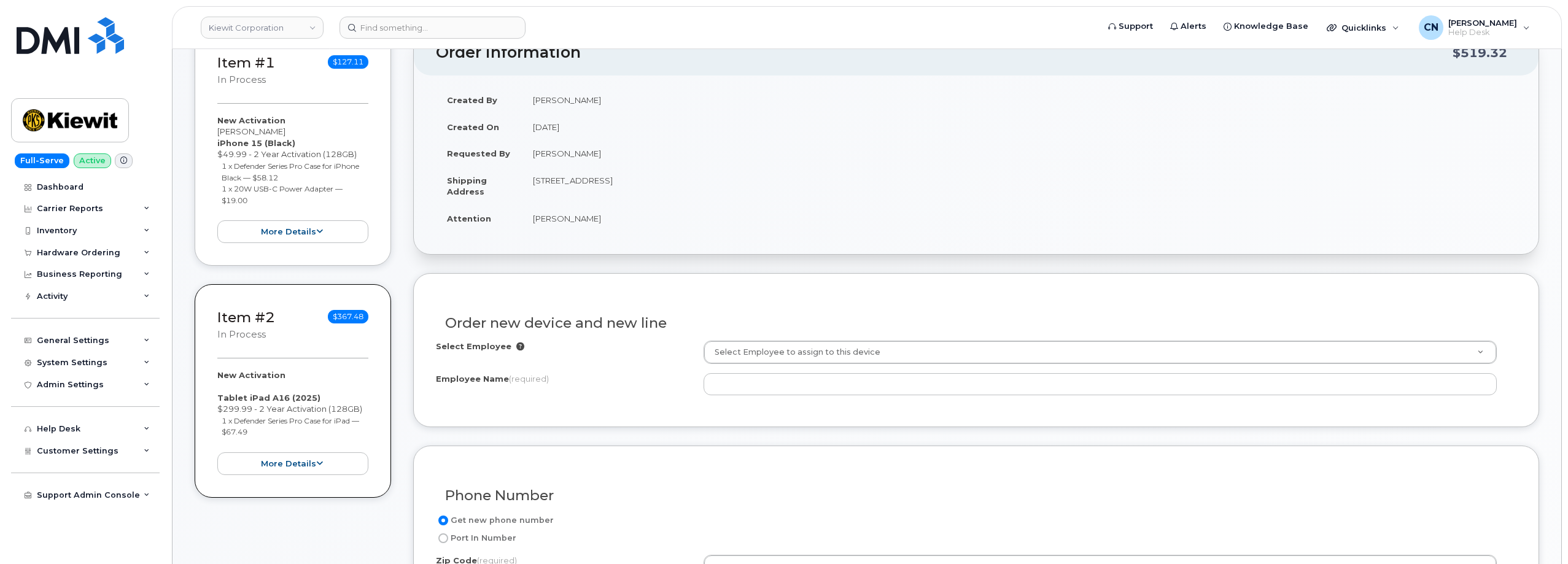
click at [772, 365] on div "Select Employee Select Employee to assign to this device Employee Name (require…" at bounding box center [975, 368] width 1080 height 54
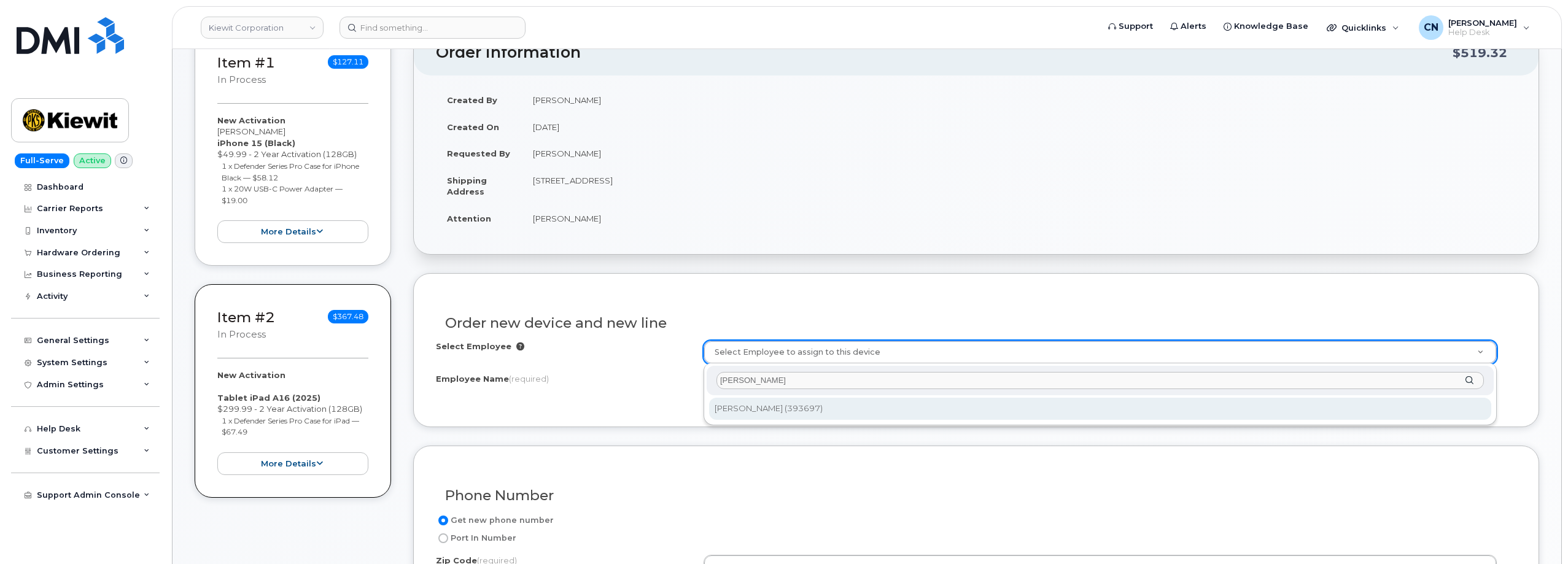
type input "[PERSON_NAME]"
type input "2153925"
type input "[PERSON_NAME]"
type input "[STREET_ADDRESS]"
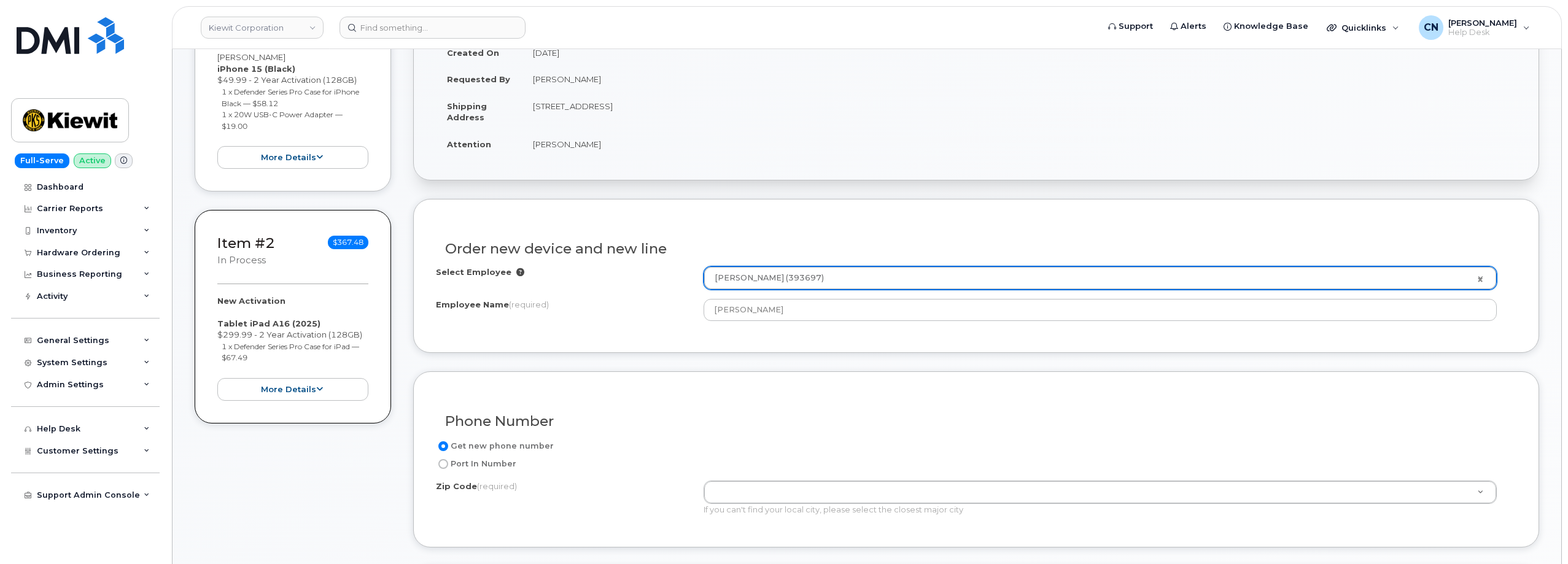
scroll to position [123, 0]
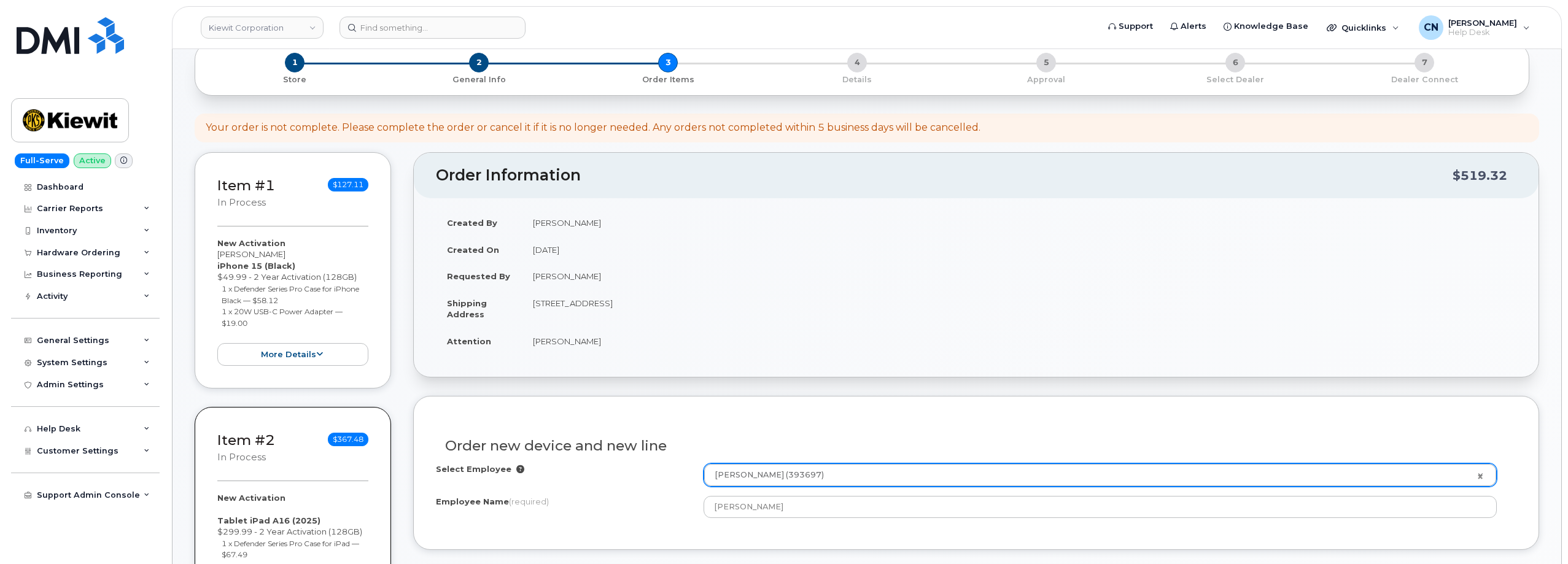
click at [676, 300] on td "[STREET_ADDRESS]" at bounding box center [1018, 309] width 994 height 38
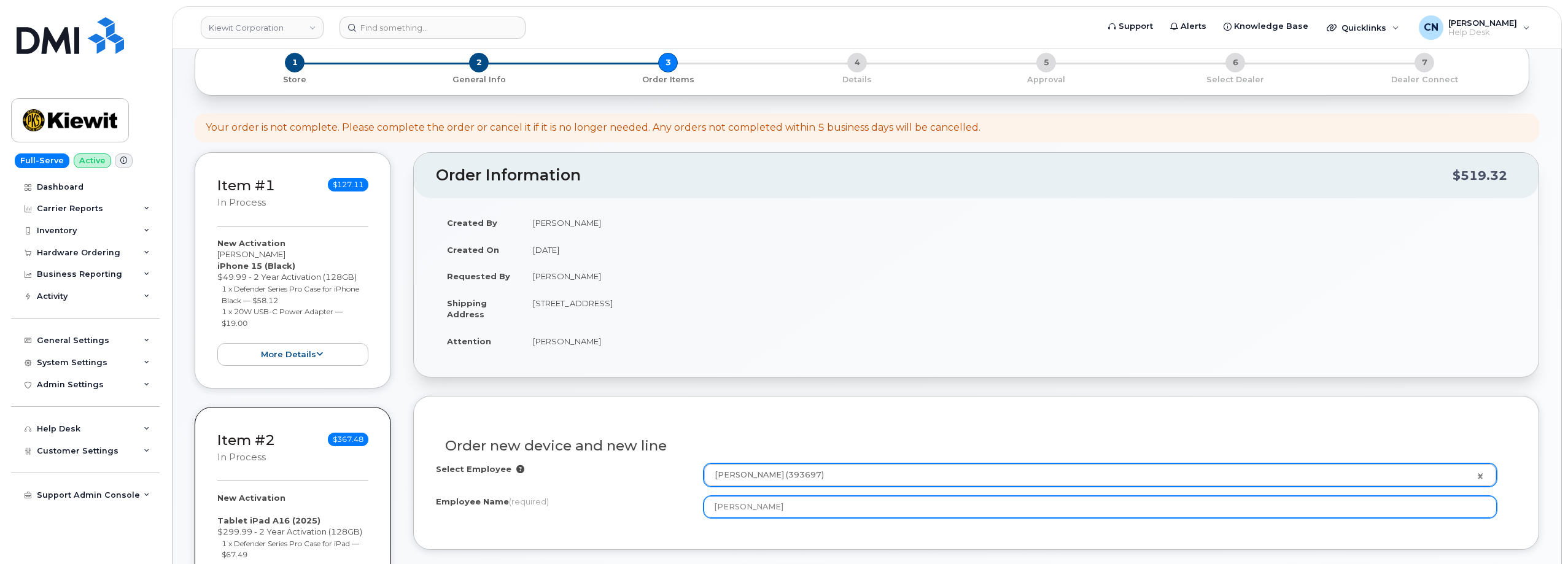
copy td "95110"
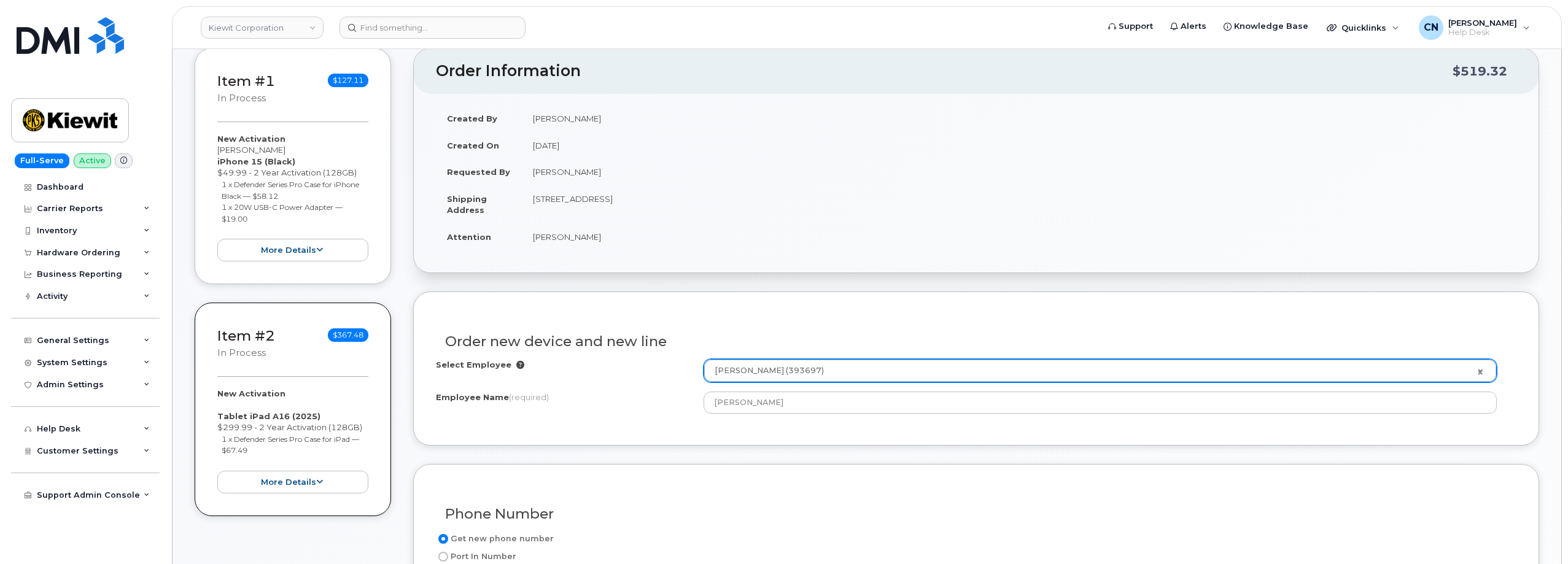
scroll to position [307, 0]
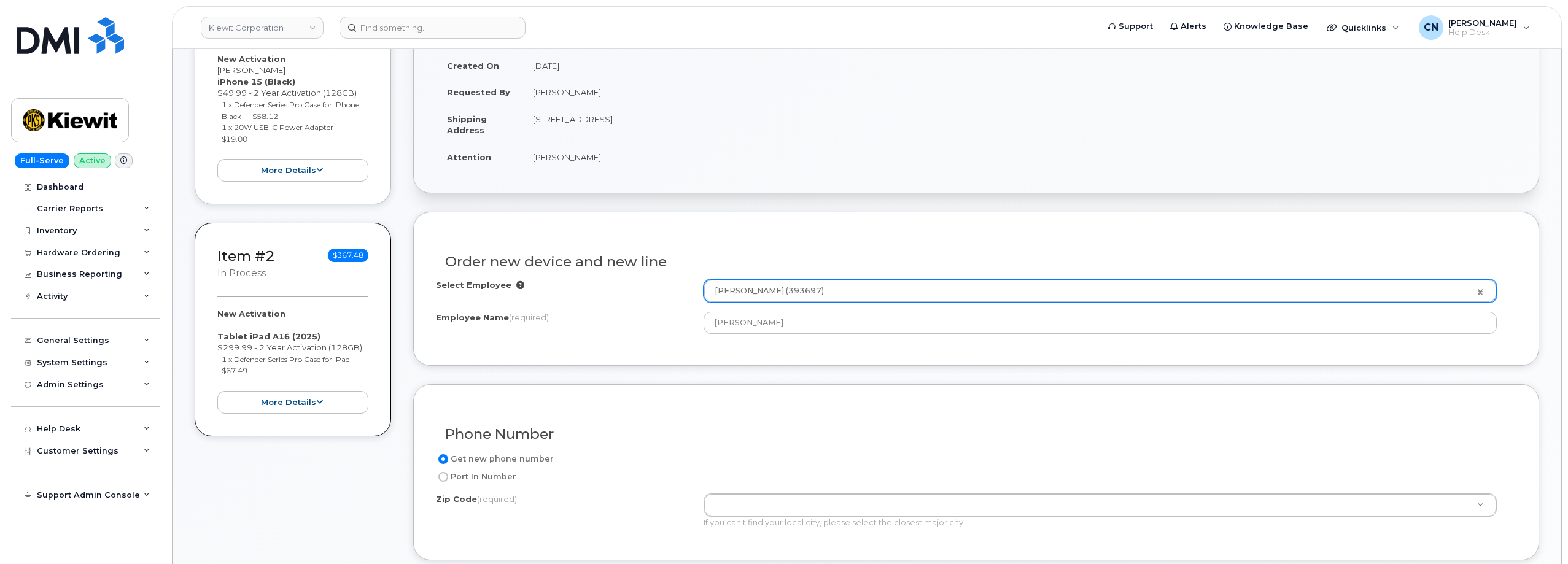
click at [731, 475] on div "Port In Number" at bounding box center [971, 477] width 1070 height 15
paste input "95110"
type input "95110"
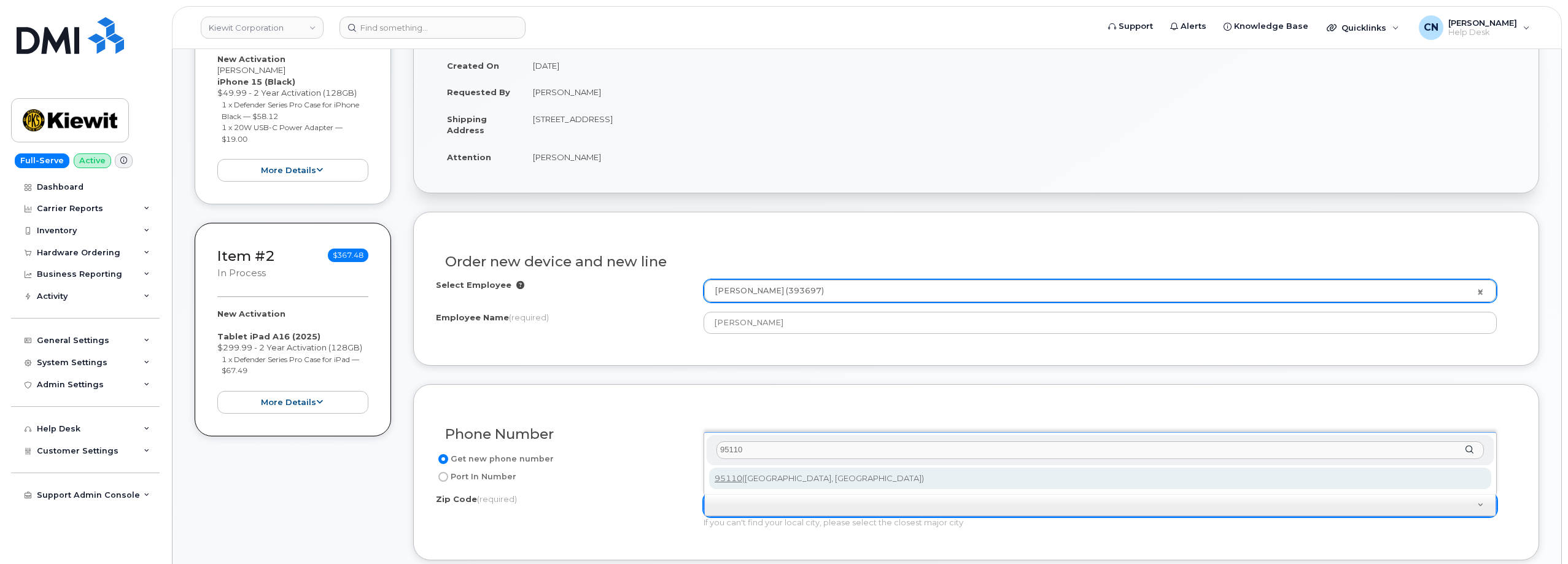
type input "95110"
type input "95110 (San Jose, CA)"
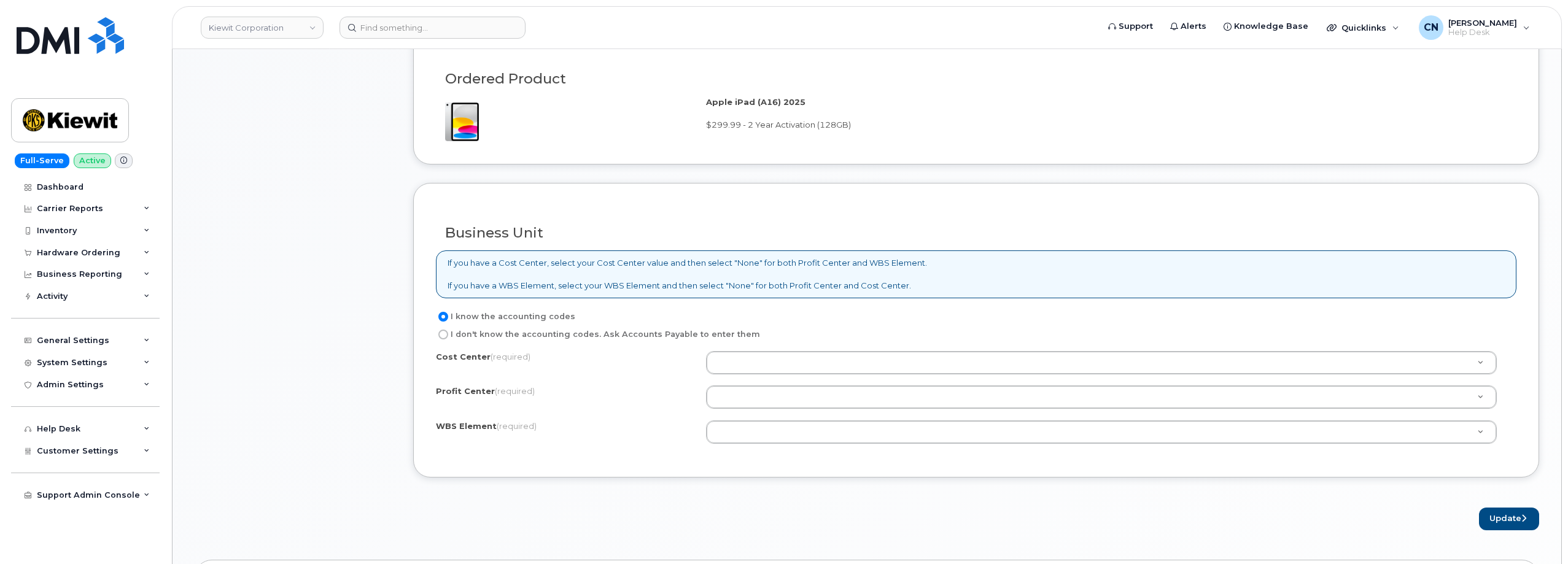
scroll to position [921, 0]
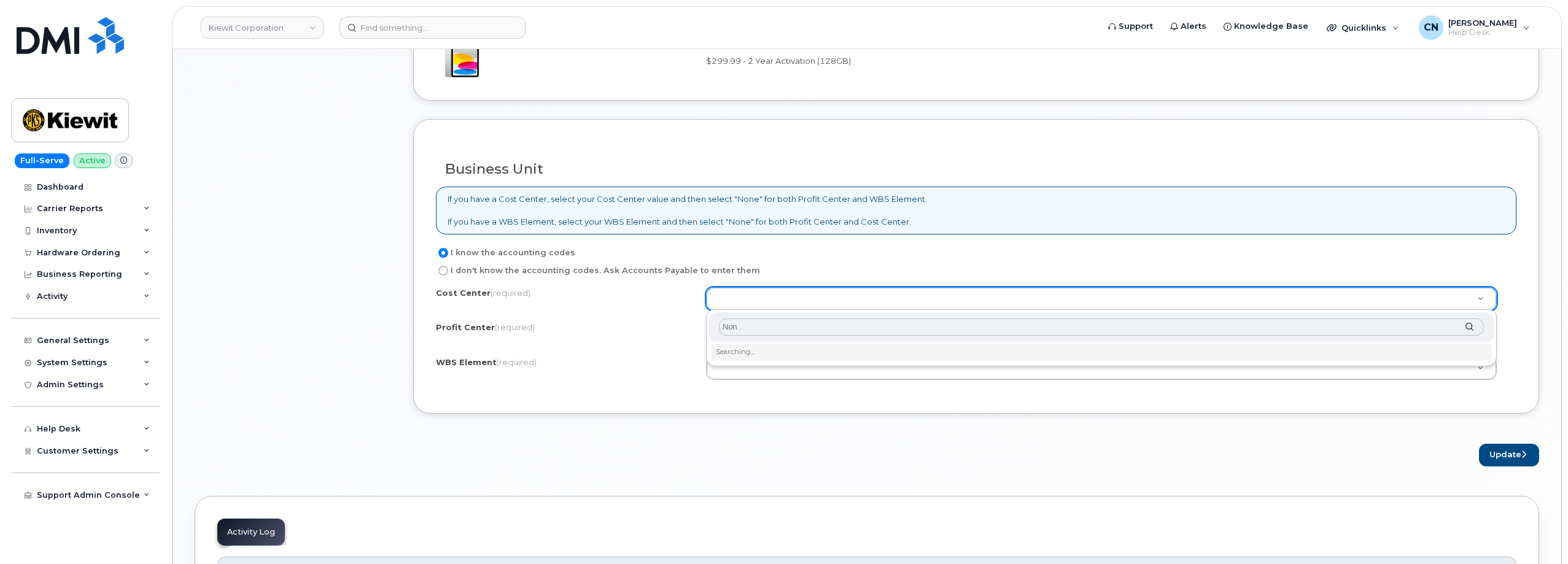
type input "None"
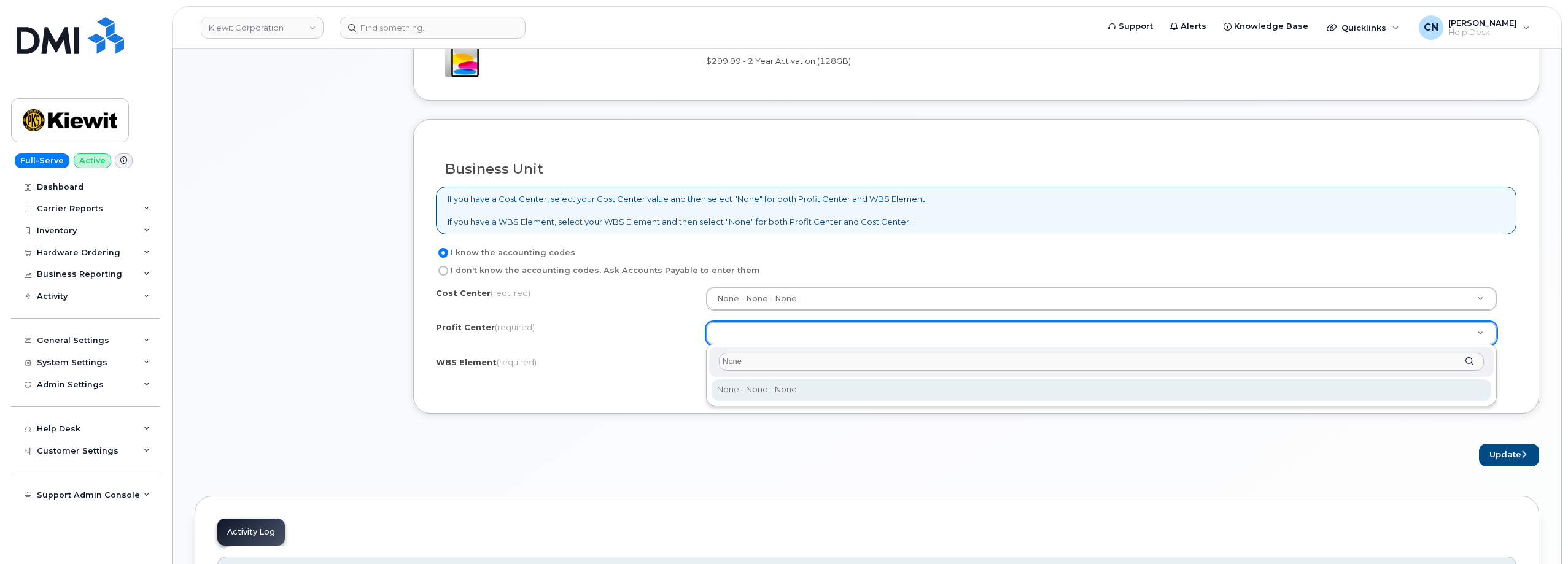
type input "None"
select select "None"
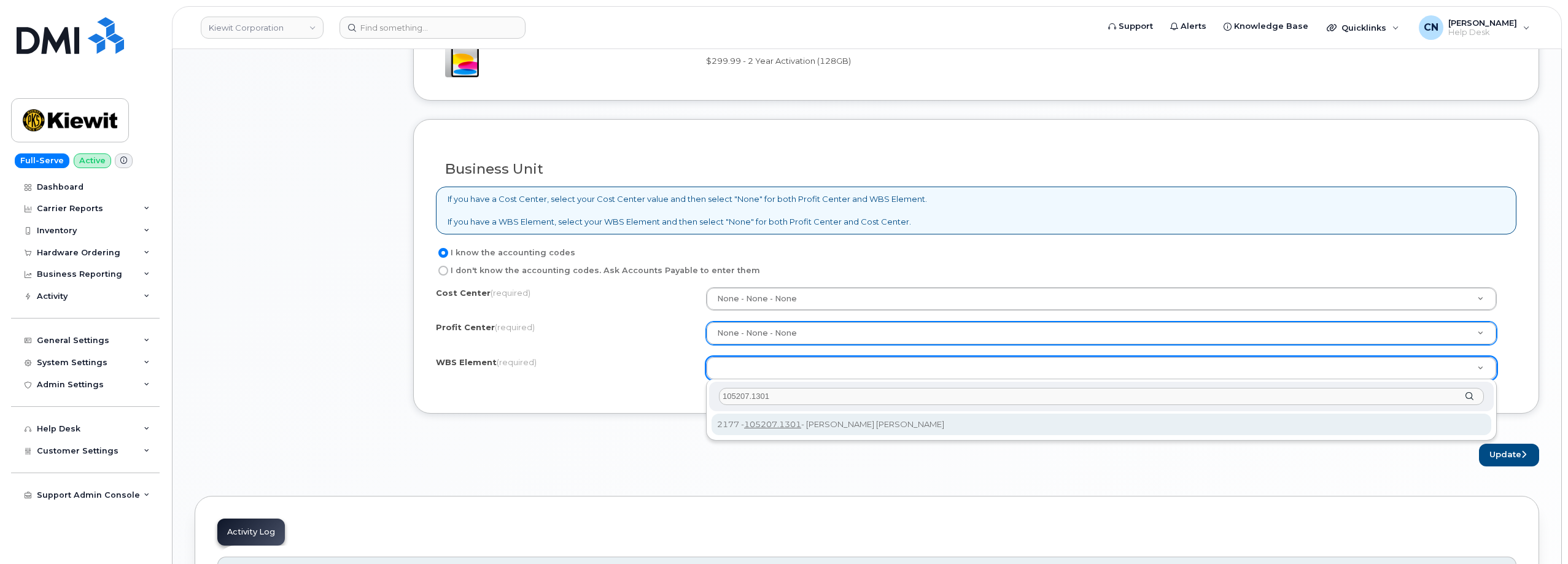
type input "105207.1301"
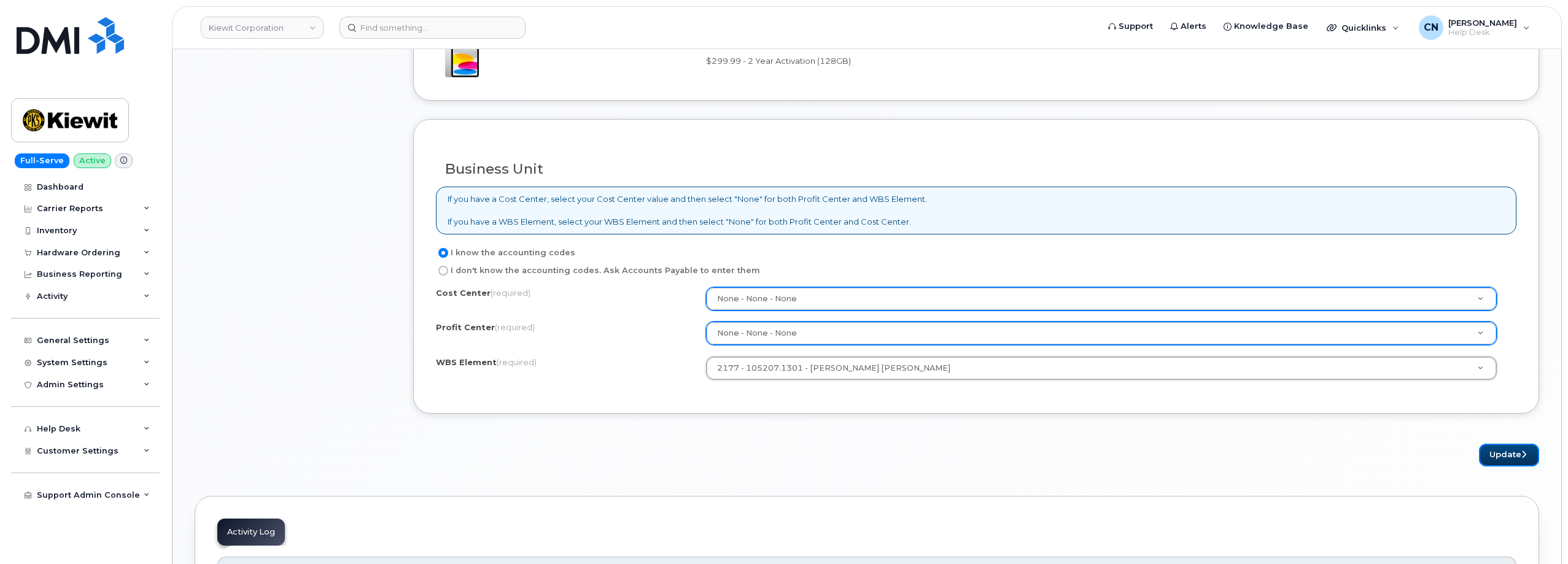
click at [1519, 449] on button "Update" at bounding box center [1509, 455] width 60 height 23
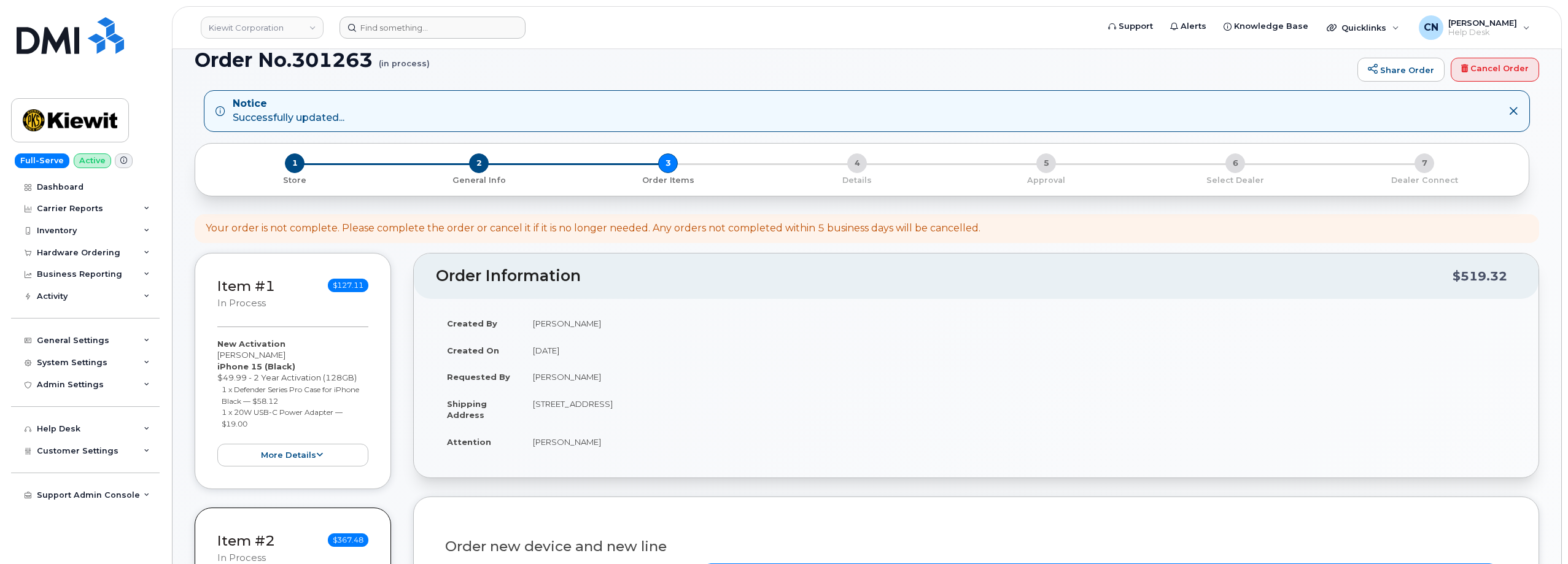
scroll to position [0, 0]
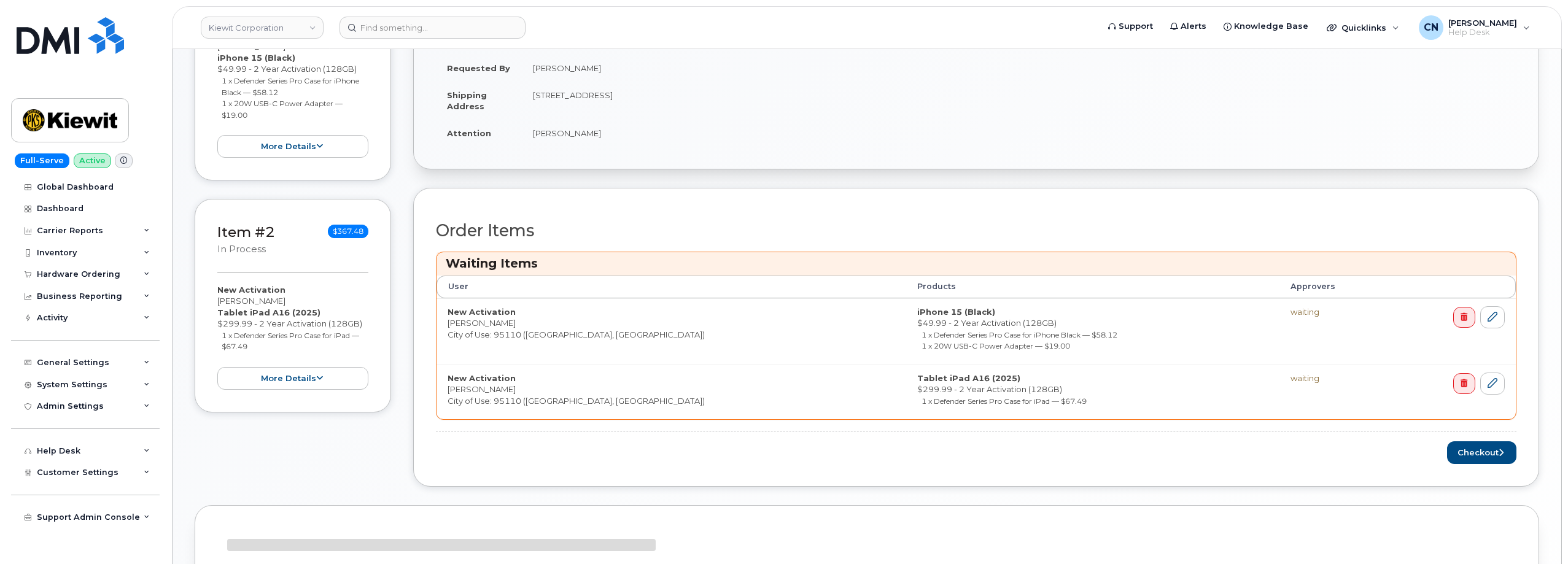
scroll to position [491, 0]
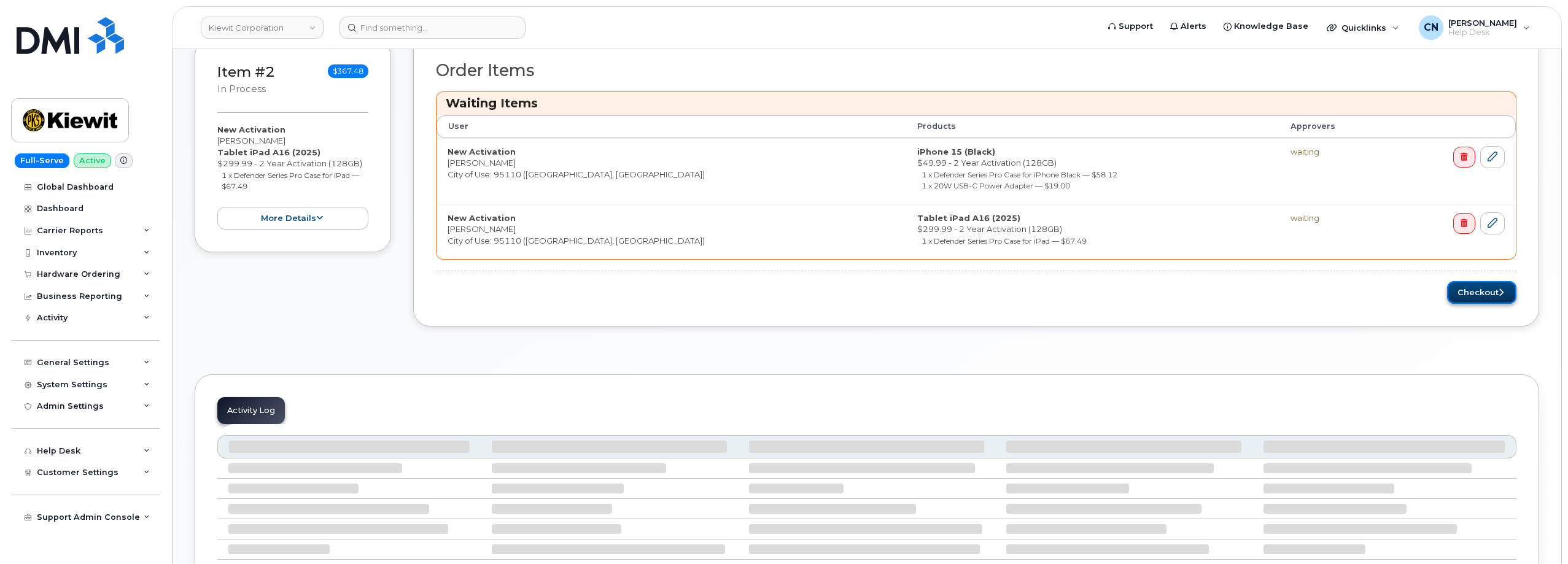
click at [1467, 285] on button "Checkout" at bounding box center [1481, 292] width 69 height 23
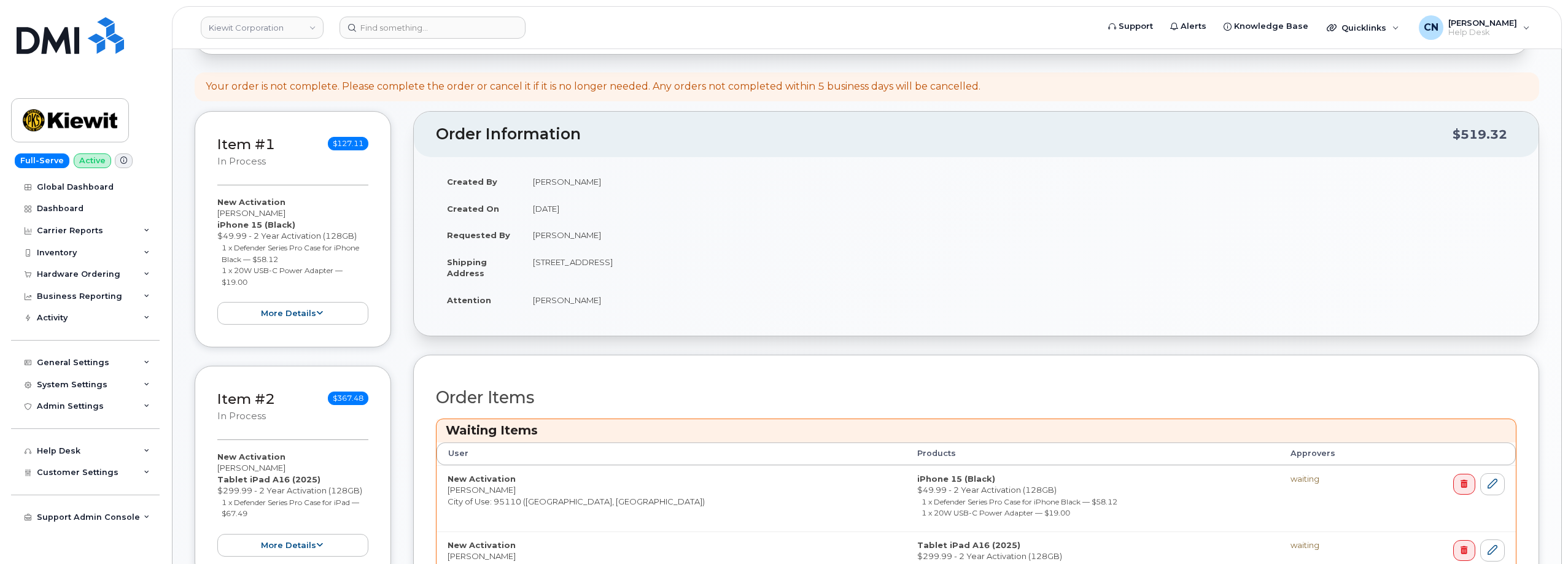
scroll to position [0, 0]
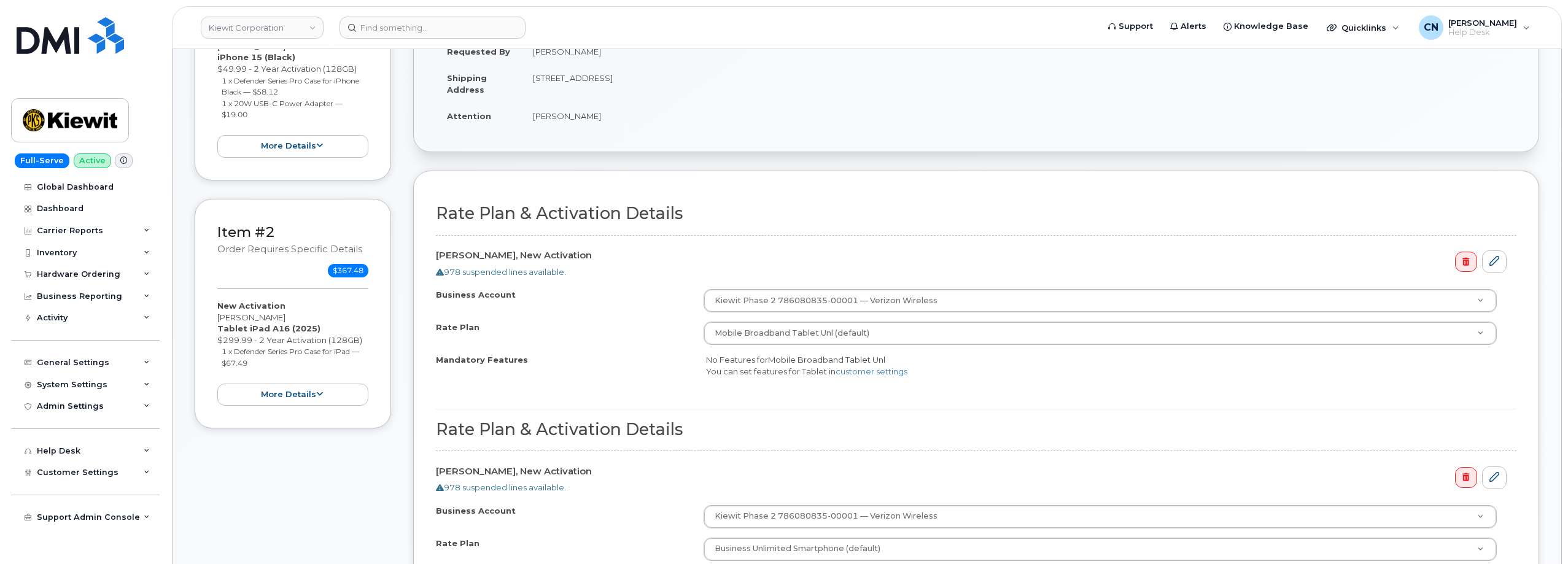
scroll to position [430, 0]
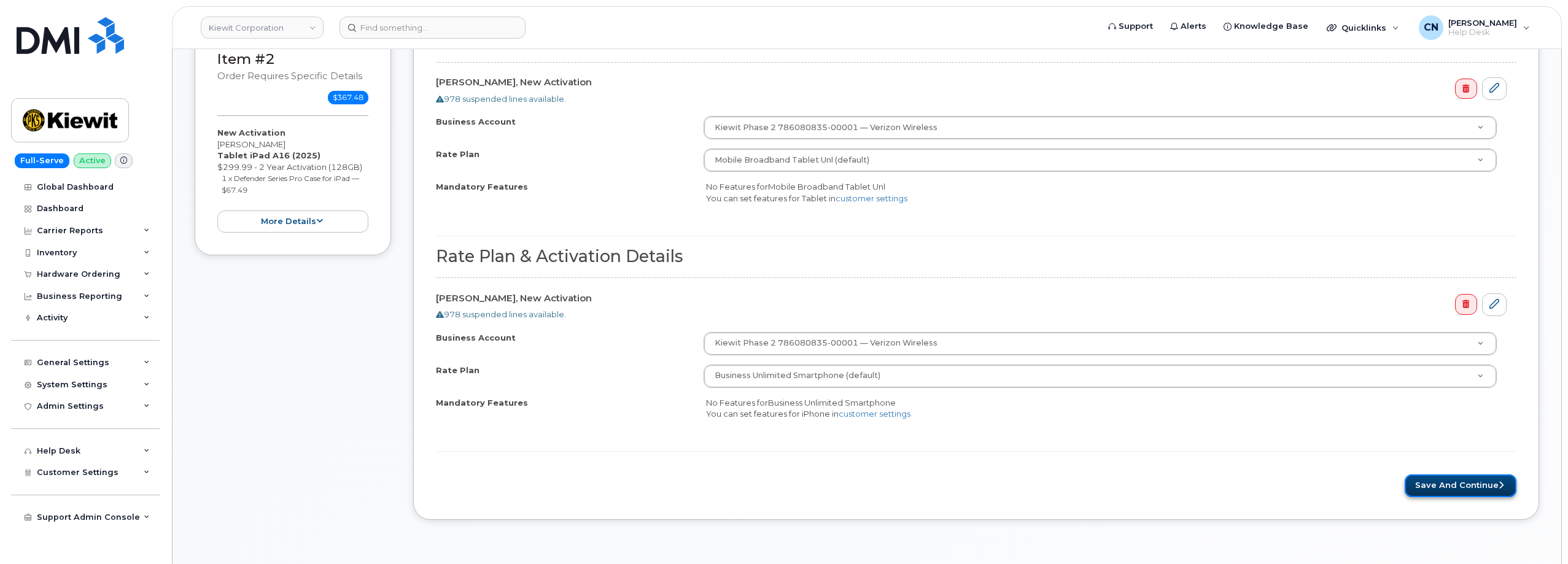
click at [1447, 485] on button "Save and Continue" at bounding box center [1460, 486] width 112 height 23
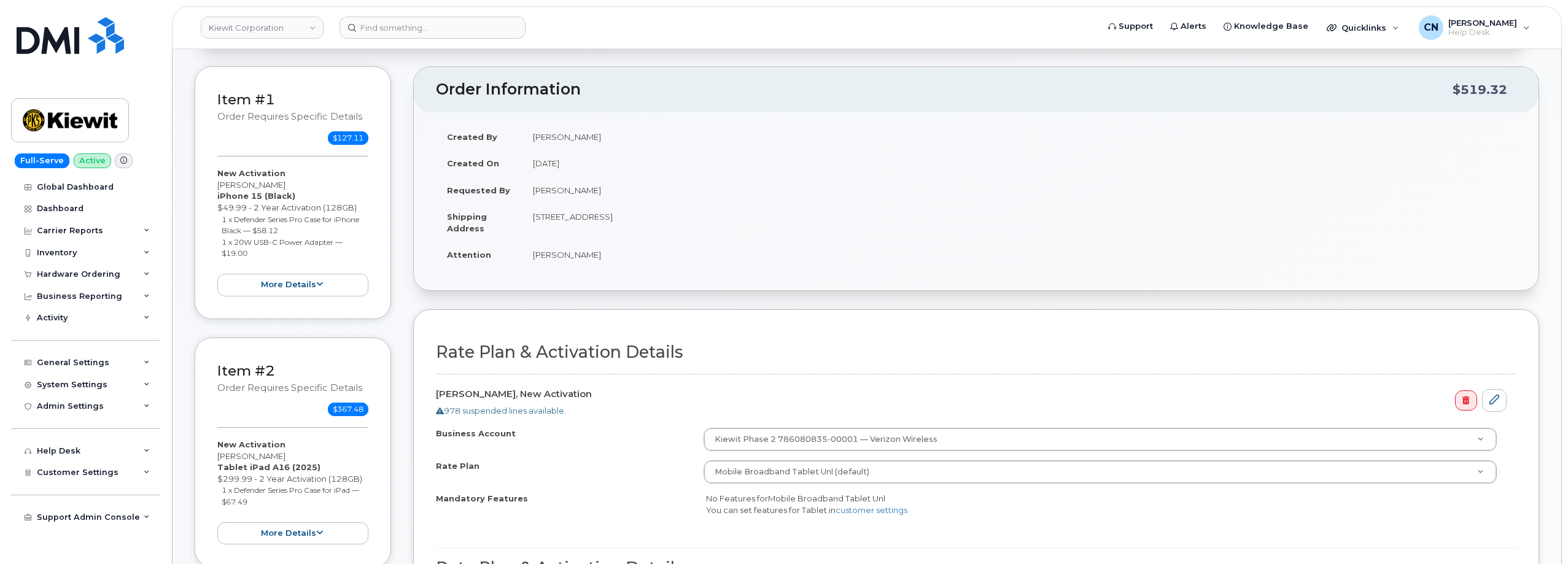
scroll to position [123, 0]
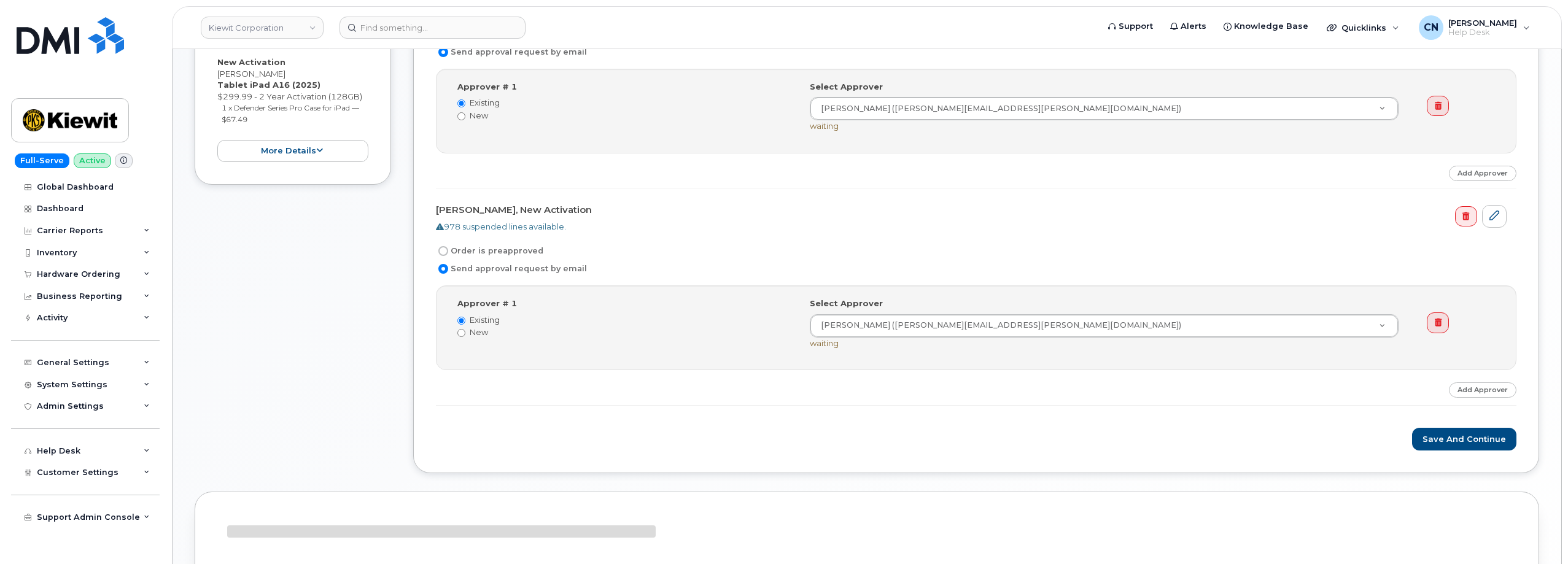
scroll to position [491, 0]
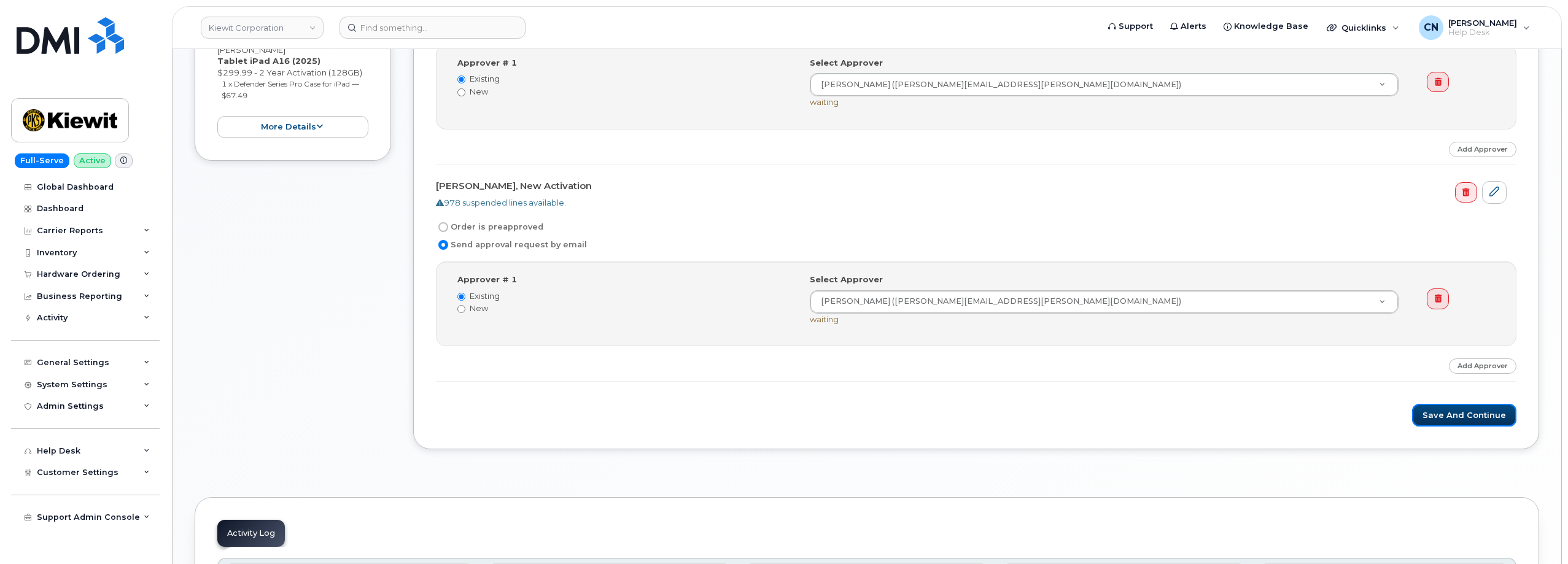
click at [1460, 419] on button "Save and Continue" at bounding box center [1464, 415] width 104 height 23
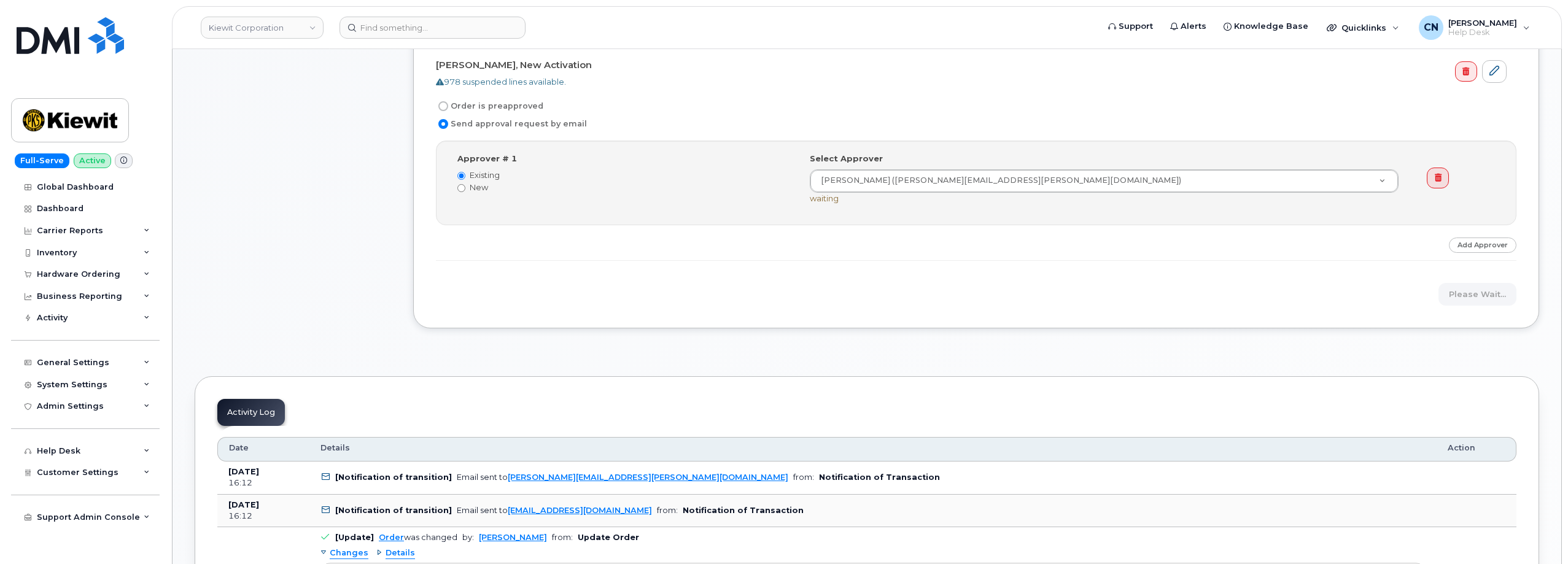
scroll to position [614, 0]
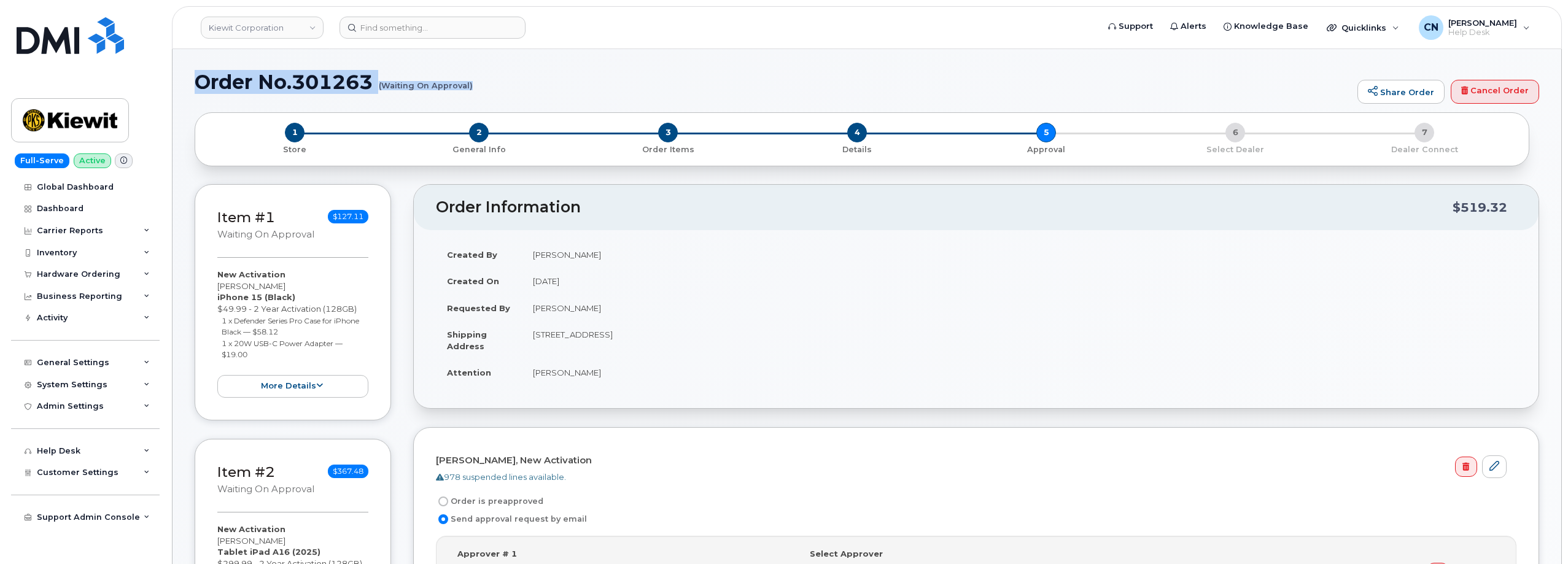
drag, startPoint x: 196, startPoint y: 77, endPoint x: 519, endPoint y: 97, distance: 323.6
click at [519, 97] on div "Order No.301263 (Waiting On Approval) Share Order Cancel Order" at bounding box center [867, 91] width 1345 height 41
copy h1 "Order No.301263 (Waiting On Approval)"
